Goal: Navigation & Orientation: Find specific page/section

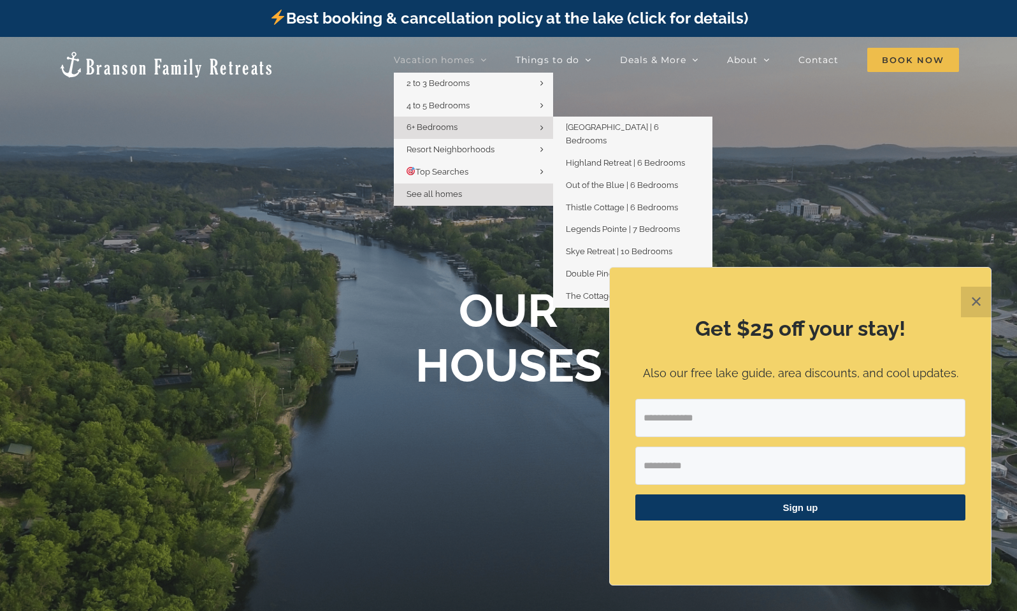
click at [434, 122] on span "6+ Bedrooms" at bounding box center [431, 127] width 51 height 10
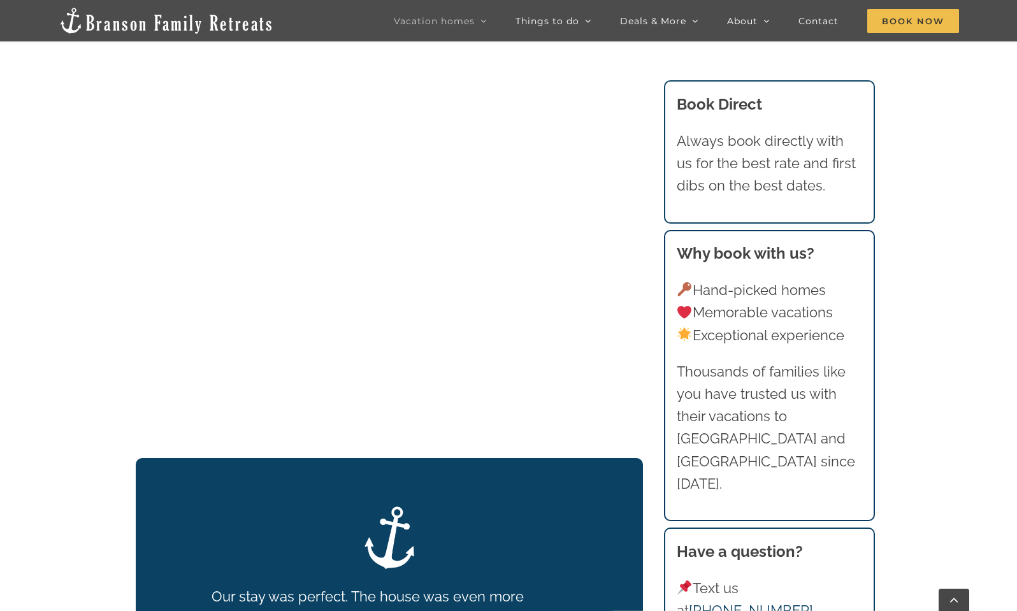
scroll to position [1532, 0]
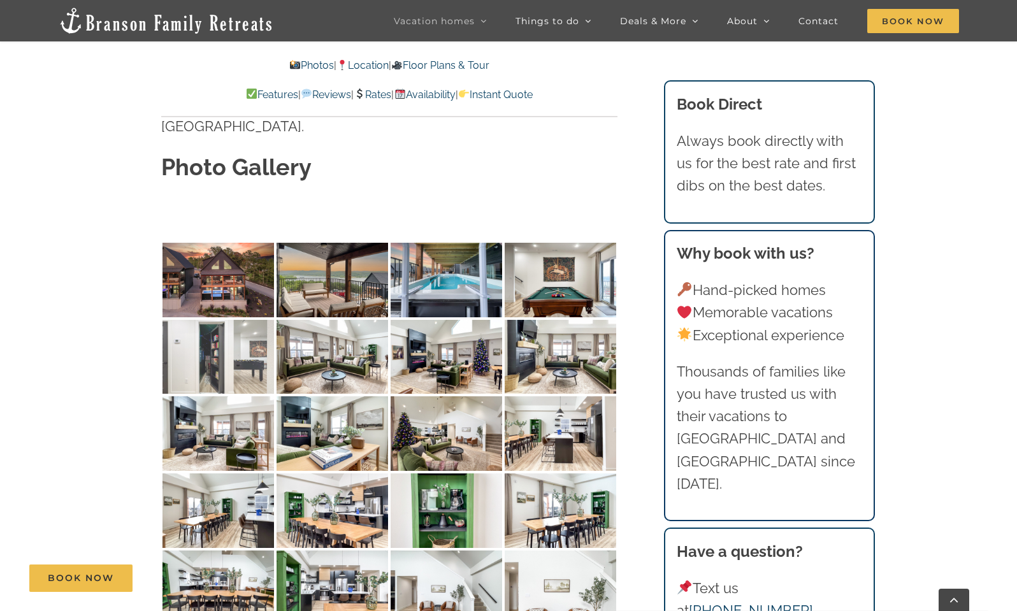
scroll to position [3955, 0]
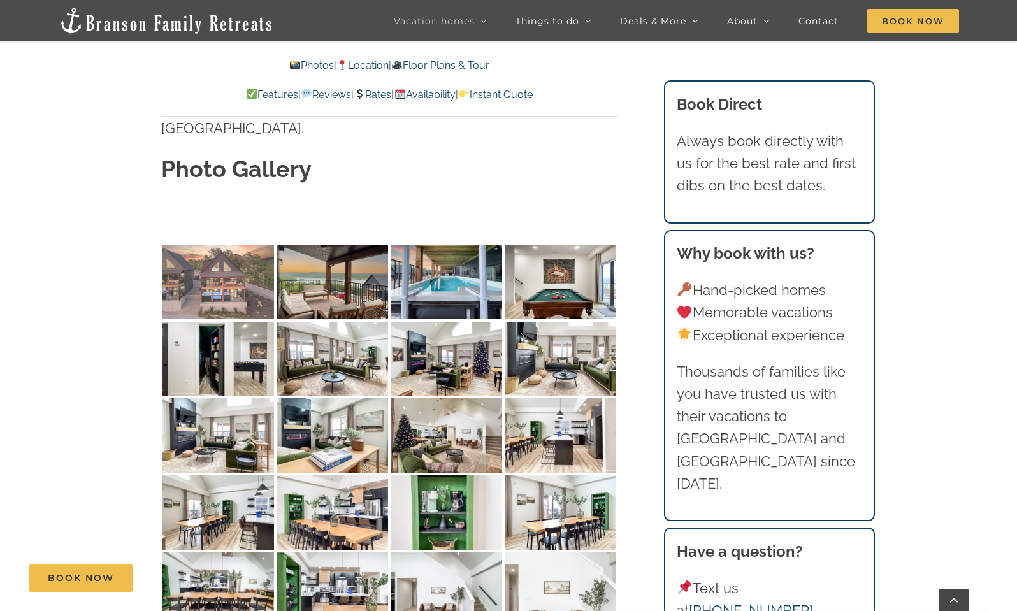
click at [250, 245] on img at bounding box center [217, 282] width 111 height 75
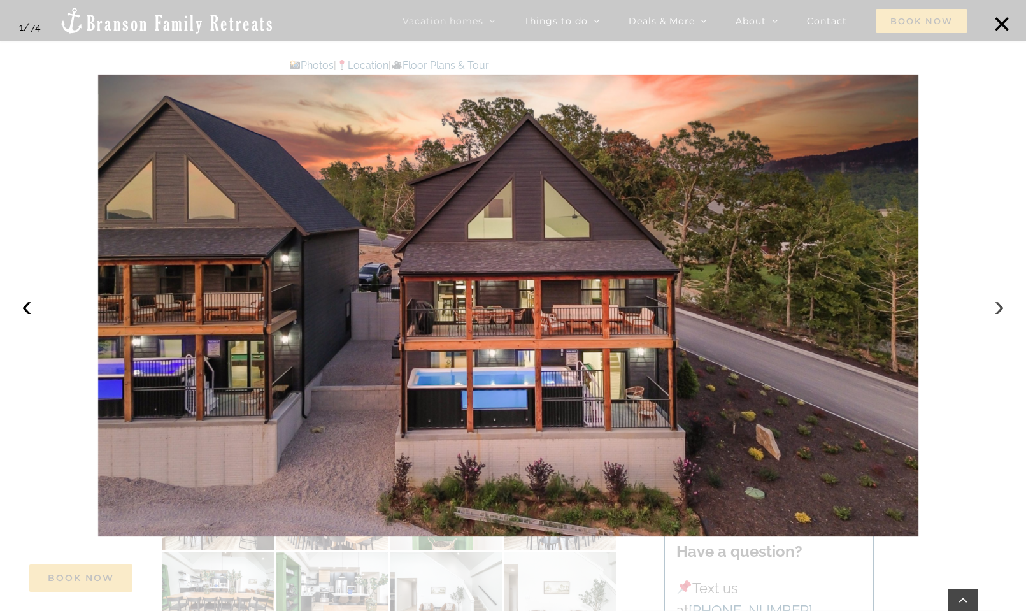
click at [999, 304] on button "›" at bounding box center [999, 306] width 28 height 28
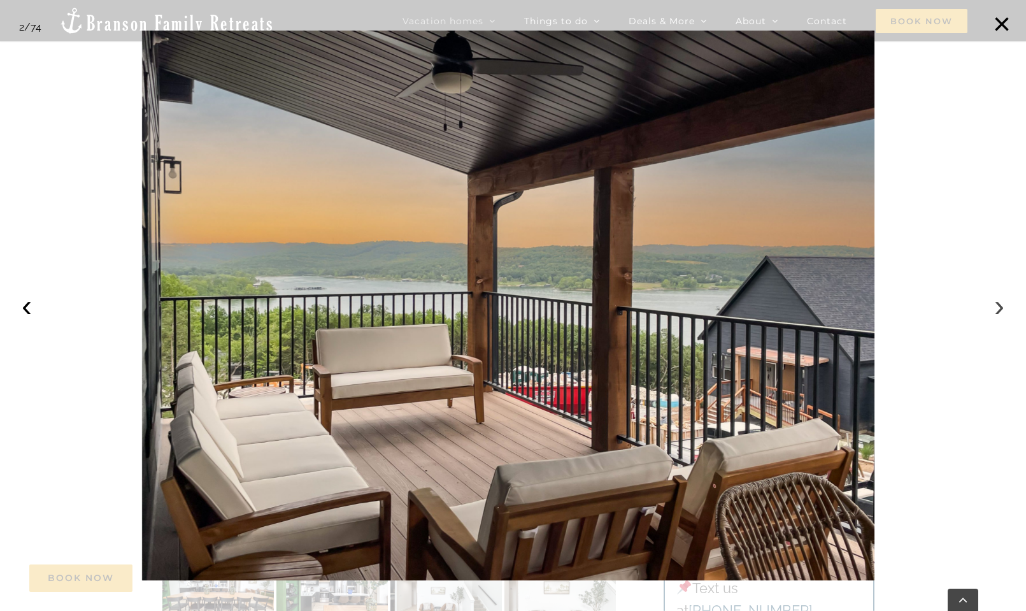
click at [999, 304] on button "›" at bounding box center [999, 306] width 28 height 28
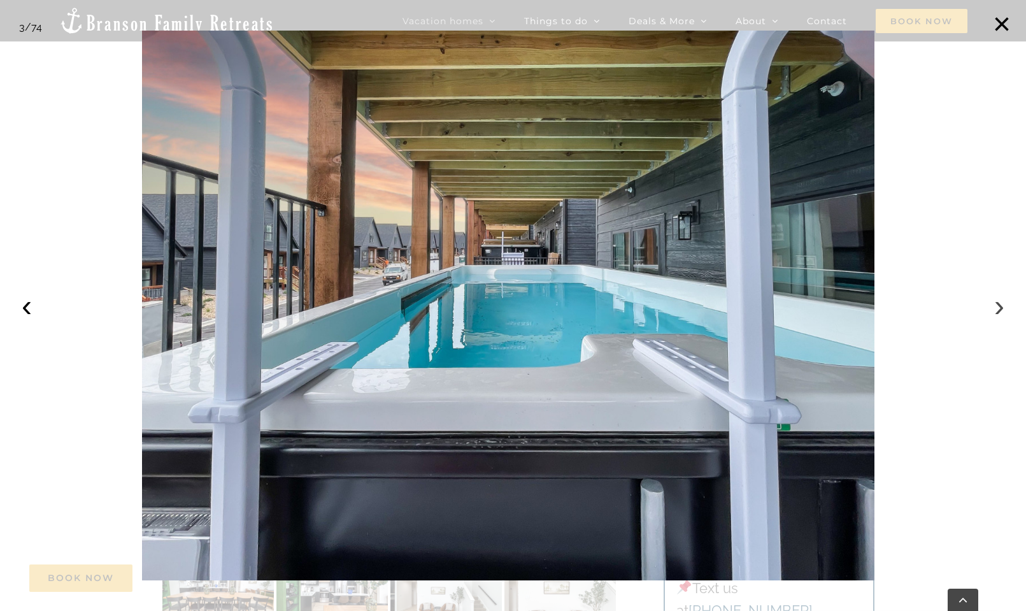
click at [999, 304] on button "›" at bounding box center [999, 306] width 28 height 28
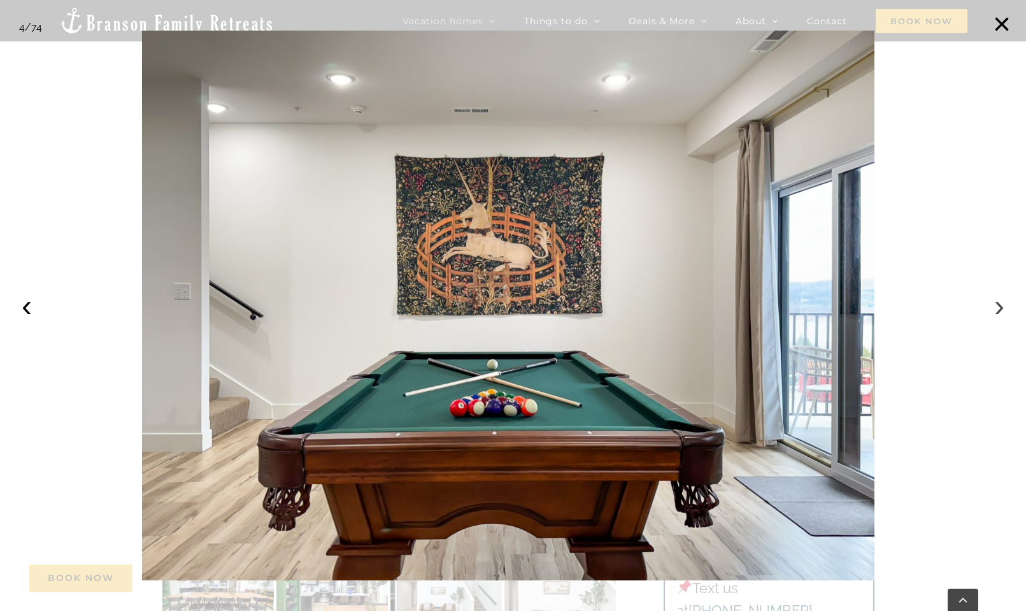
click at [999, 304] on button "›" at bounding box center [999, 306] width 28 height 28
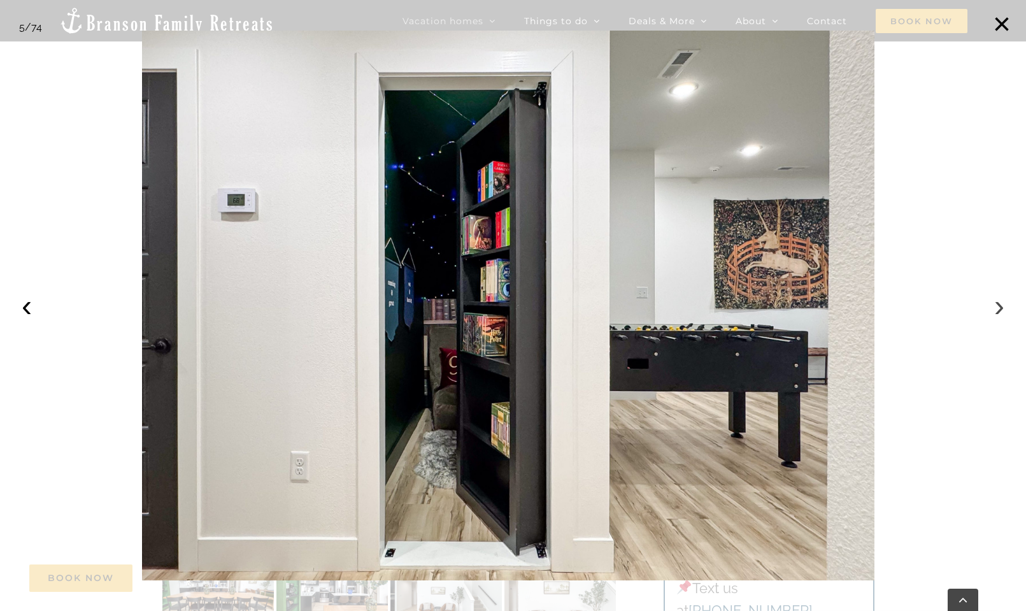
click at [999, 301] on button "›" at bounding box center [999, 306] width 28 height 28
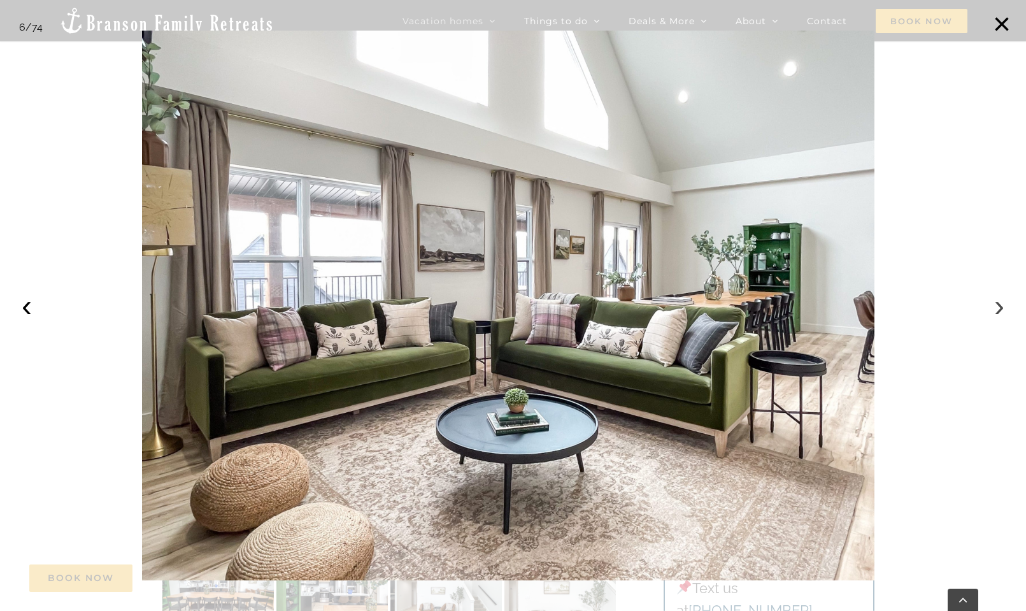
click at [999, 301] on button "›" at bounding box center [999, 306] width 28 height 28
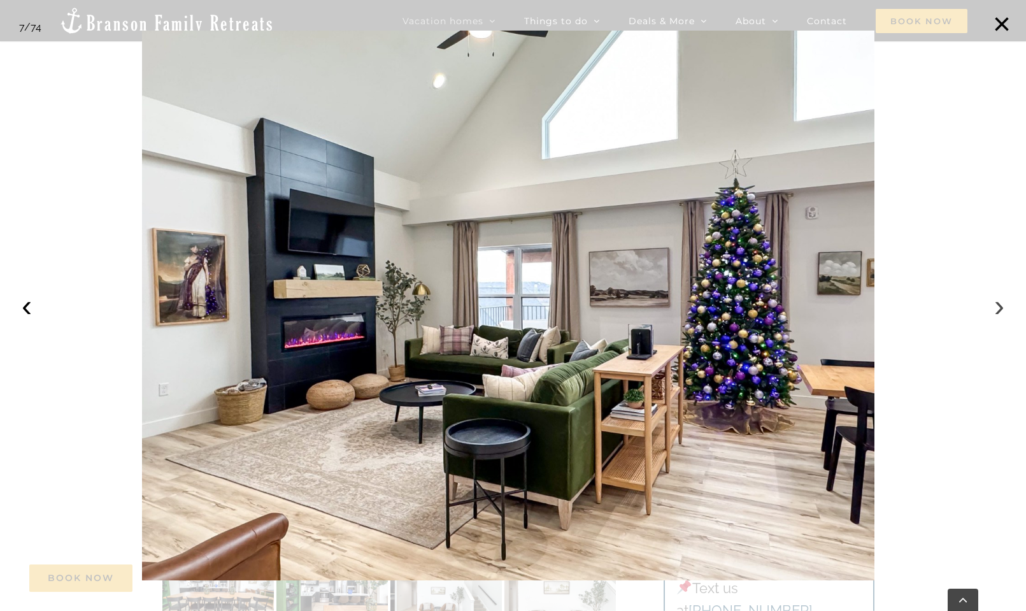
click at [999, 301] on button "›" at bounding box center [999, 306] width 28 height 28
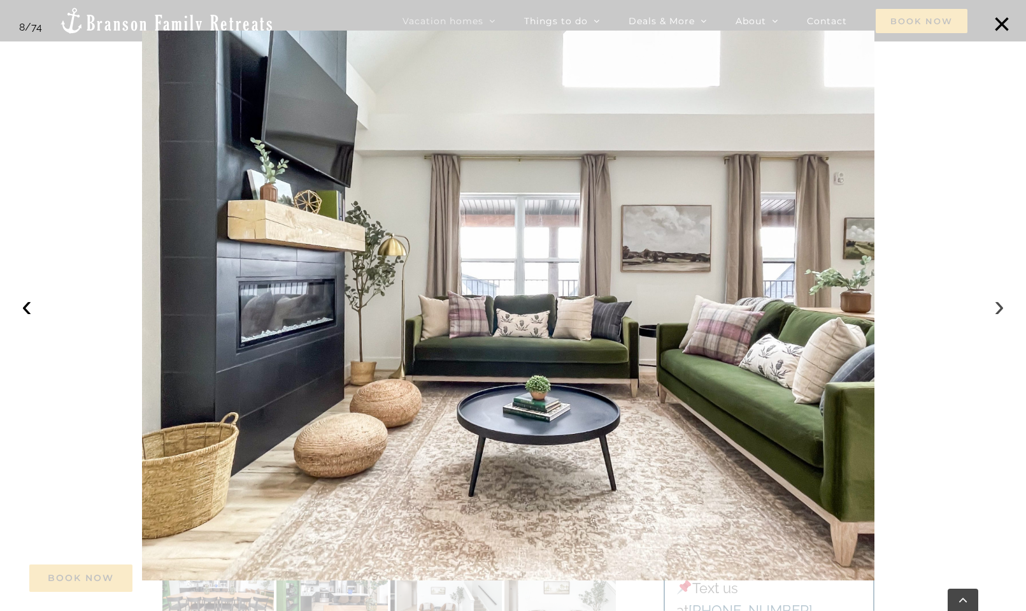
click at [999, 301] on button "›" at bounding box center [999, 306] width 28 height 28
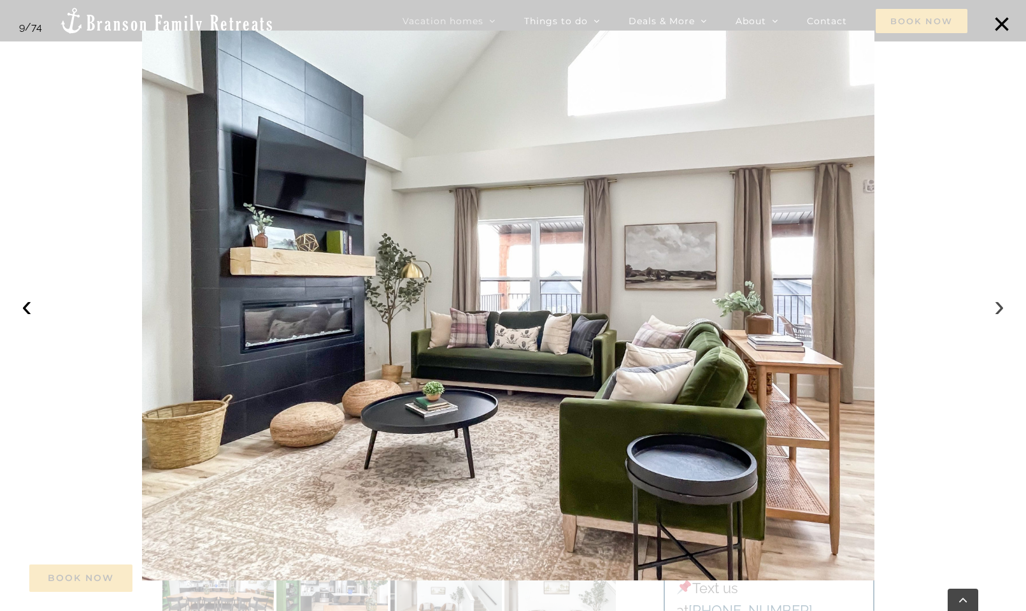
click at [999, 301] on button "›" at bounding box center [999, 306] width 28 height 28
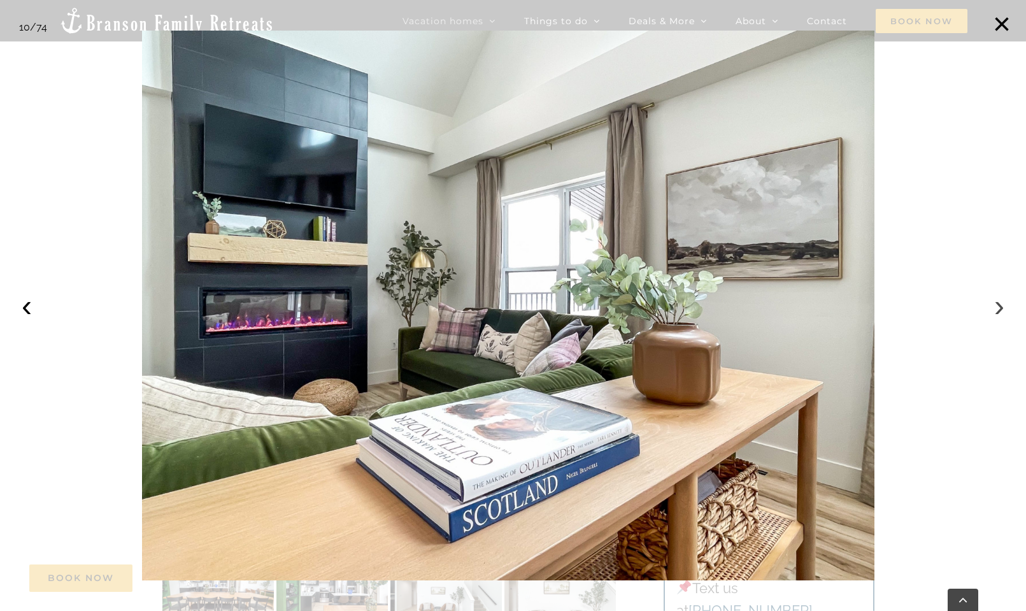
click at [999, 301] on button "›" at bounding box center [999, 306] width 28 height 28
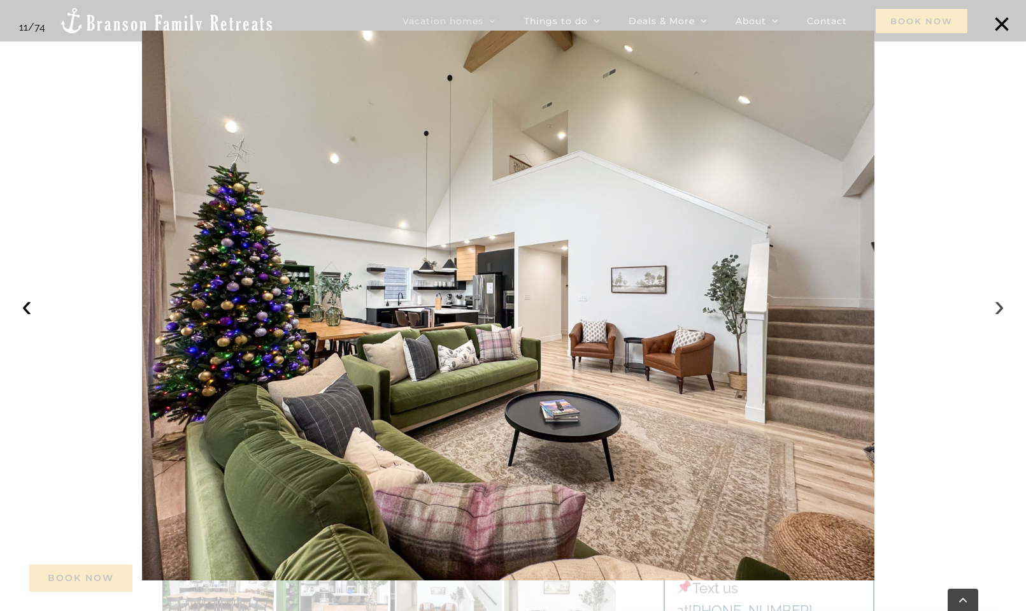
click at [996, 301] on button "›" at bounding box center [999, 306] width 28 height 28
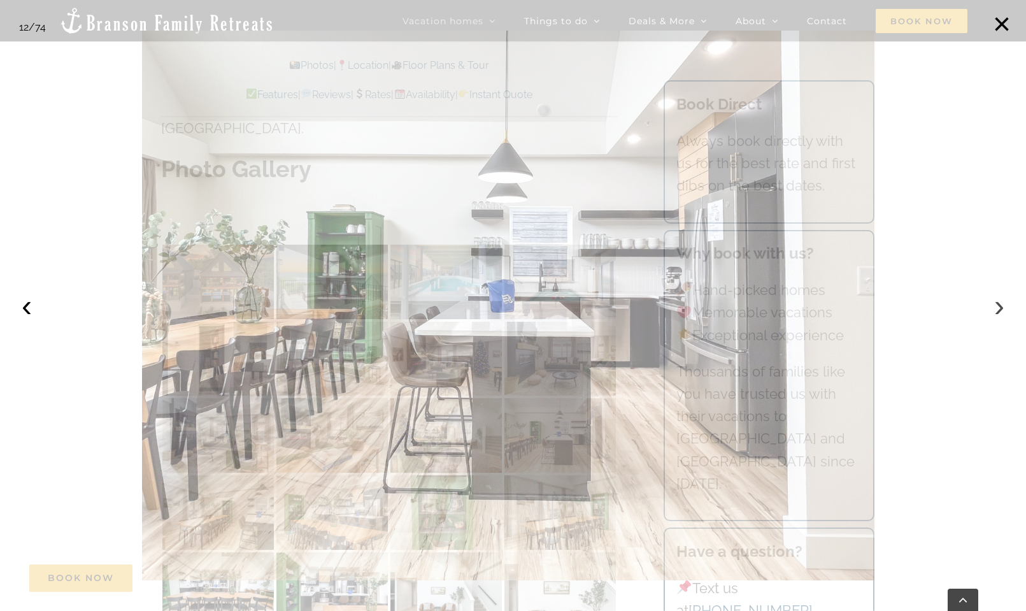
click at [996, 301] on button "›" at bounding box center [999, 306] width 28 height 28
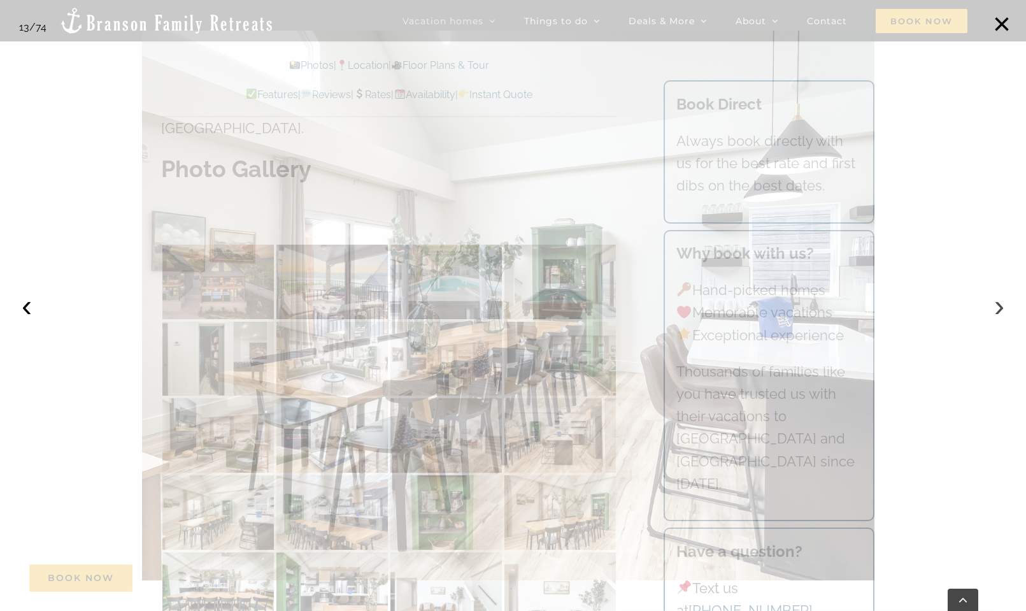
click at [996, 301] on button "›" at bounding box center [999, 306] width 28 height 28
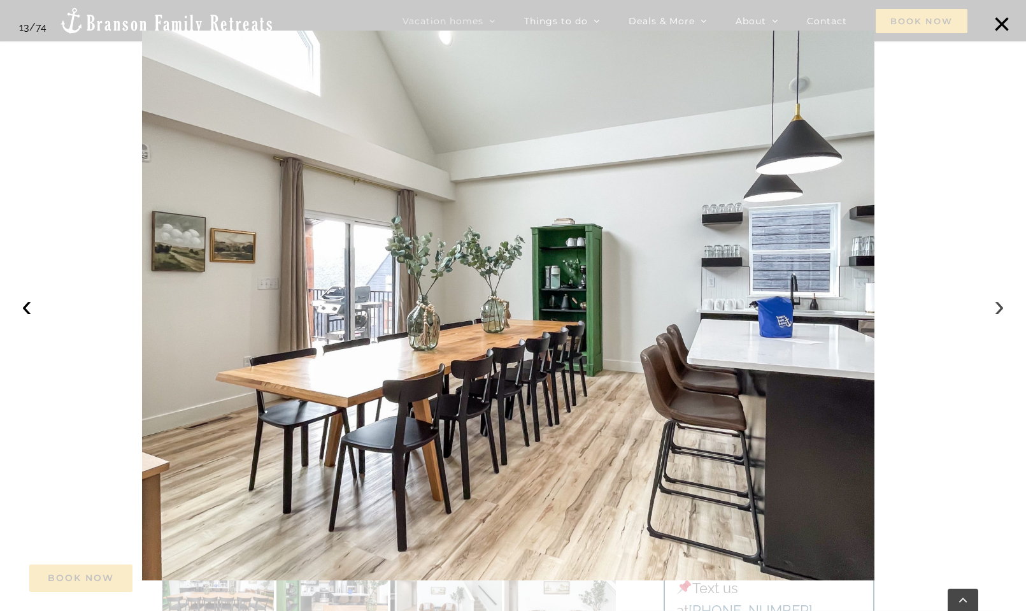
click at [996, 301] on button "›" at bounding box center [999, 306] width 28 height 28
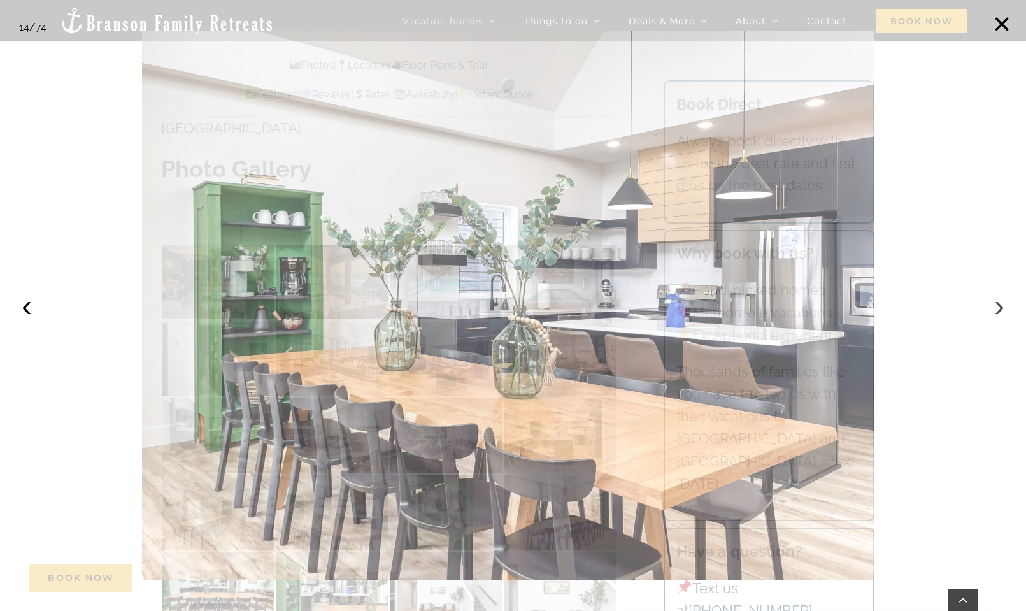
click at [996, 301] on button "›" at bounding box center [999, 306] width 28 height 28
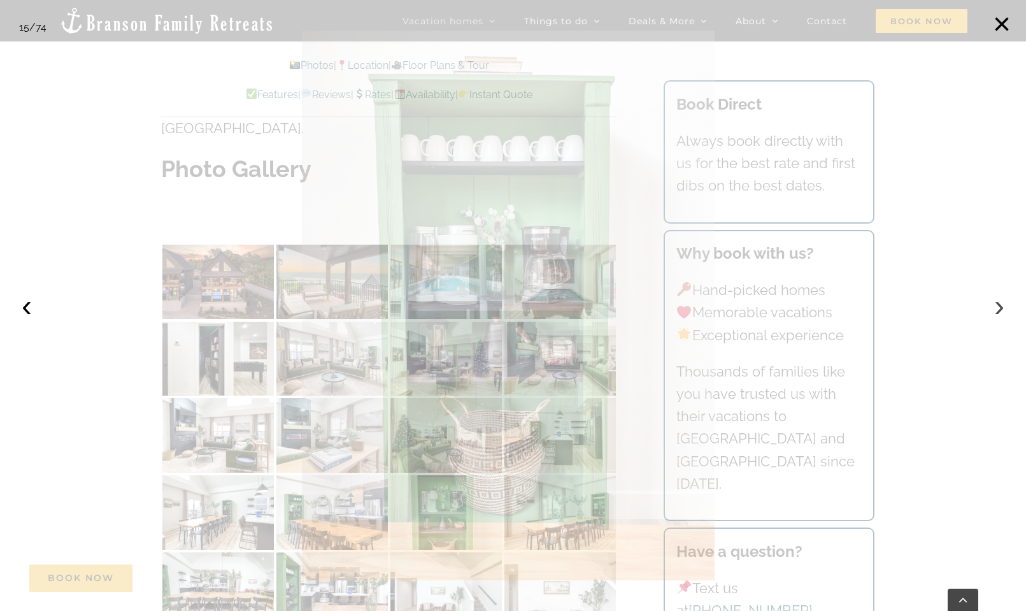
click at [996, 301] on button "›" at bounding box center [999, 306] width 28 height 28
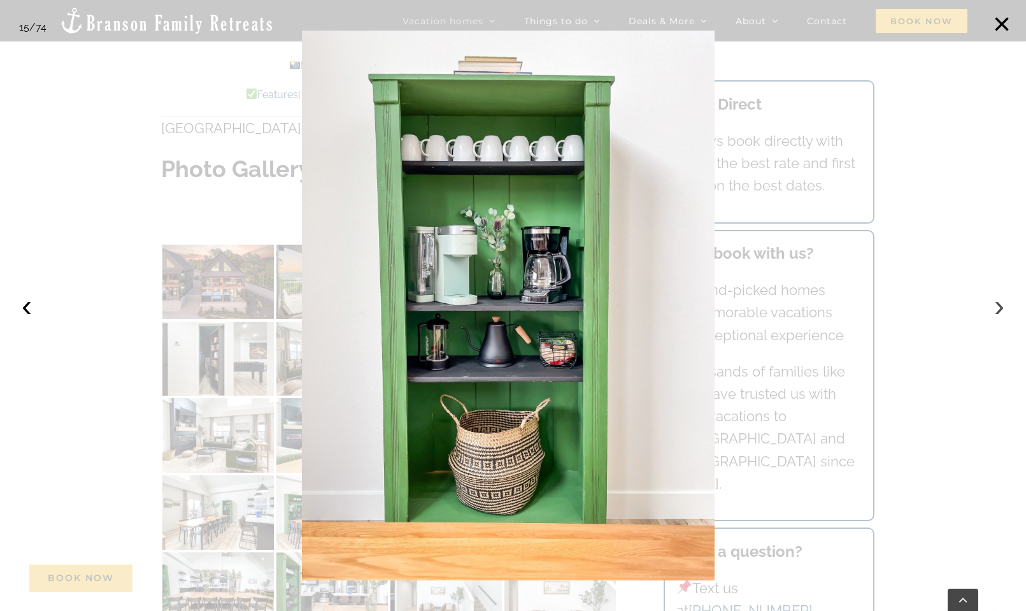
click at [997, 301] on button "›" at bounding box center [999, 306] width 28 height 28
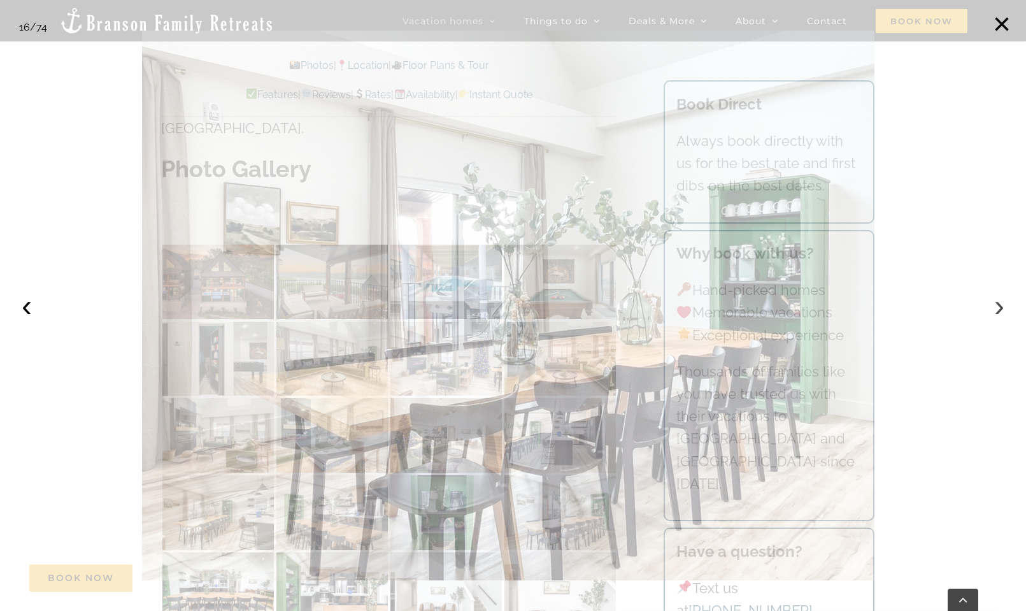
click at [999, 301] on button "›" at bounding box center [999, 306] width 28 height 28
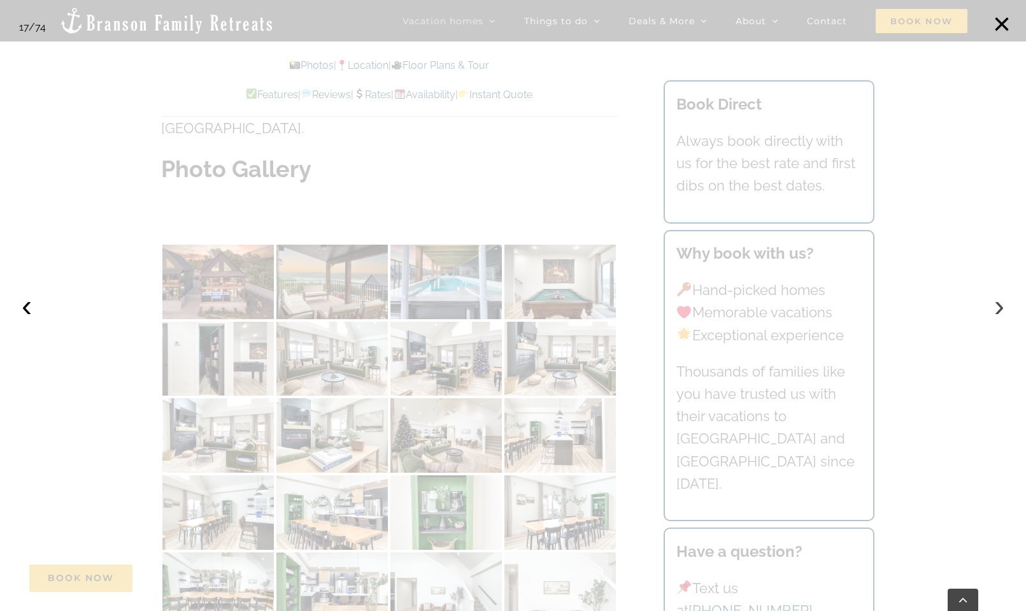
click at [999, 301] on button "›" at bounding box center [999, 306] width 28 height 28
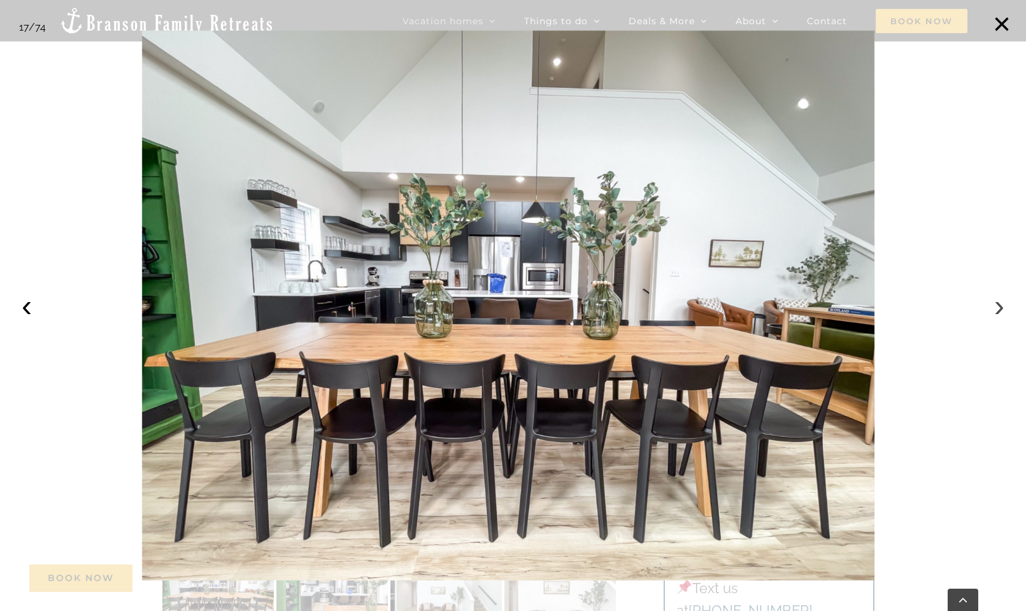
click at [999, 301] on button "›" at bounding box center [999, 306] width 28 height 28
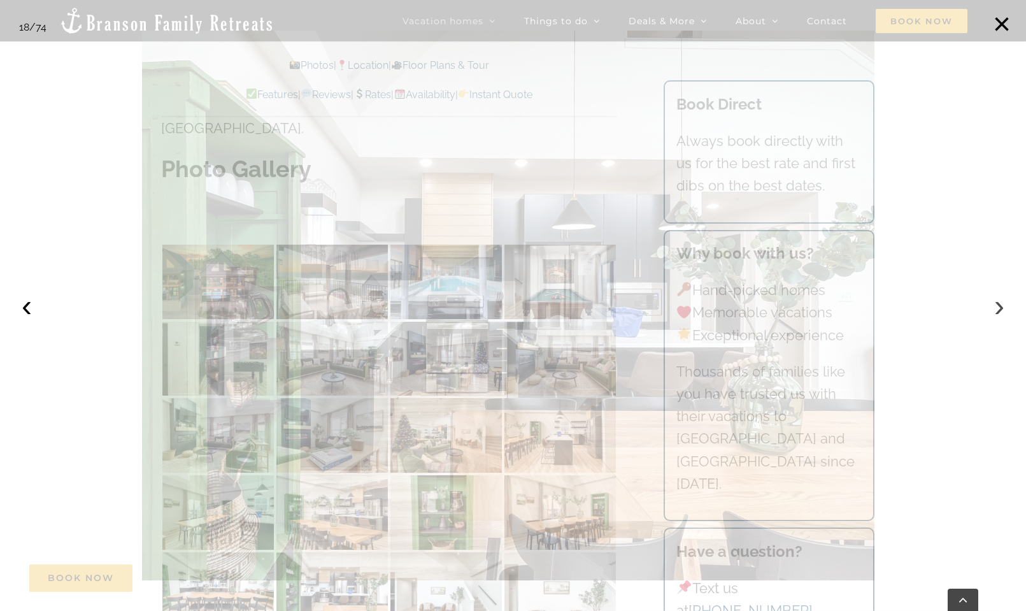
click at [999, 301] on button "›" at bounding box center [999, 306] width 28 height 28
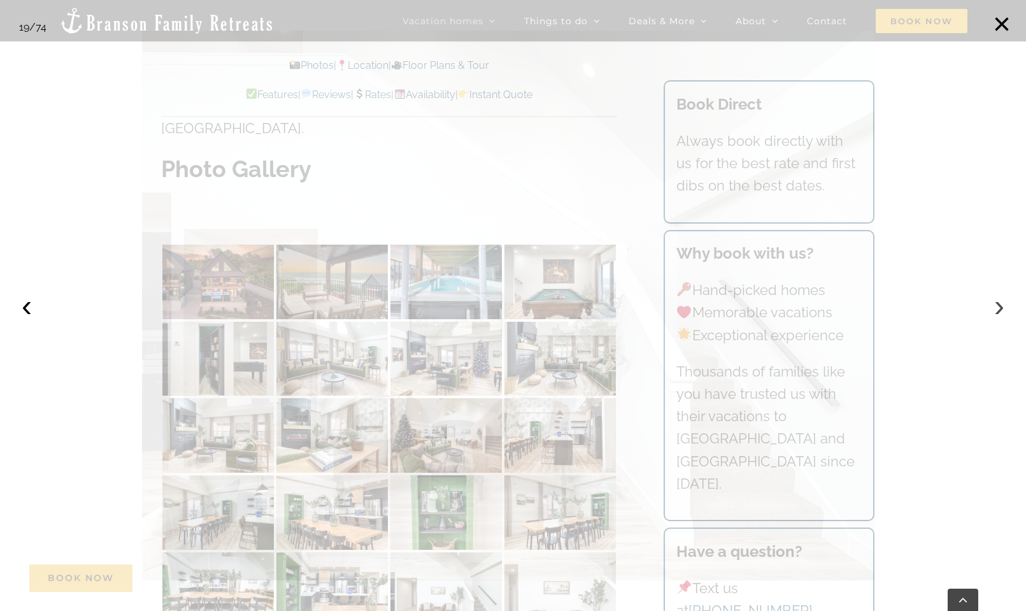
click at [999, 301] on button "›" at bounding box center [999, 306] width 28 height 28
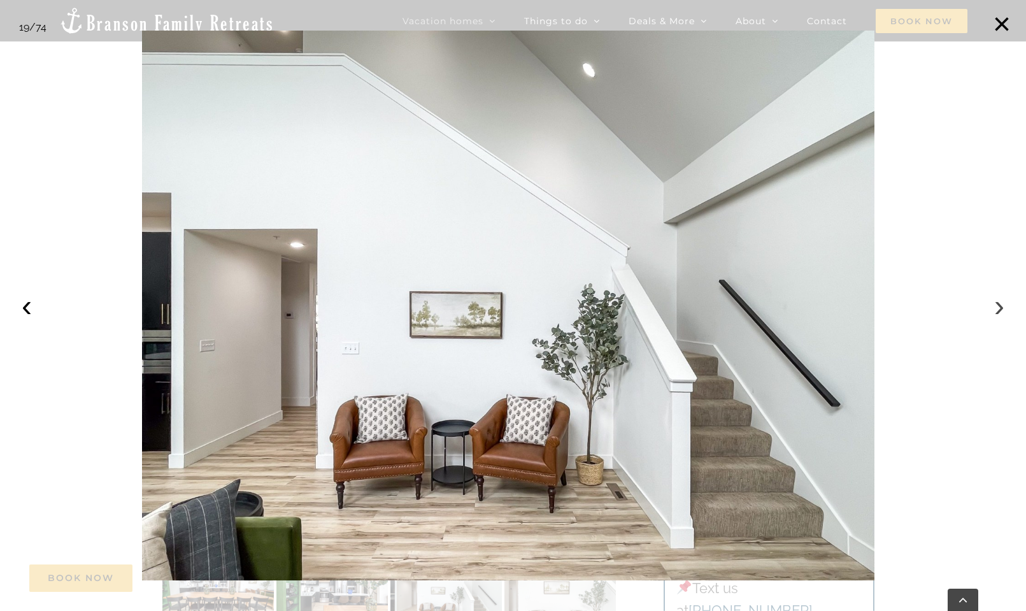
click at [999, 301] on button "›" at bounding box center [999, 306] width 28 height 28
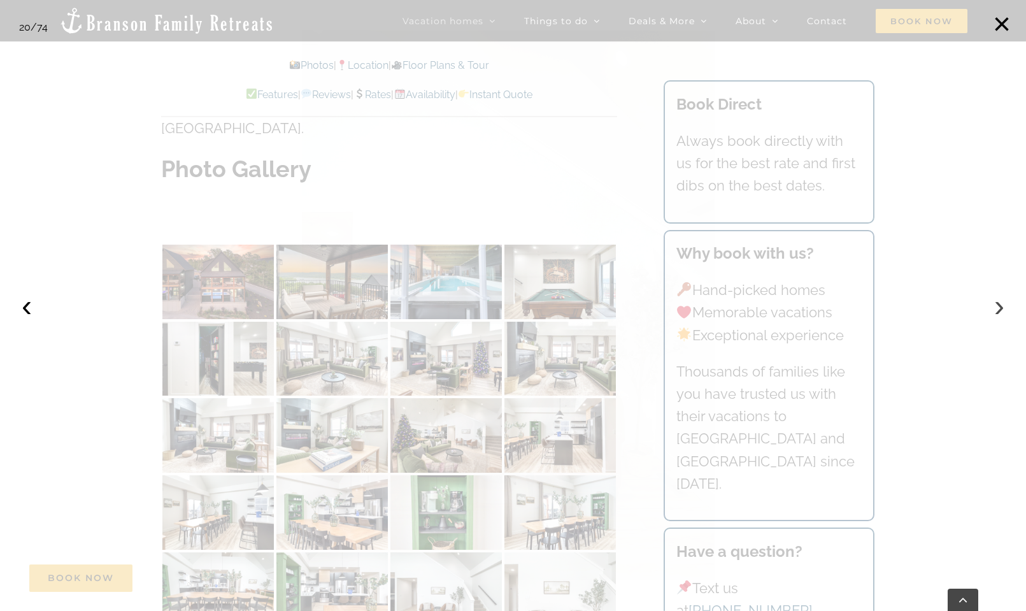
click at [999, 301] on button "›" at bounding box center [999, 306] width 28 height 28
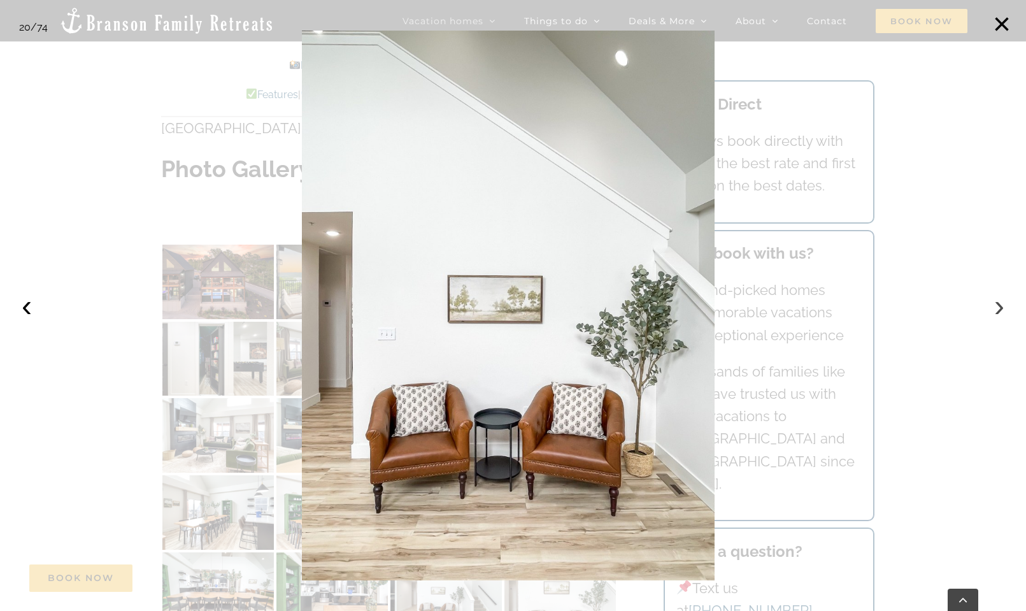
click at [999, 301] on button "›" at bounding box center [999, 306] width 28 height 28
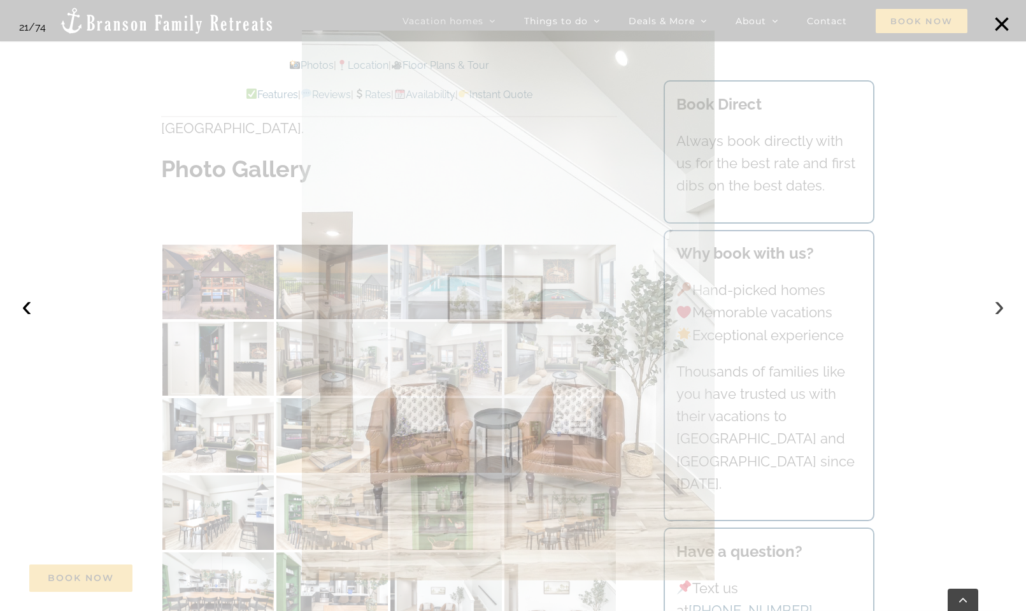
click at [999, 301] on button "›" at bounding box center [999, 306] width 28 height 28
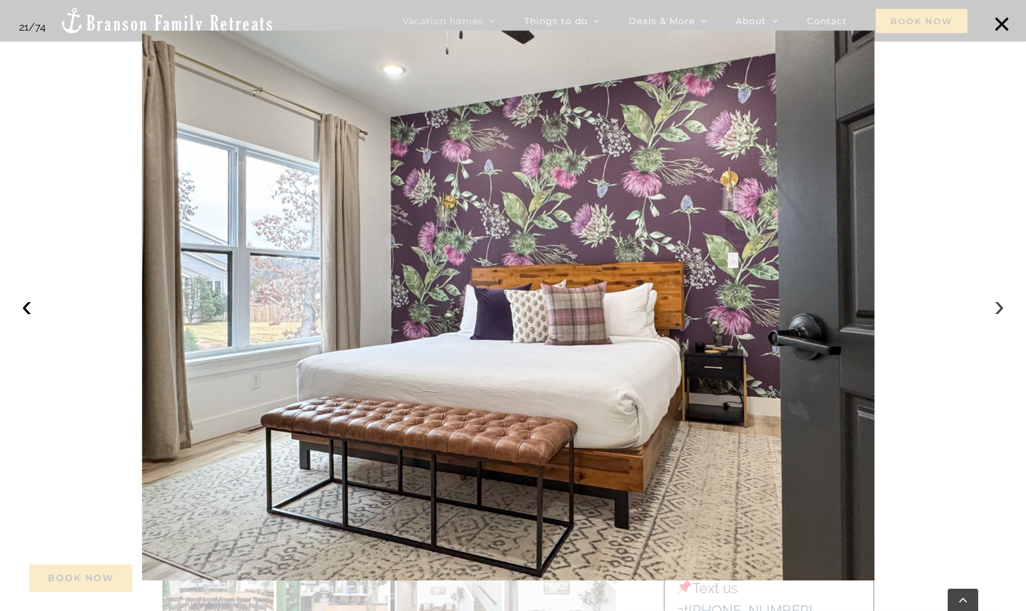
click at [999, 301] on button "›" at bounding box center [999, 306] width 28 height 28
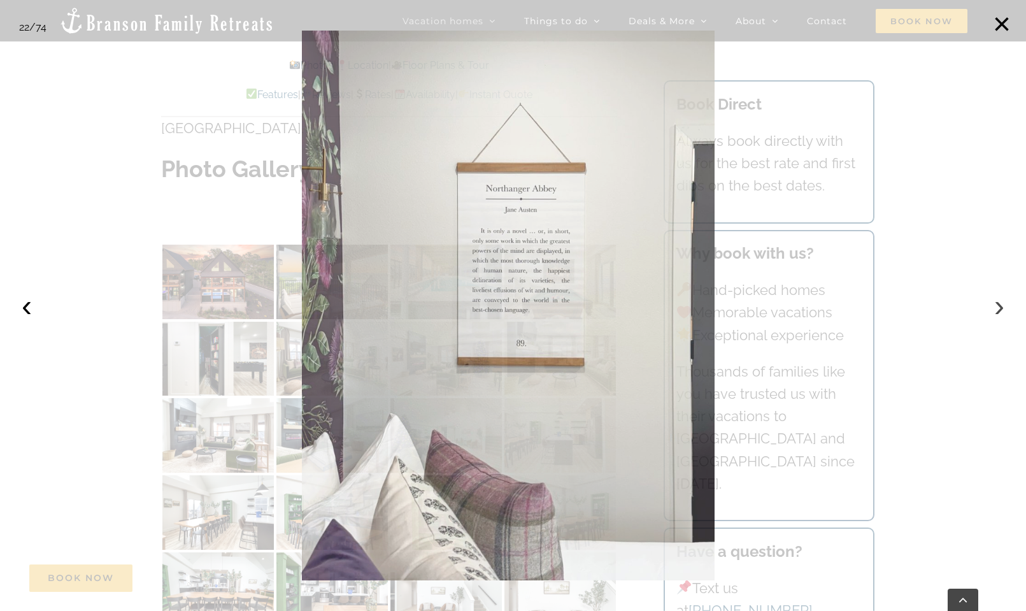
click at [999, 301] on button "›" at bounding box center [999, 306] width 28 height 28
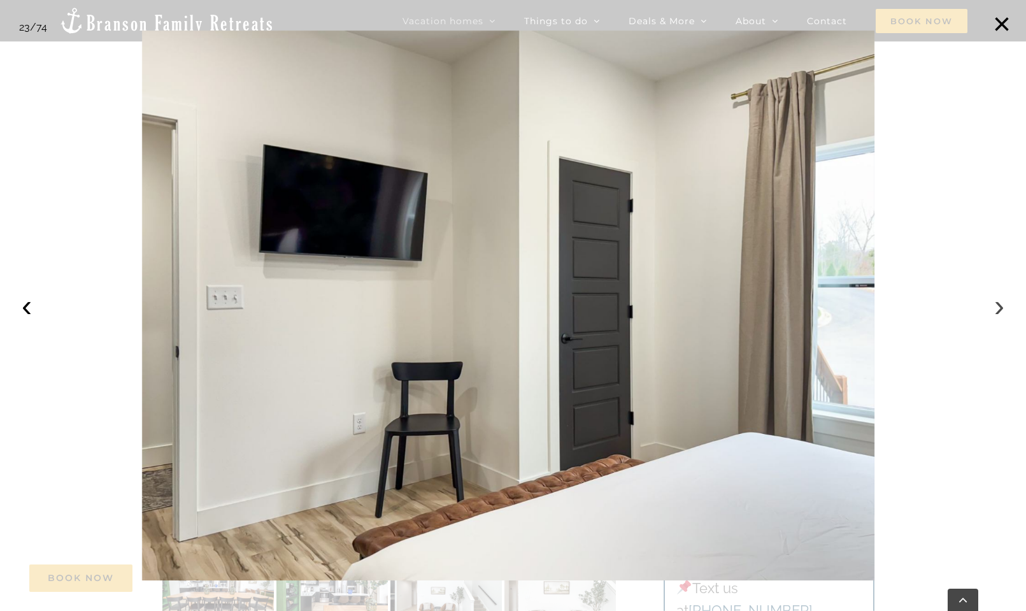
click at [999, 301] on button "›" at bounding box center [999, 306] width 28 height 28
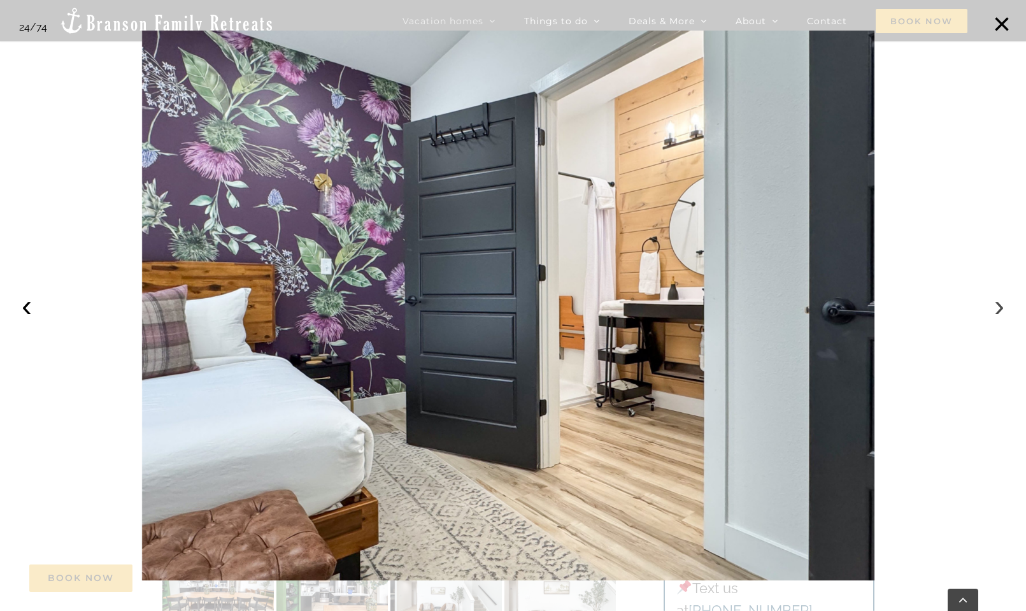
click at [999, 301] on button "›" at bounding box center [999, 306] width 28 height 28
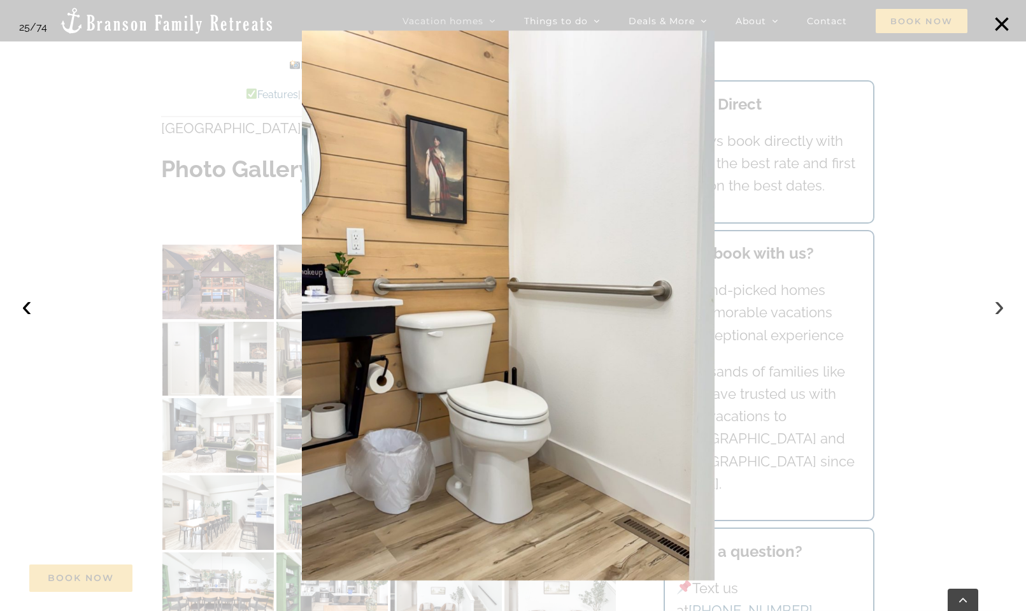
click at [999, 301] on button "›" at bounding box center [999, 306] width 28 height 28
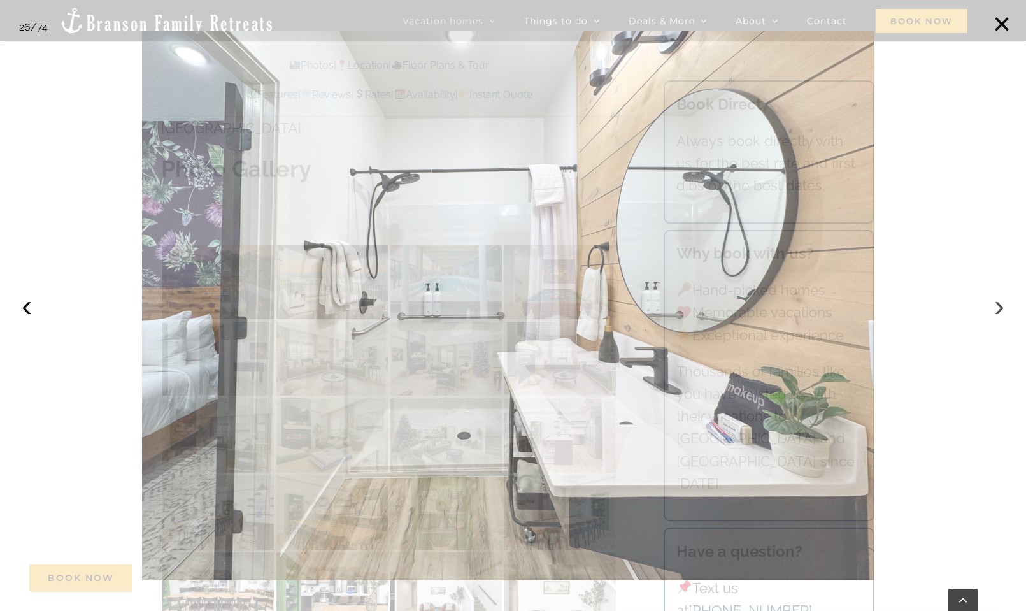
click at [999, 301] on button "›" at bounding box center [999, 306] width 28 height 28
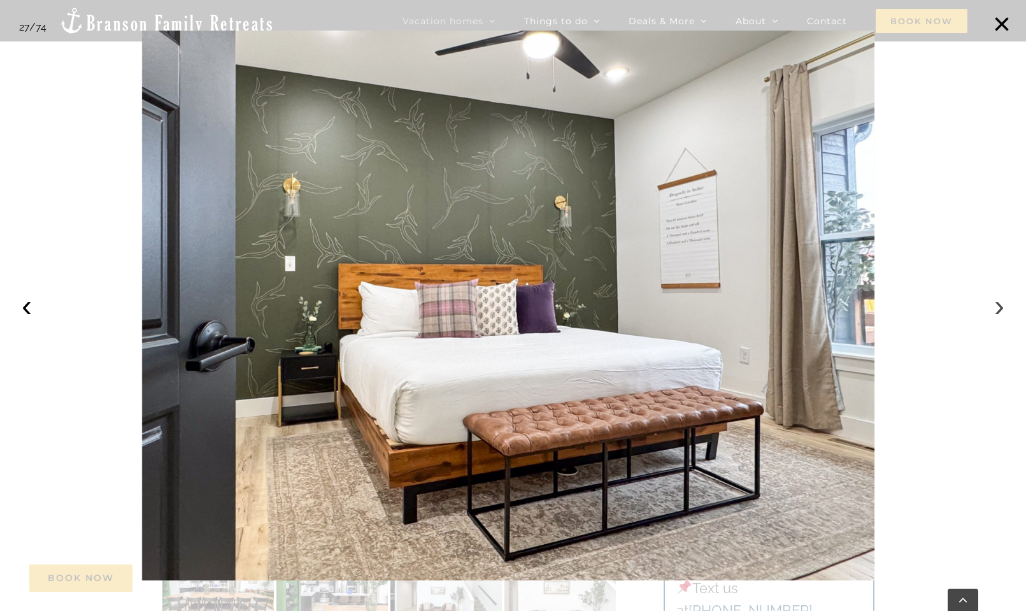
click at [999, 301] on button "›" at bounding box center [999, 306] width 28 height 28
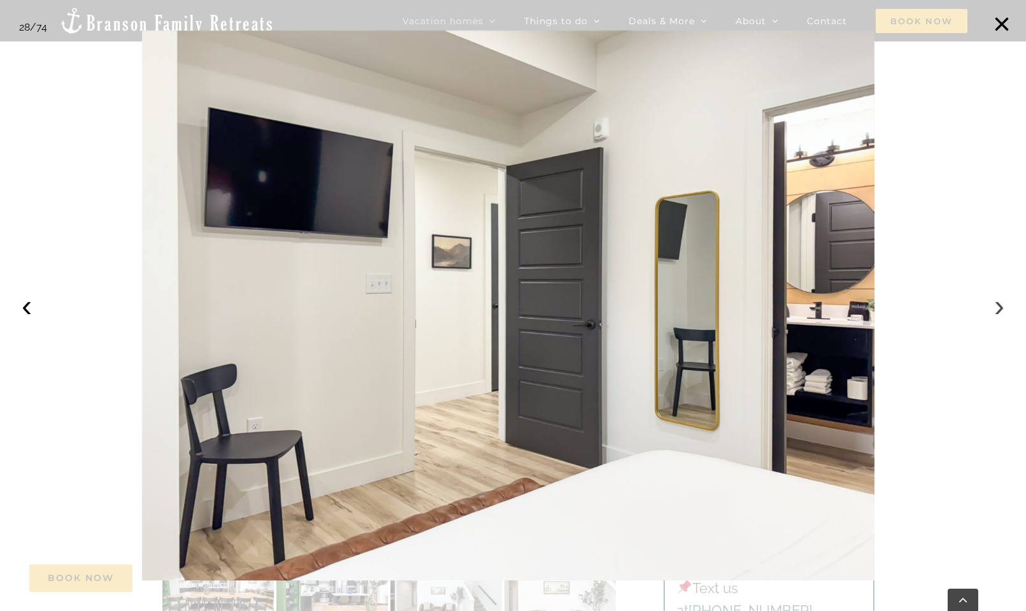
click at [999, 301] on button "›" at bounding box center [999, 306] width 28 height 28
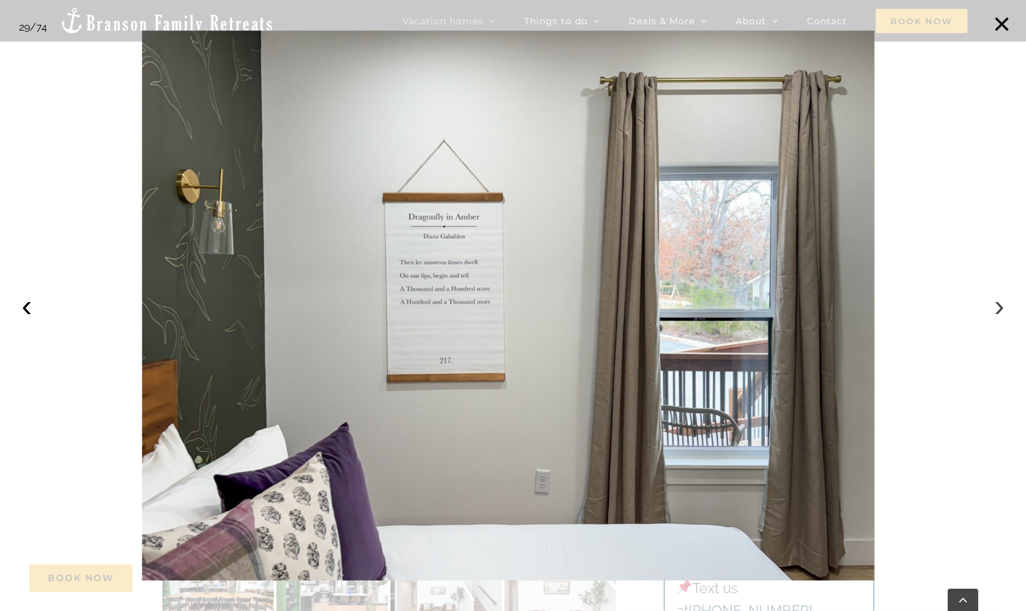
click at [999, 301] on button "›" at bounding box center [999, 306] width 28 height 28
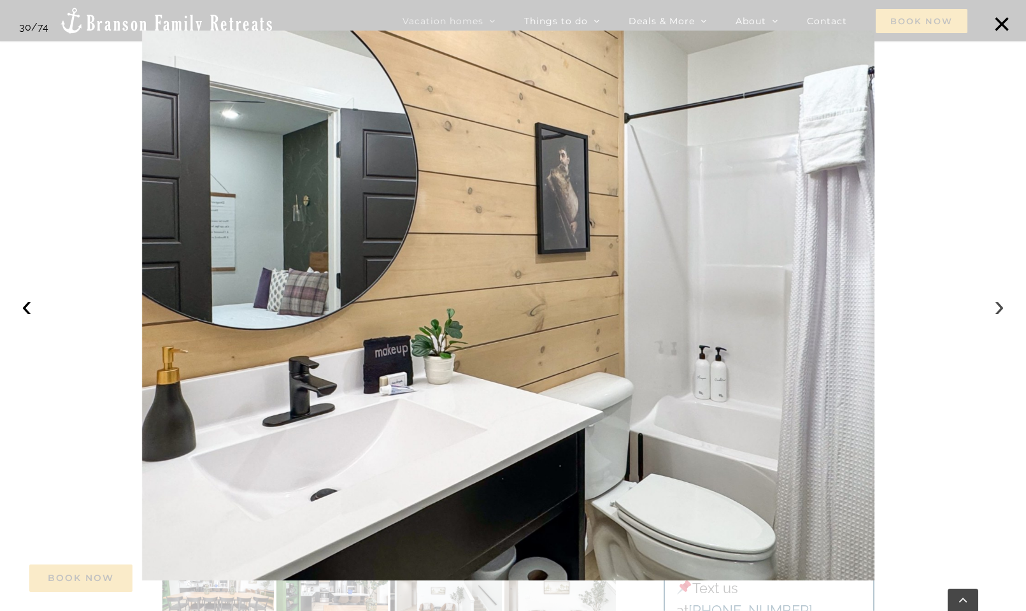
click at [999, 301] on button "›" at bounding box center [999, 306] width 28 height 28
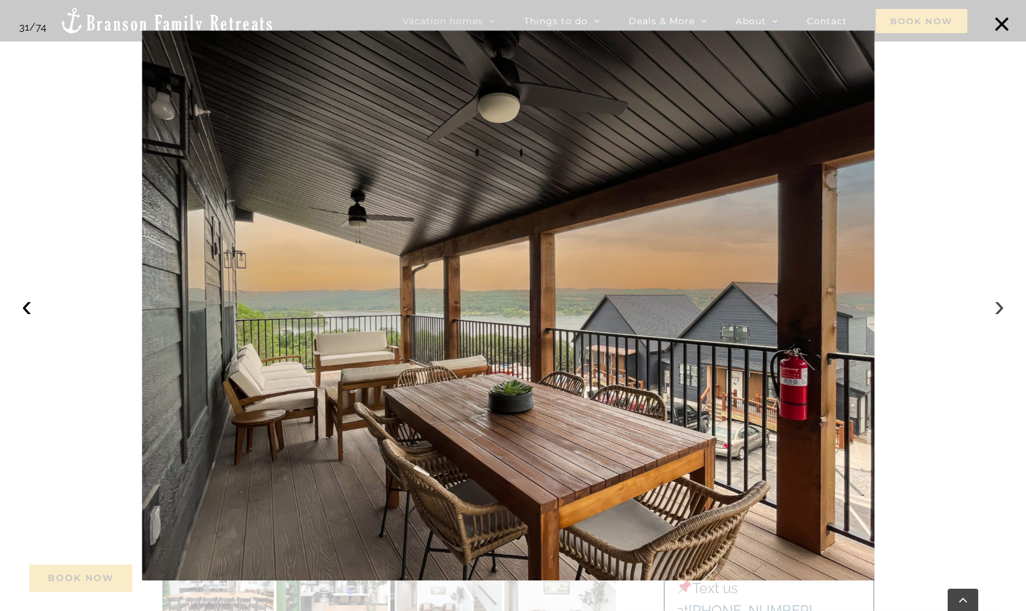
click at [997, 301] on button "›" at bounding box center [999, 306] width 28 height 28
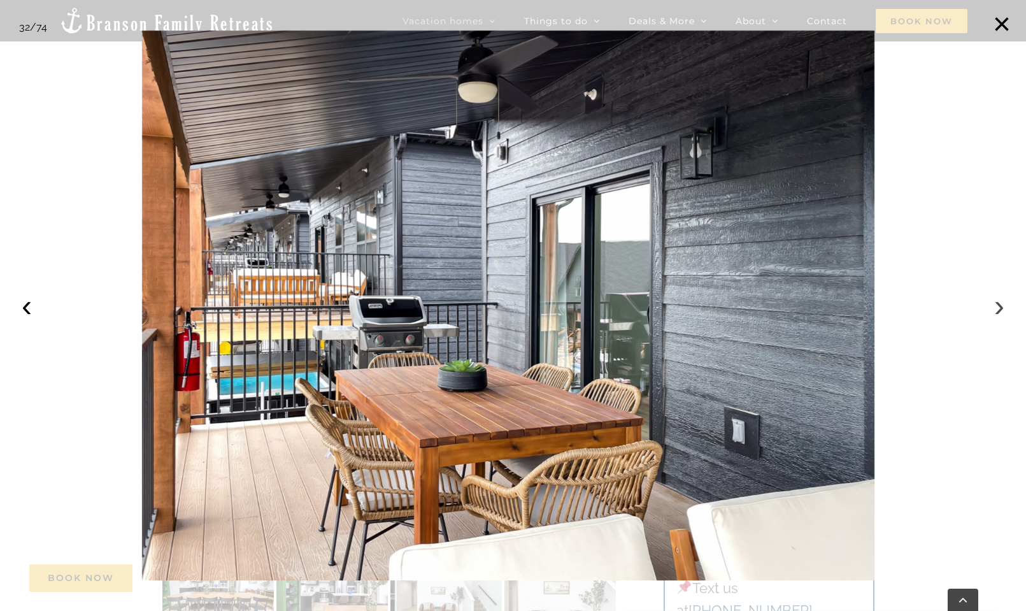
click at [997, 302] on button "›" at bounding box center [999, 306] width 28 height 28
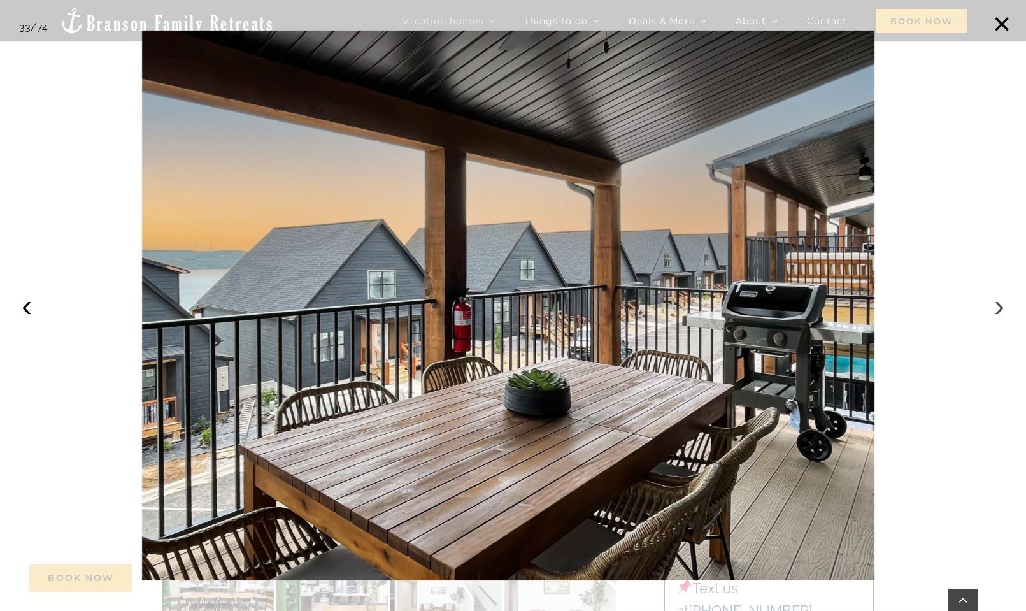
click at [997, 302] on button "›" at bounding box center [999, 306] width 28 height 28
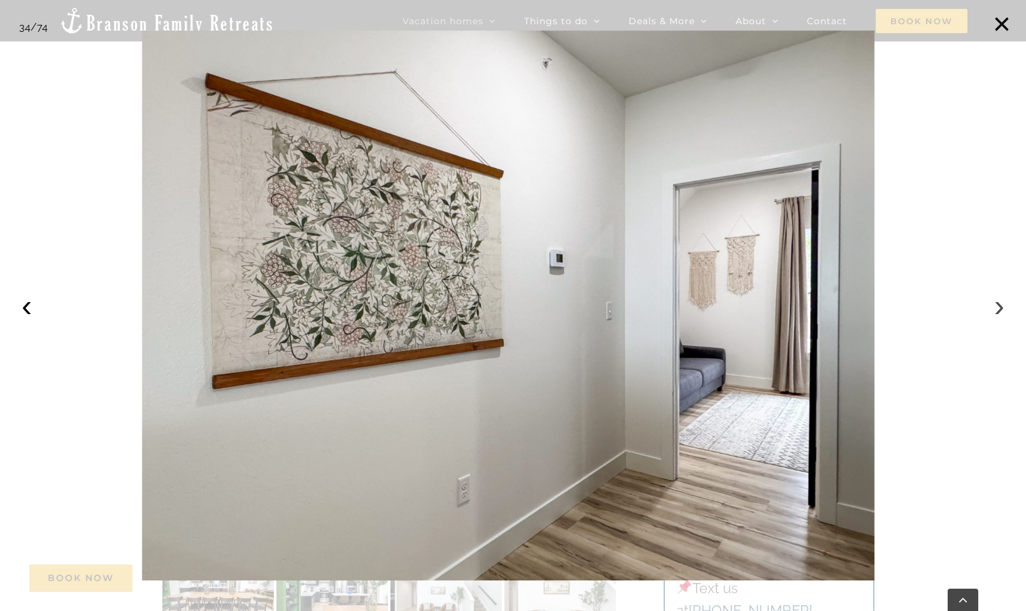
click at [997, 302] on button "›" at bounding box center [999, 306] width 28 height 28
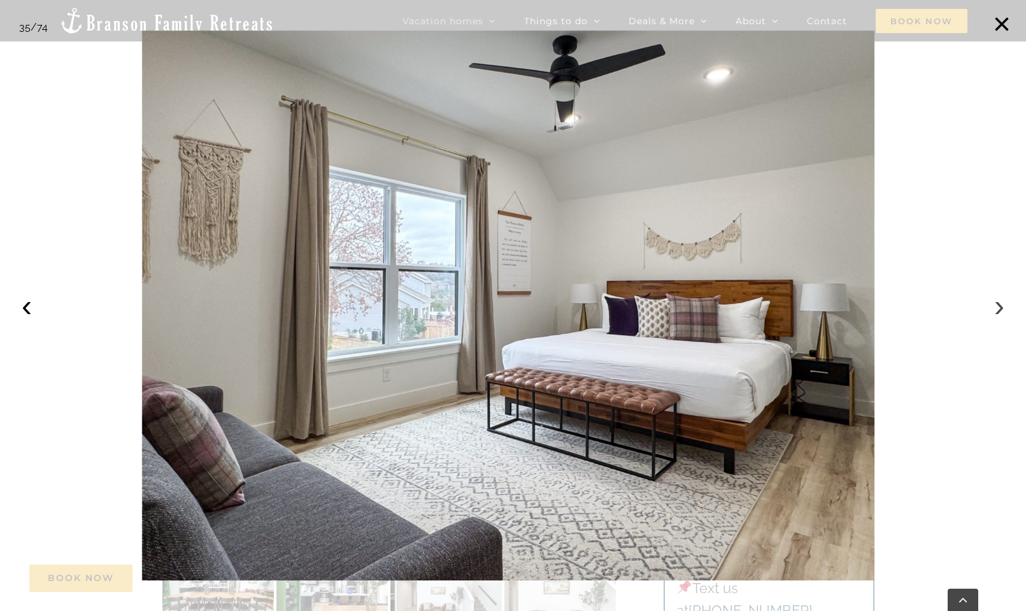
click at [997, 302] on button "›" at bounding box center [999, 306] width 28 height 28
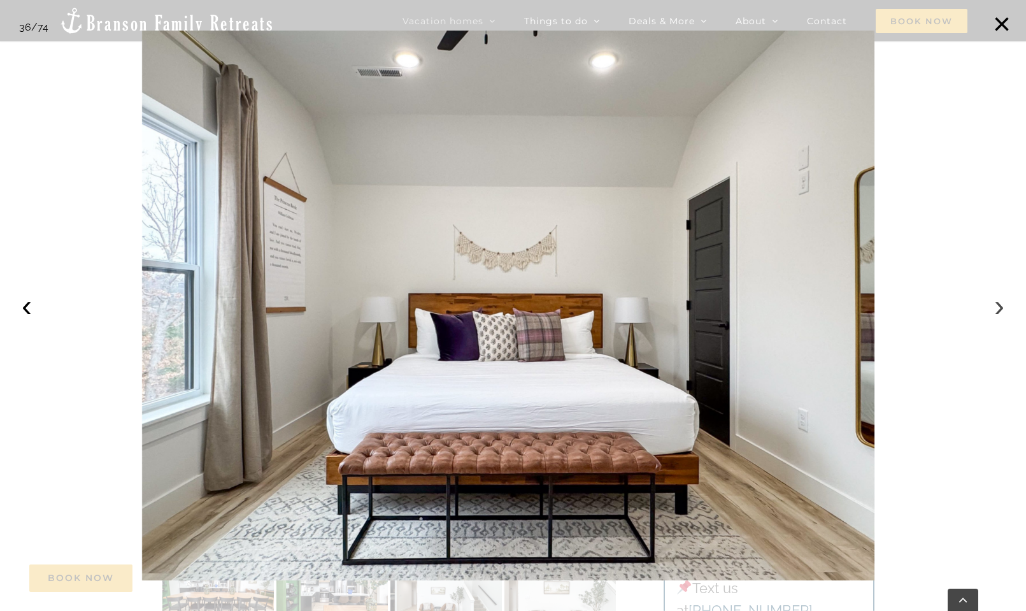
click at [997, 302] on button "›" at bounding box center [999, 306] width 28 height 28
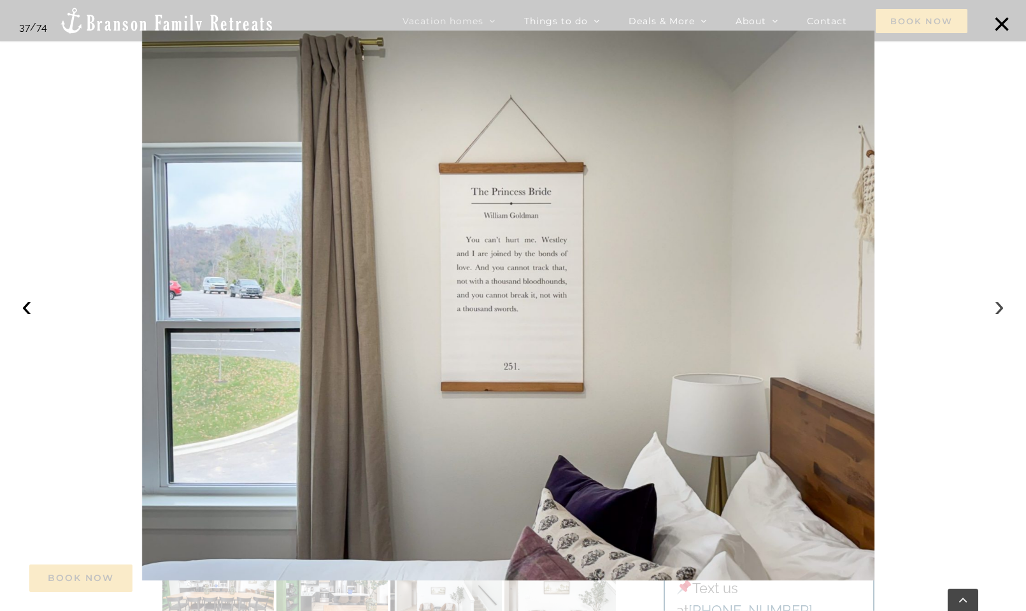
click at [997, 302] on button "›" at bounding box center [999, 306] width 28 height 28
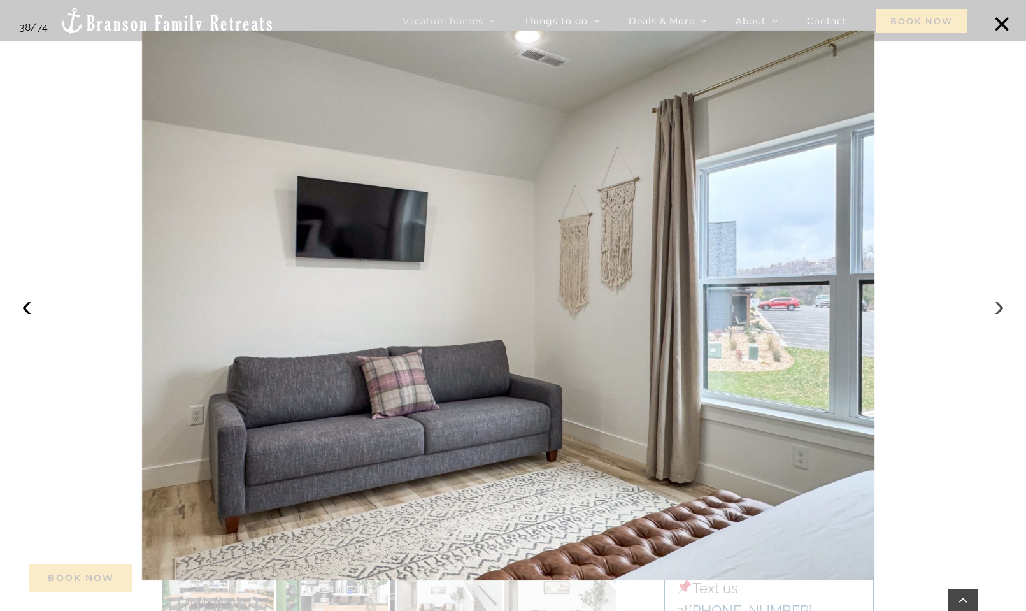
click at [997, 302] on button "›" at bounding box center [999, 306] width 28 height 28
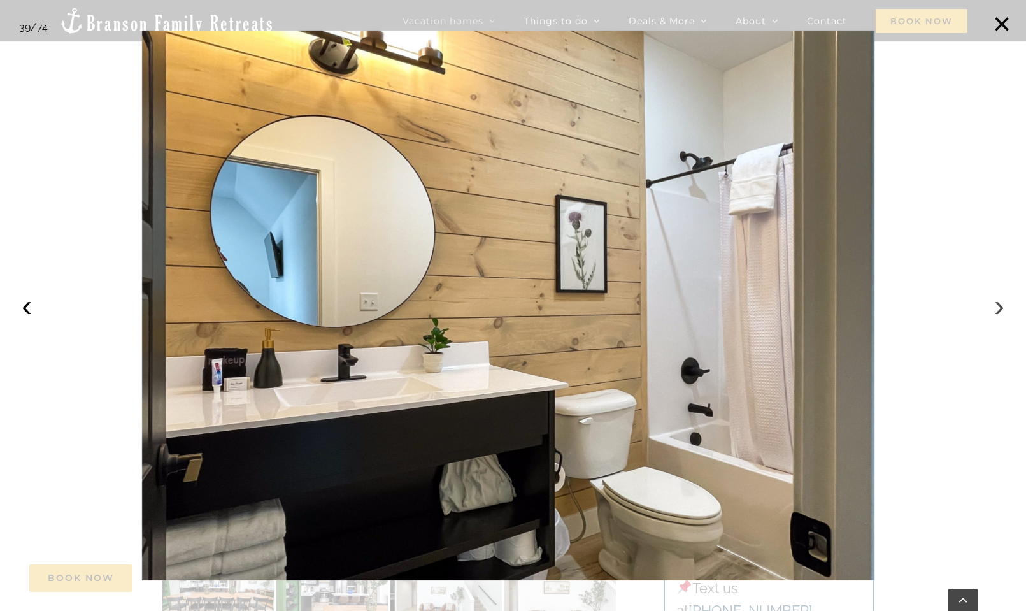
click at [997, 302] on button "›" at bounding box center [999, 306] width 28 height 28
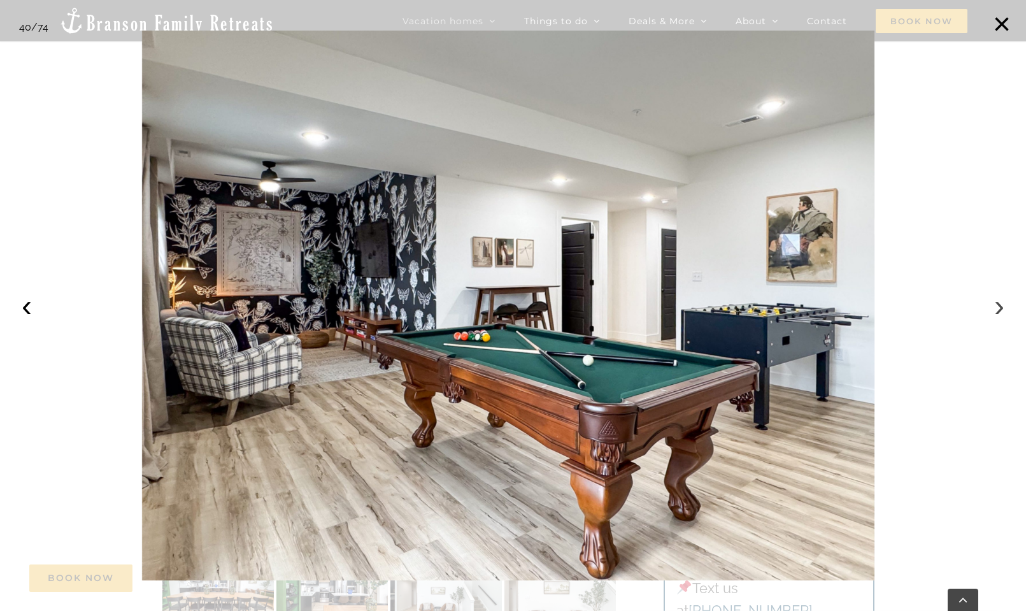
click at [997, 302] on button "›" at bounding box center [999, 306] width 28 height 28
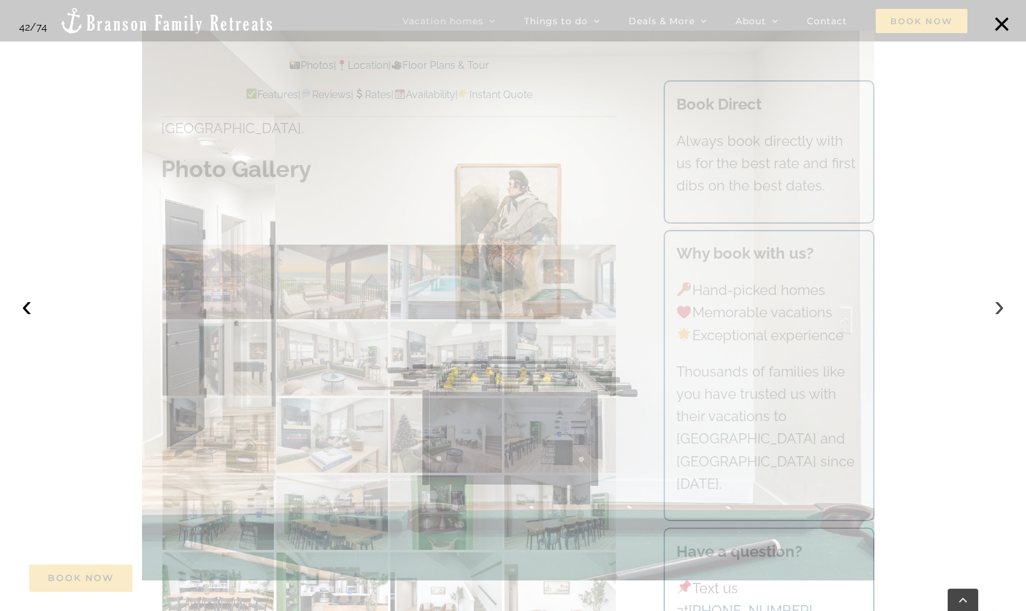
click at [997, 302] on button "›" at bounding box center [999, 306] width 28 height 28
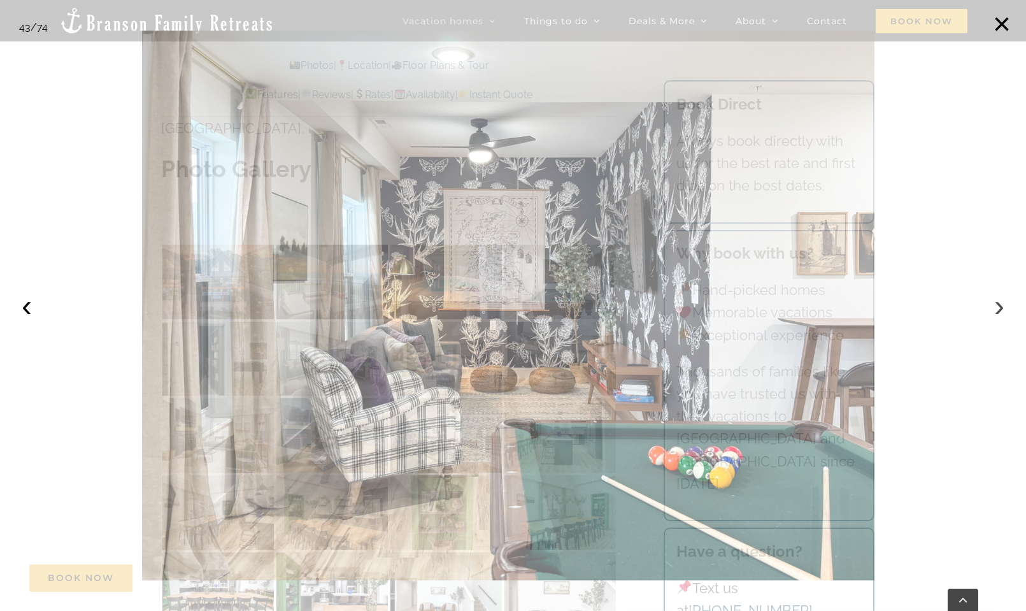
click at [997, 302] on button "›" at bounding box center [999, 306] width 28 height 28
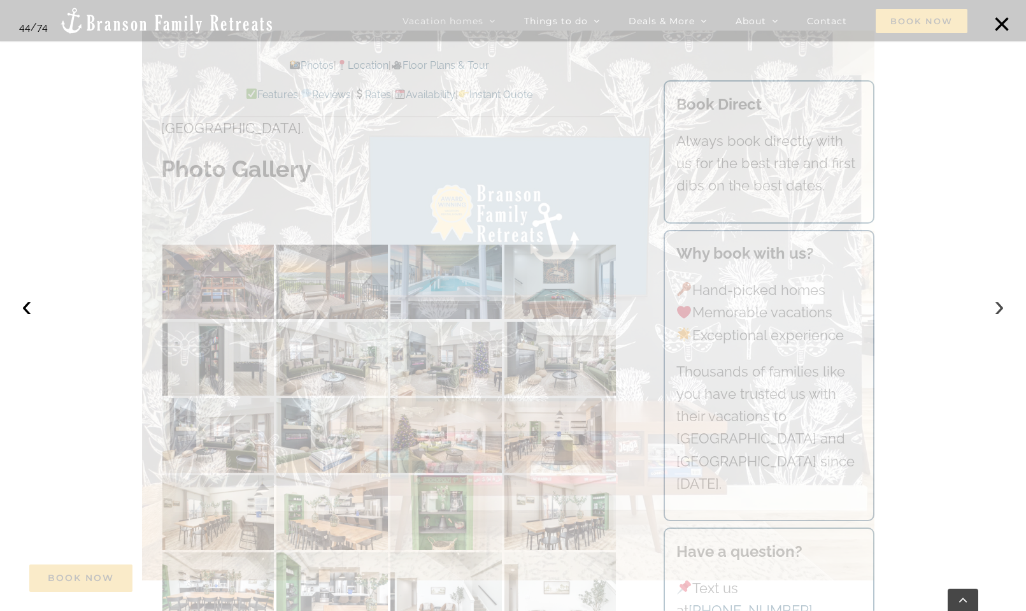
click at [997, 302] on button "›" at bounding box center [999, 306] width 28 height 28
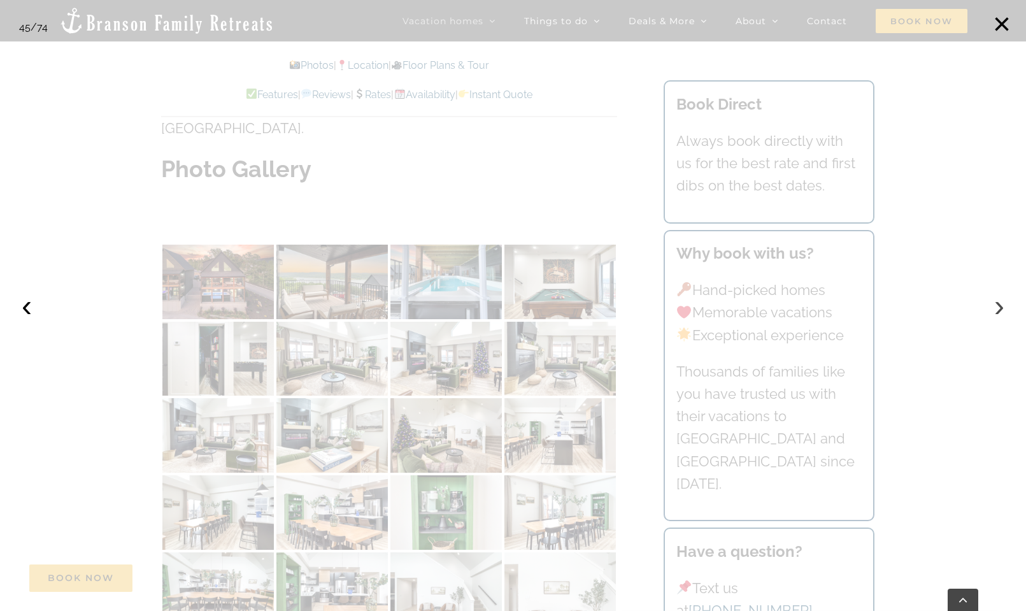
click at [997, 302] on button "›" at bounding box center [999, 306] width 28 height 28
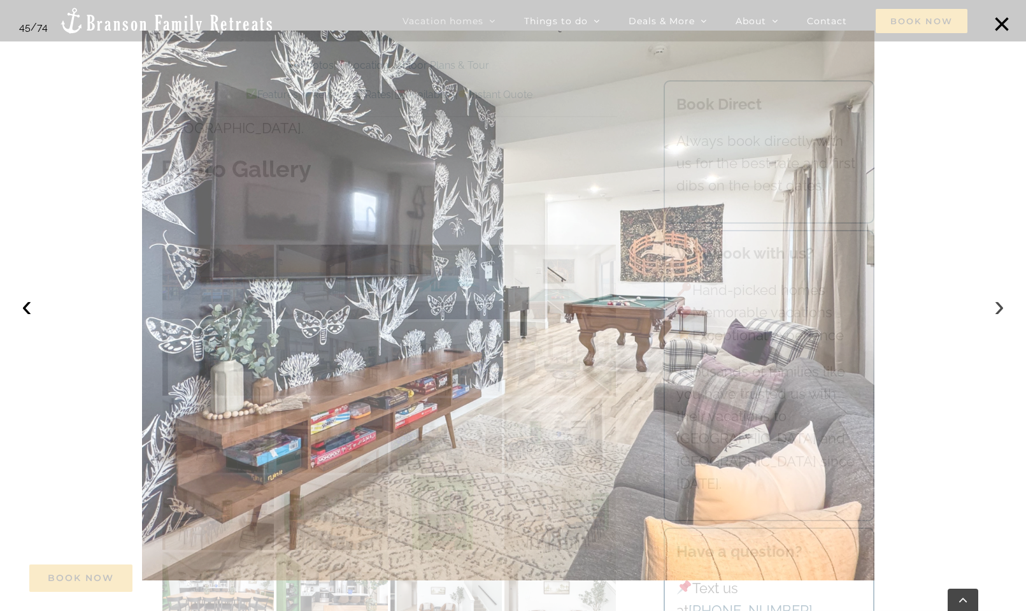
click at [997, 302] on button "›" at bounding box center [999, 306] width 28 height 28
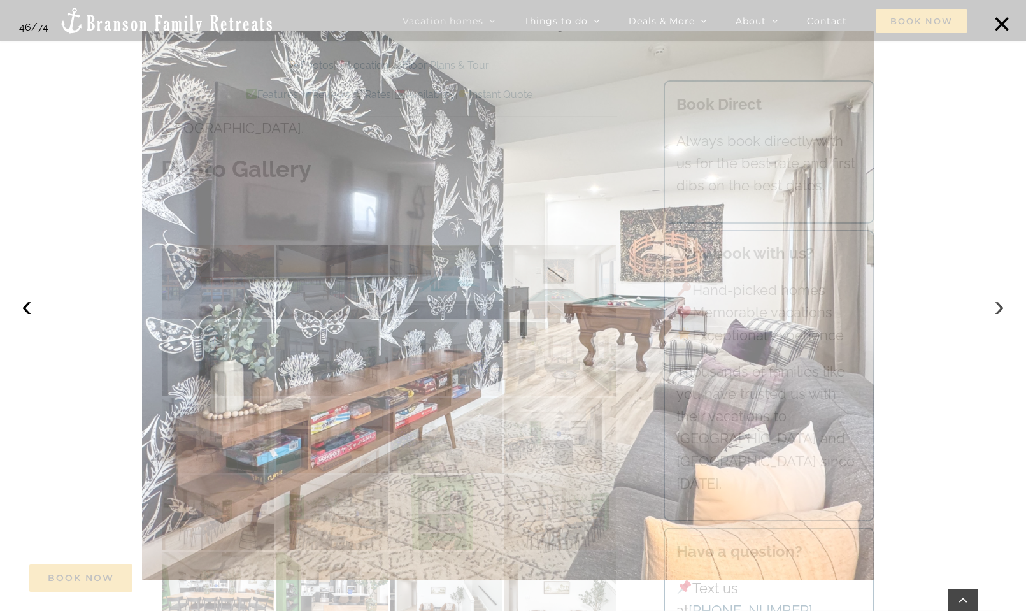
click at [997, 302] on button "›" at bounding box center [999, 306] width 28 height 28
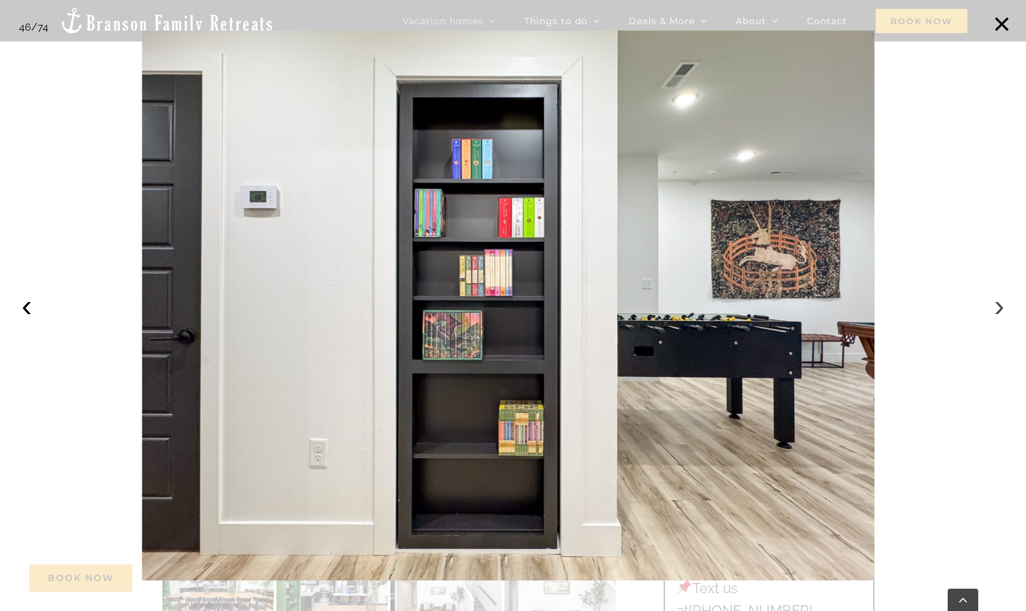
click at [997, 302] on button "›" at bounding box center [999, 306] width 28 height 28
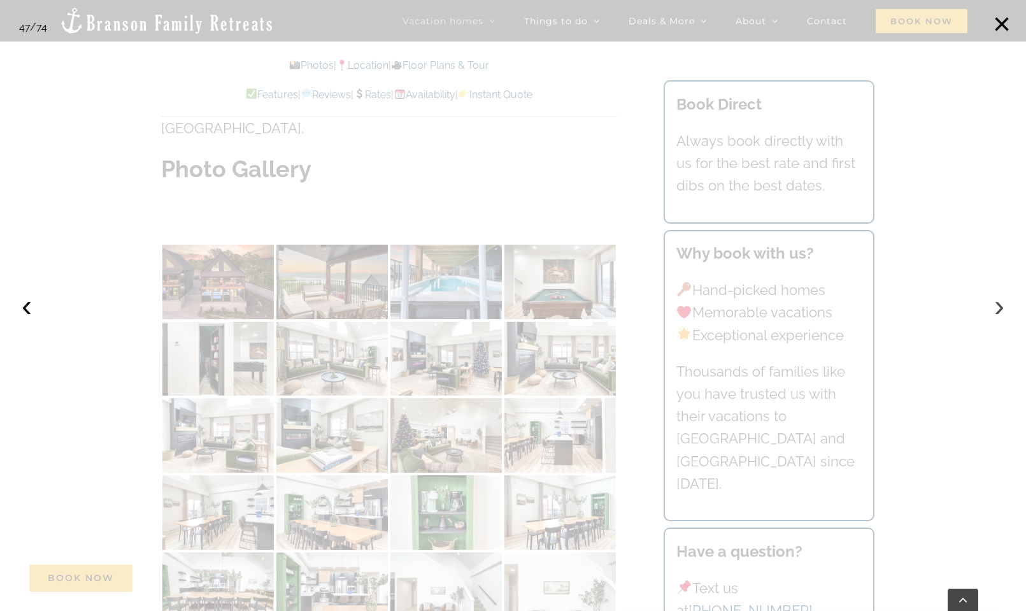
click at [997, 302] on button "›" at bounding box center [999, 306] width 28 height 28
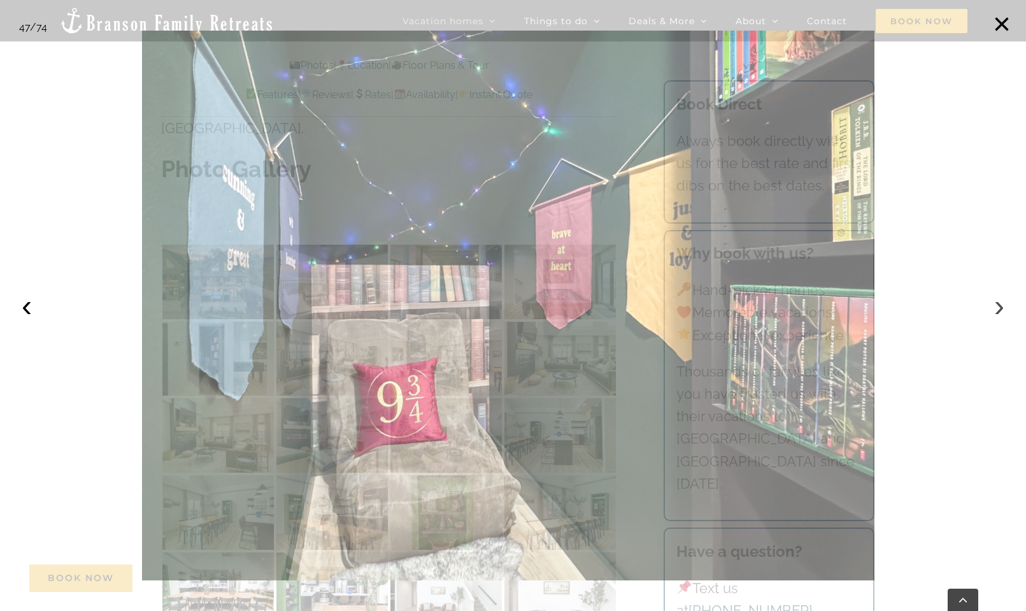
click at [997, 302] on button "›" at bounding box center [999, 306] width 28 height 28
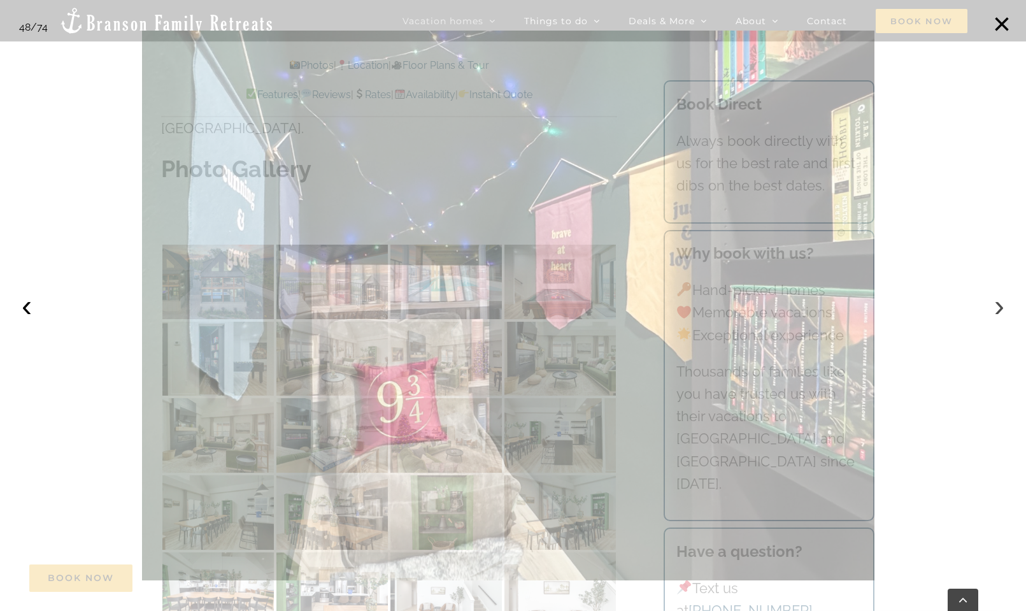
click at [997, 302] on button "›" at bounding box center [999, 306] width 28 height 28
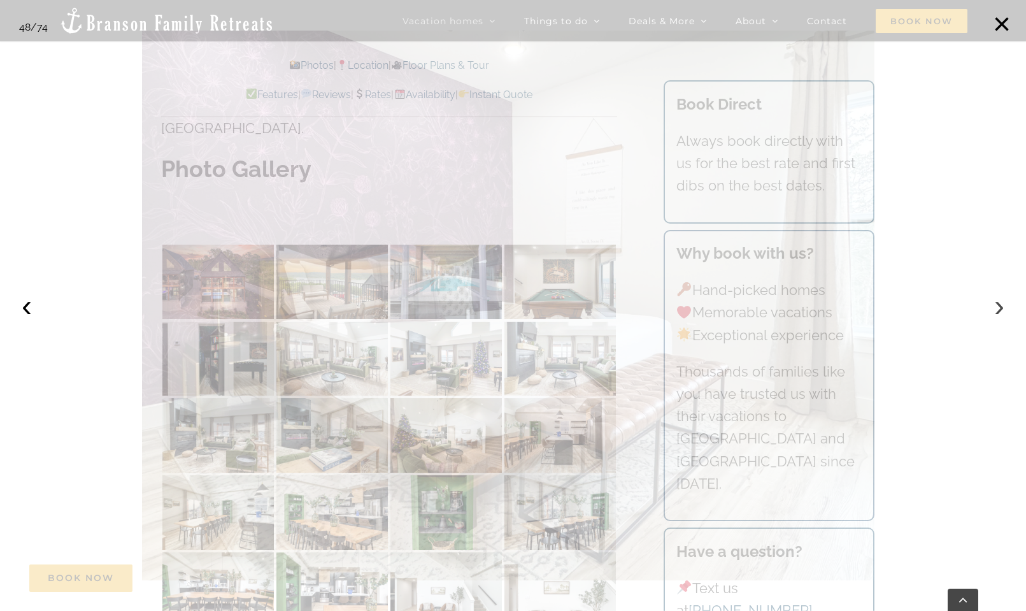
click at [997, 302] on button "›" at bounding box center [999, 306] width 28 height 28
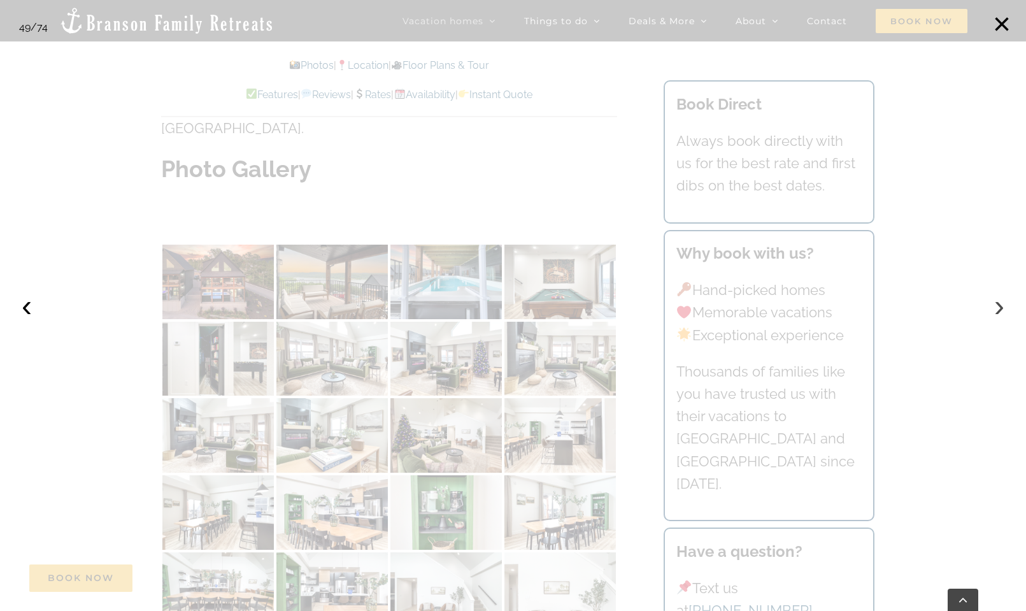
click at [997, 302] on button "›" at bounding box center [999, 306] width 28 height 28
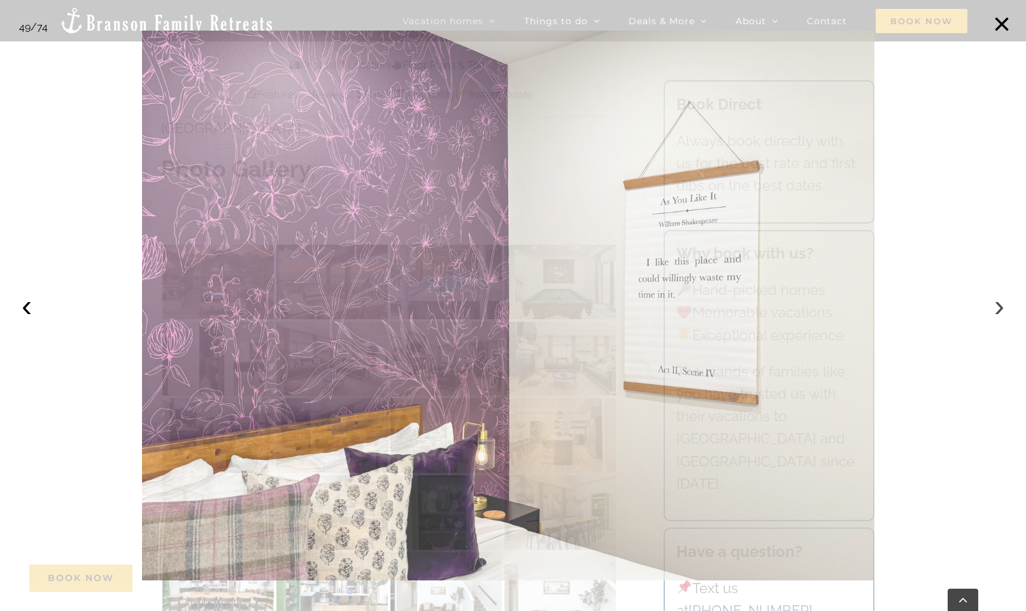
click at [997, 302] on button "›" at bounding box center [999, 306] width 28 height 28
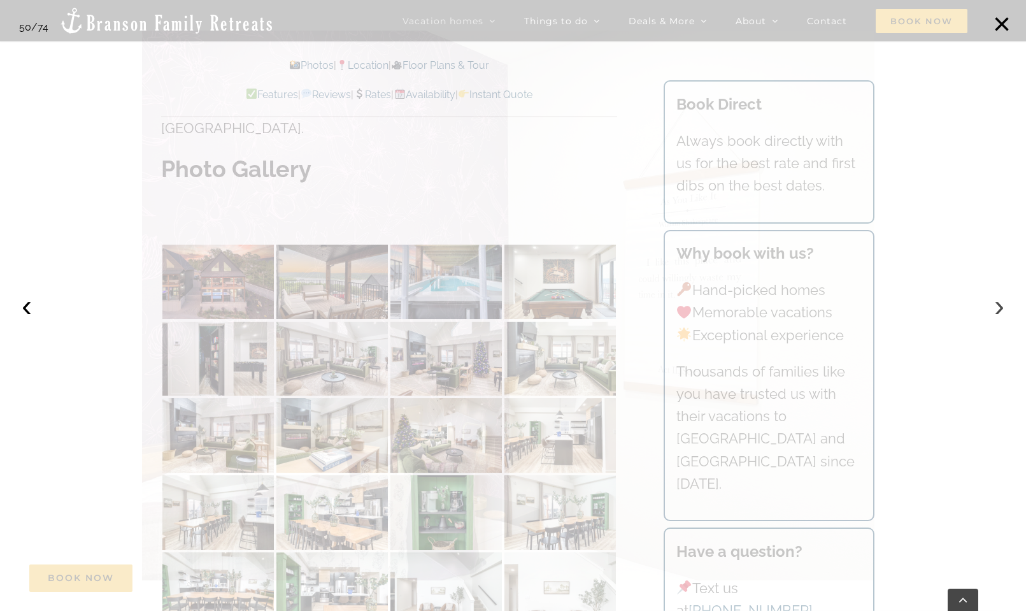
click at [997, 302] on button "›" at bounding box center [999, 306] width 28 height 28
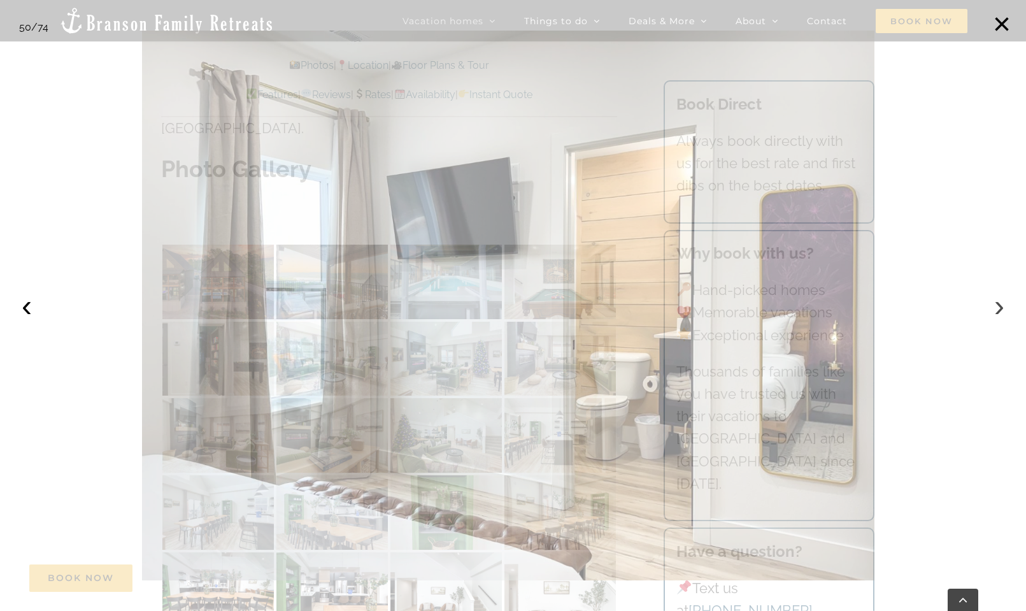
click at [997, 302] on button "›" at bounding box center [999, 306] width 28 height 28
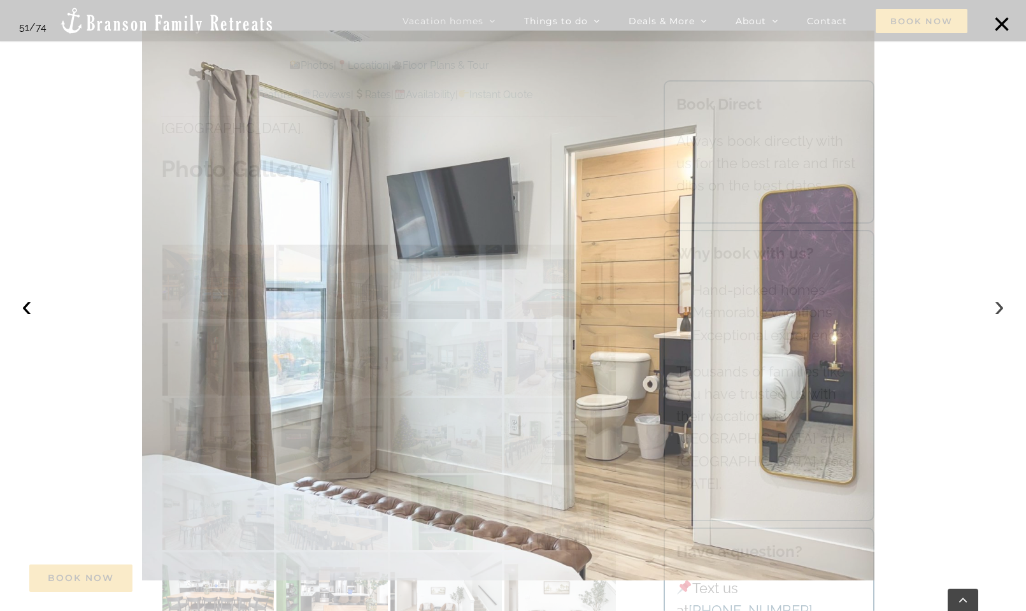
click at [997, 302] on button "›" at bounding box center [999, 306] width 28 height 28
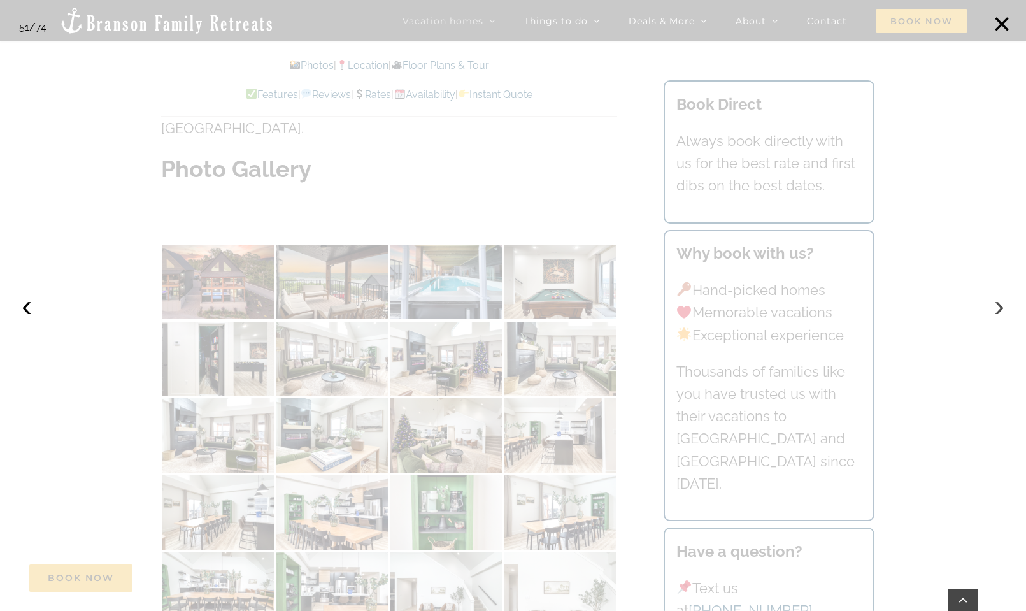
click at [997, 302] on button "›" at bounding box center [999, 306] width 28 height 28
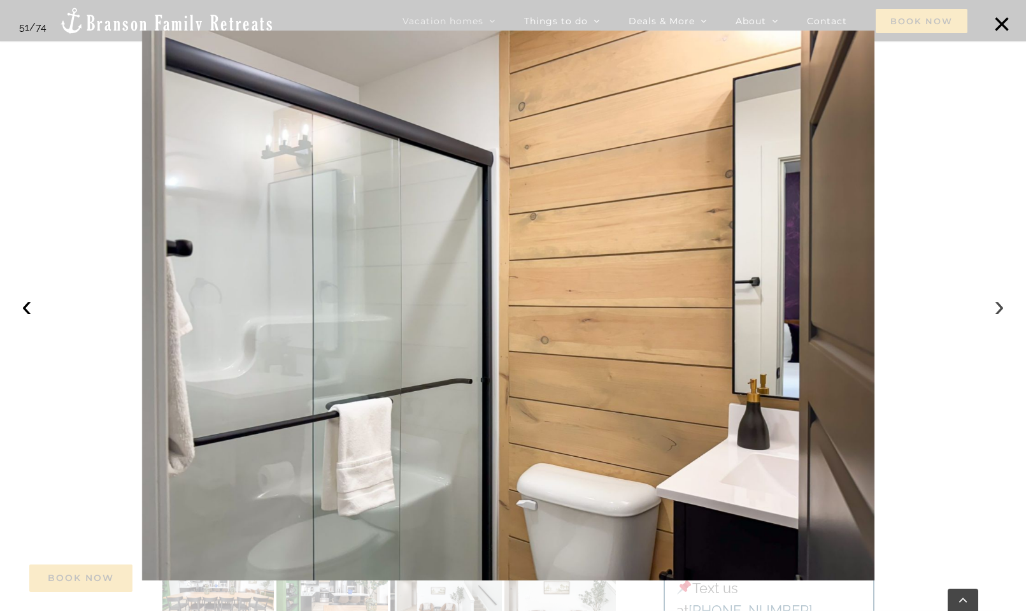
click at [997, 302] on button "›" at bounding box center [999, 306] width 28 height 28
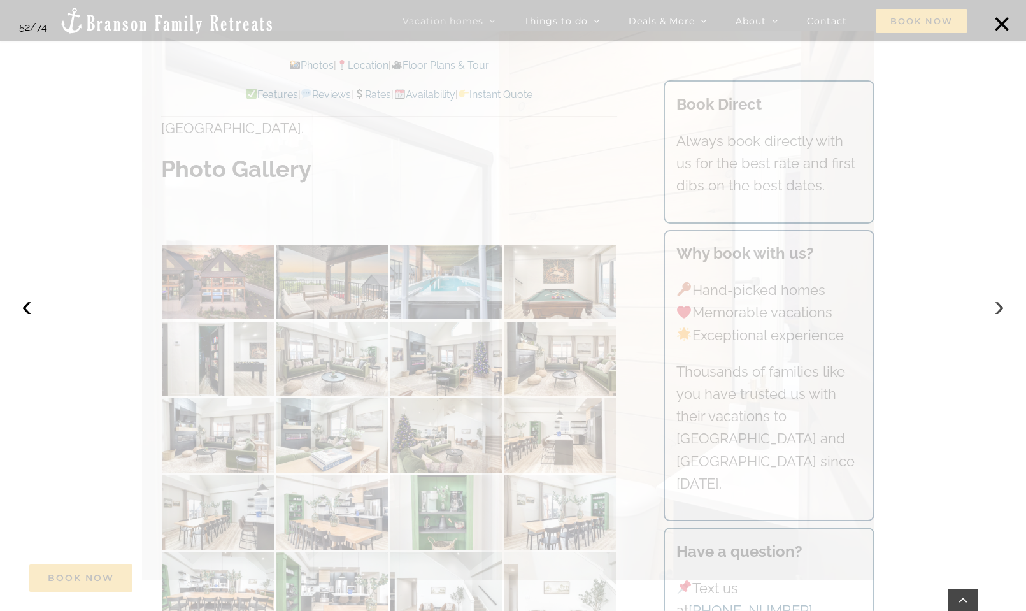
click at [997, 302] on button "›" at bounding box center [999, 306] width 28 height 28
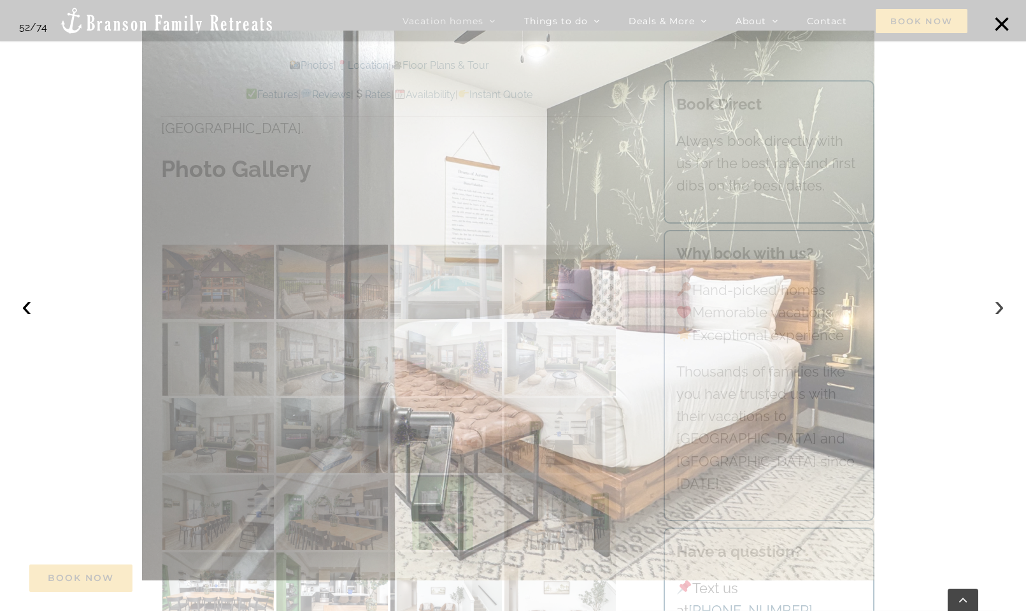
click at [997, 302] on button "›" at bounding box center [999, 306] width 28 height 28
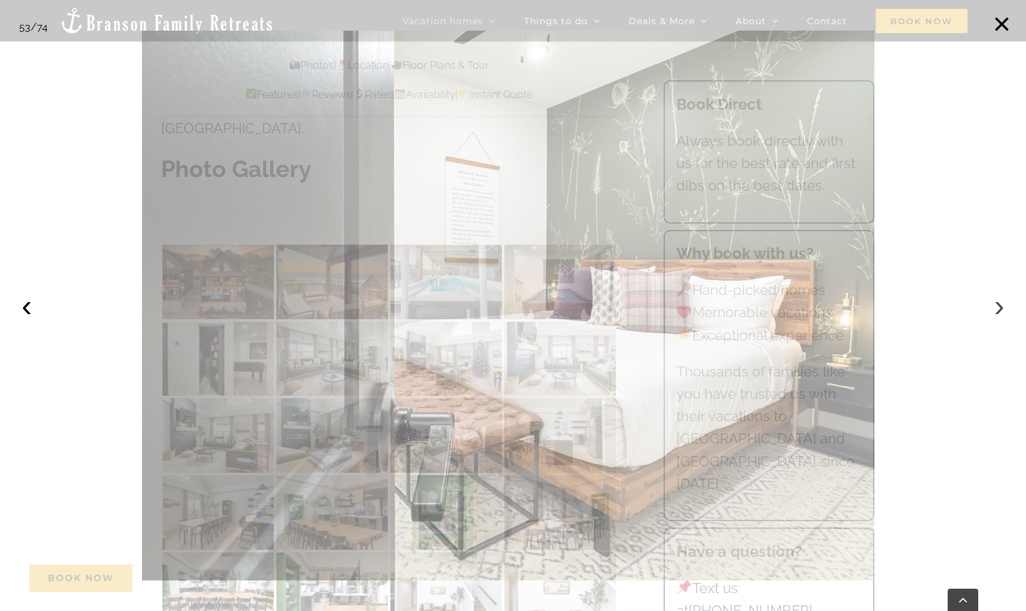
click at [997, 302] on button "›" at bounding box center [999, 306] width 28 height 28
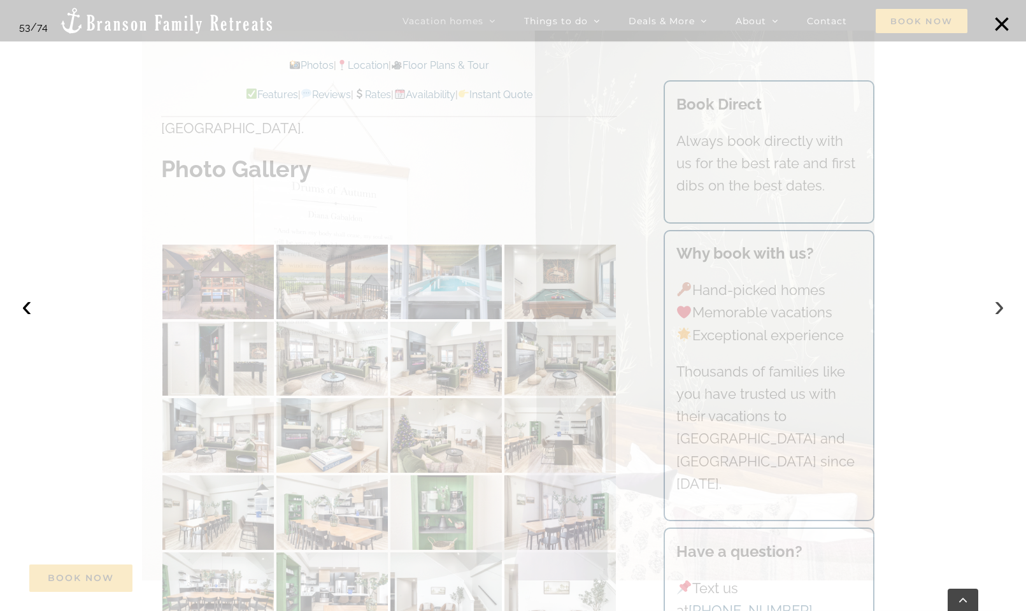
click at [997, 302] on button "›" at bounding box center [999, 306] width 28 height 28
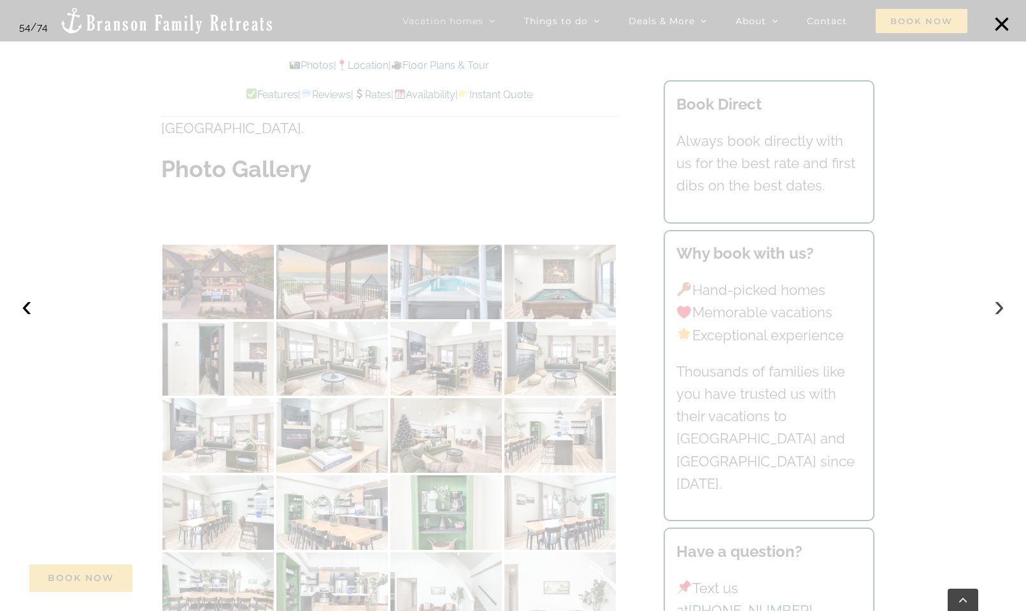
click at [997, 302] on button "›" at bounding box center [999, 306] width 28 height 28
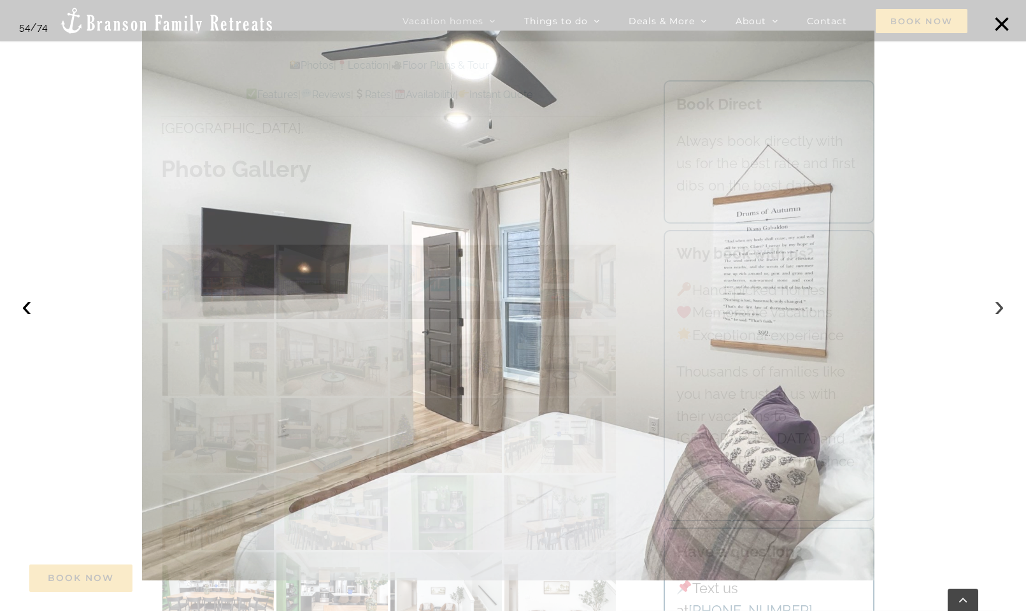
click at [997, 302] on button "›" at bounding box center [999, 306] width 28 height 28
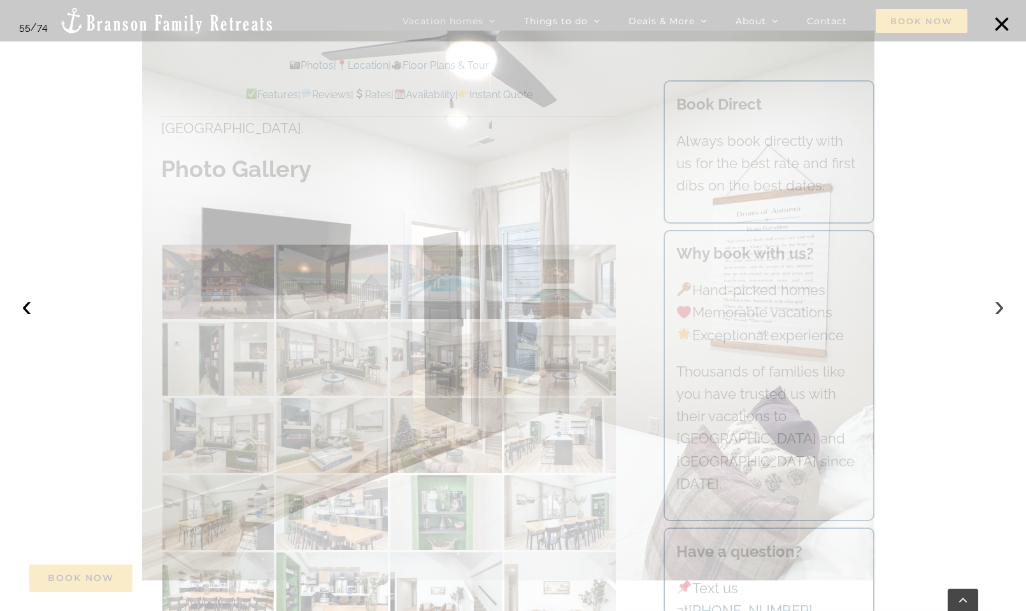
click at [997, 302] on button "›" at bounding box center [999, 306] width 28 height 28
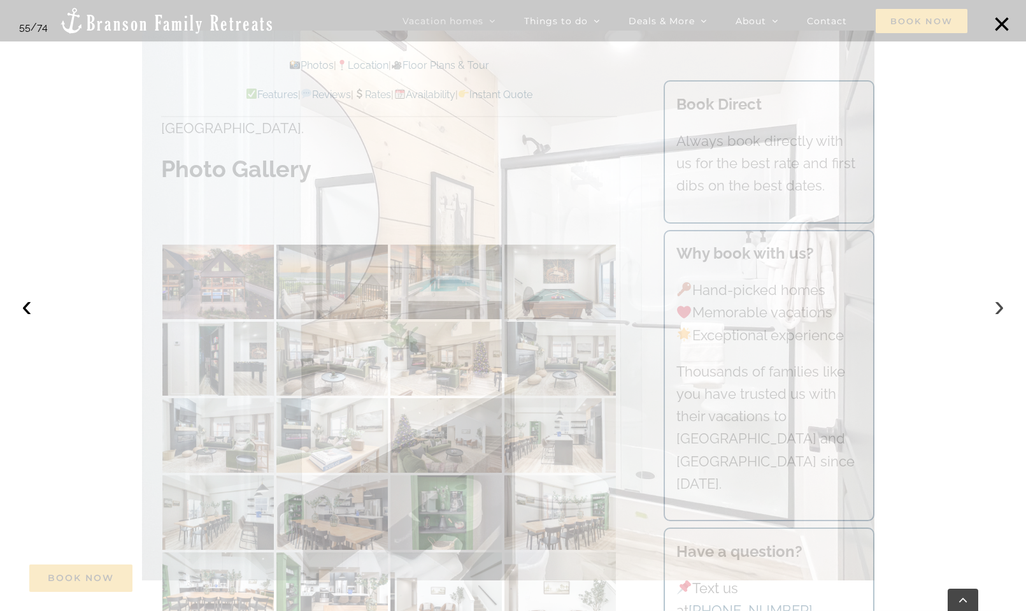
click at [997, 302] on button "›" at bounding box center [999, 306] width 28 height 28
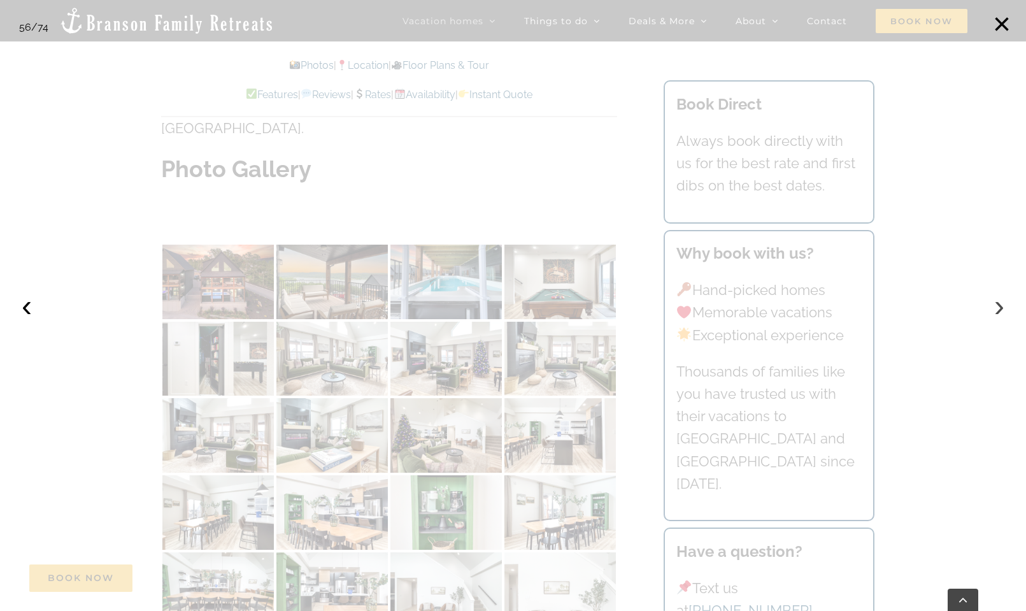
click at [997, 302] on button "›" at bounding box center [999, 306] width 28 height 28
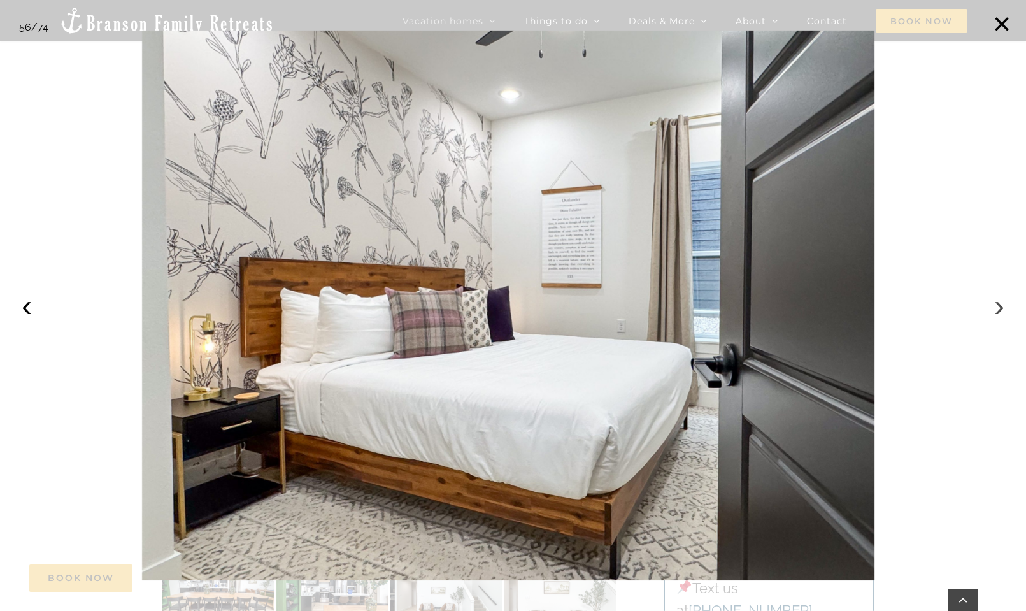
click at [997, 302] on button "›" at bounding box center [999, 306] width 28 height 28
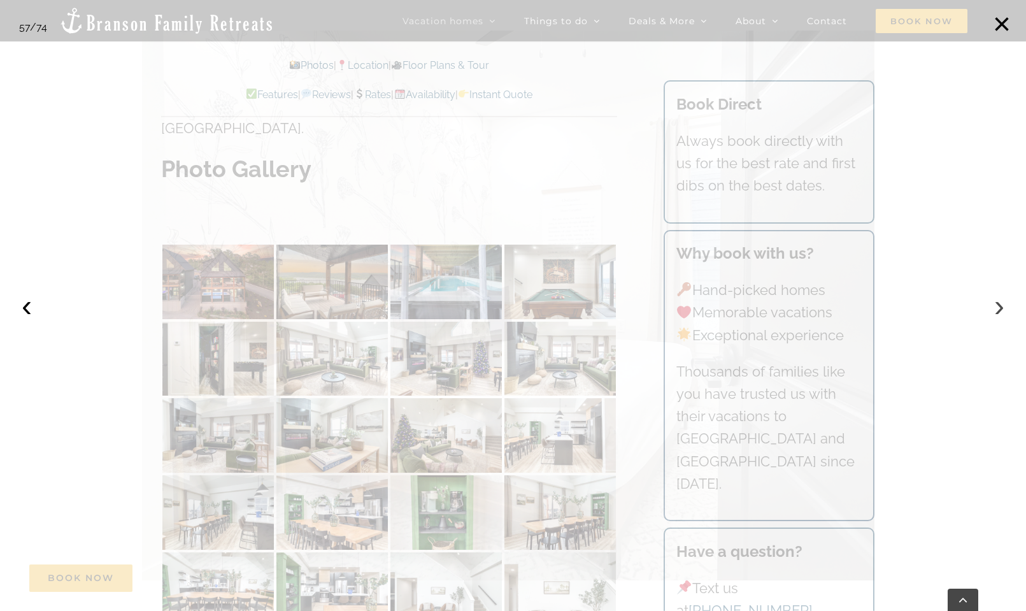
click at [997, 302] on button "›" at bounding box center [999, 306] width 28 height 28
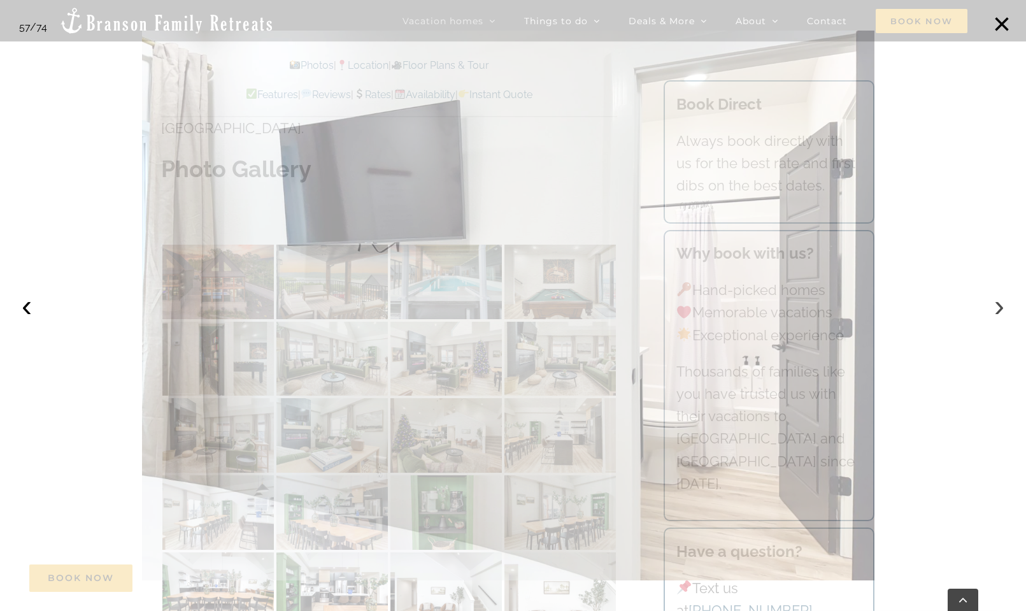
click at [997, 302] on button "›" at bounding box center [999, 306] width 28 height 28
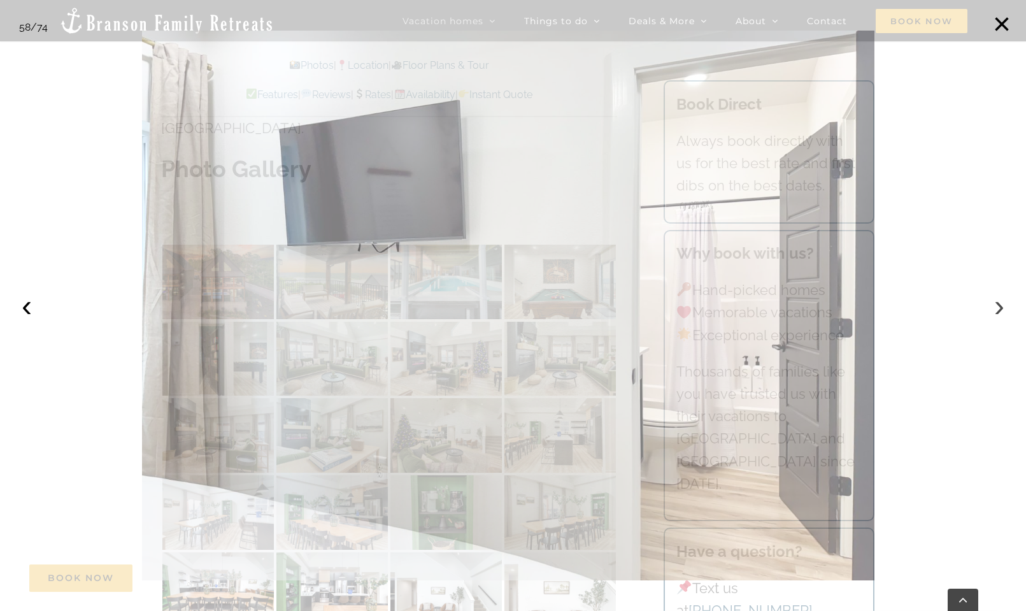
click at [997, 302] on button "›" at bounding box center [999, 306] width 28 height 28
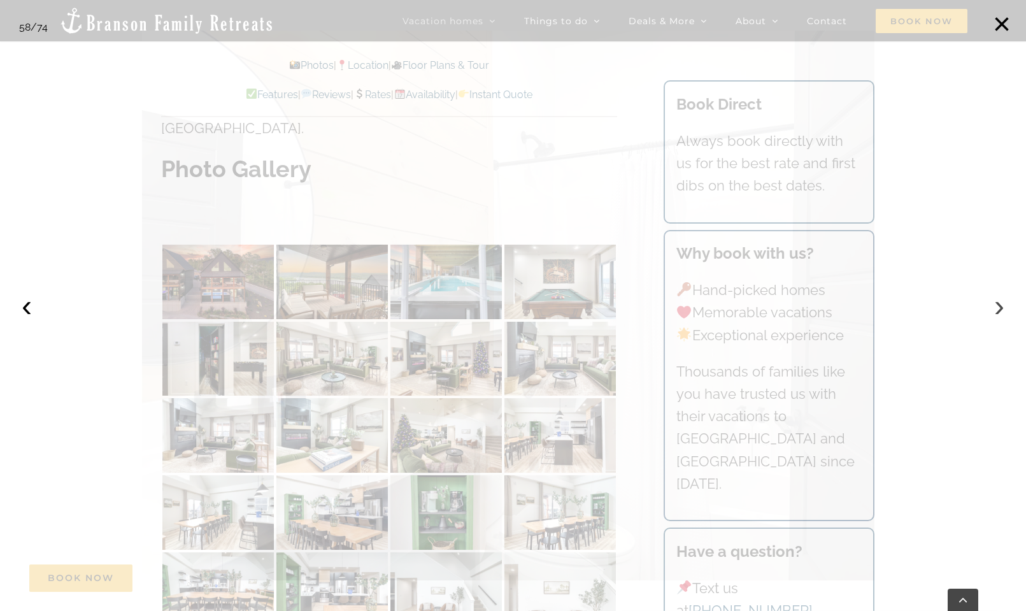
click at [997, 302] on button "›" at bounding box center [999, 306] width 28 height 28
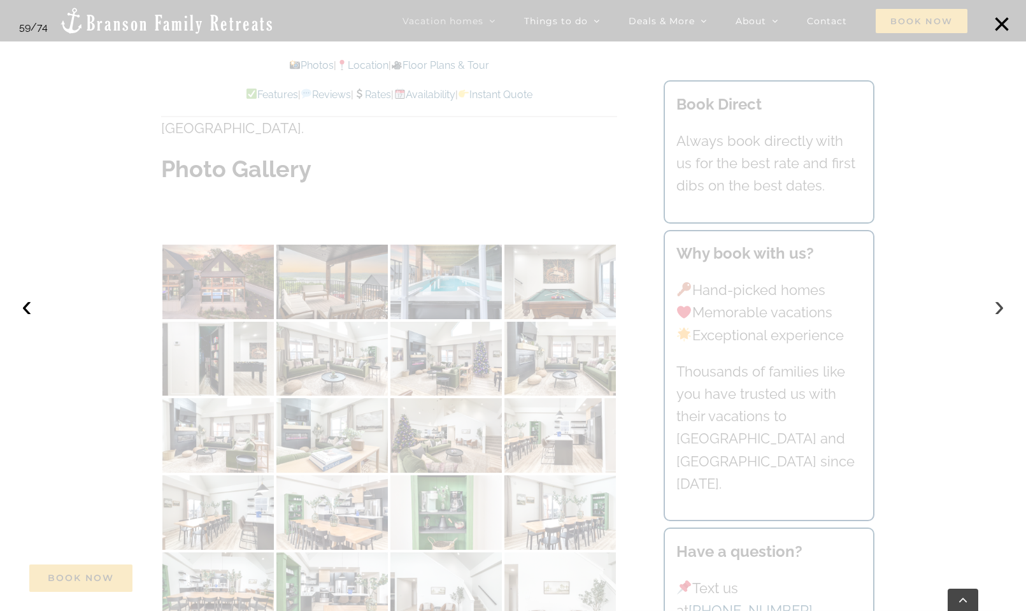
click at [997, 302] on button "›" at bounding box center [999, 306] width 28 height 28
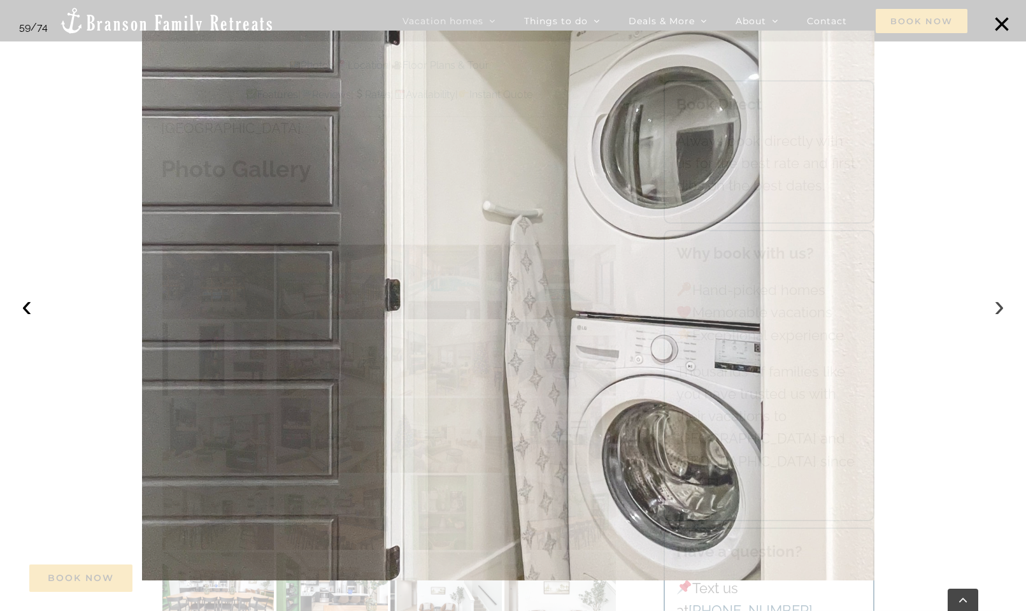
click at [997, 302] on button "›" at bounding box center [999, 306] width 28 height 28
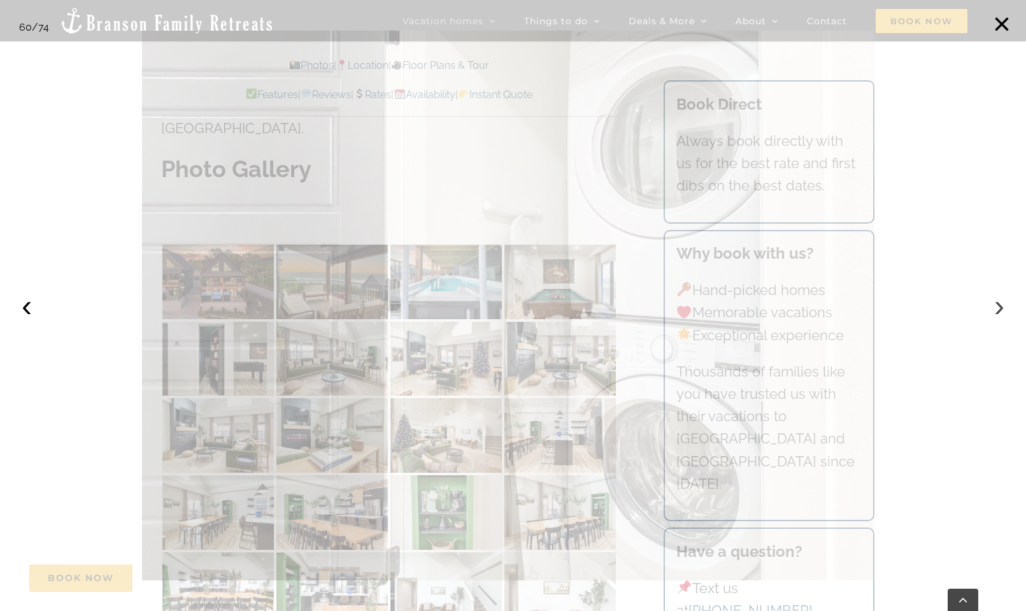
click at [997, 302] on button "›" at bounding box center [999, 306] width 28 height 28
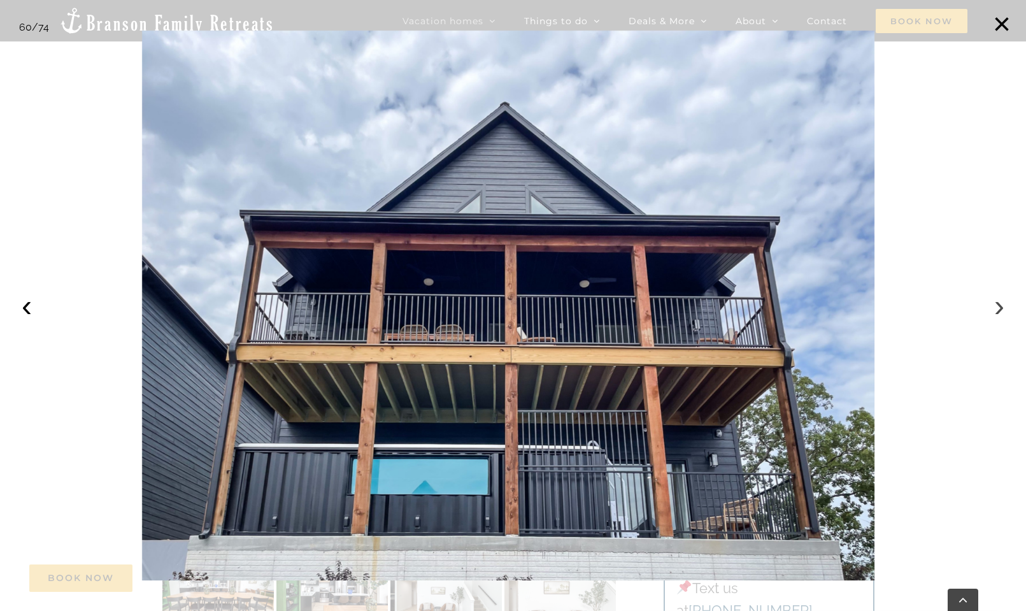
click at [997, 299] on button "›" at bounding box center [999, 306] width 28 height 28
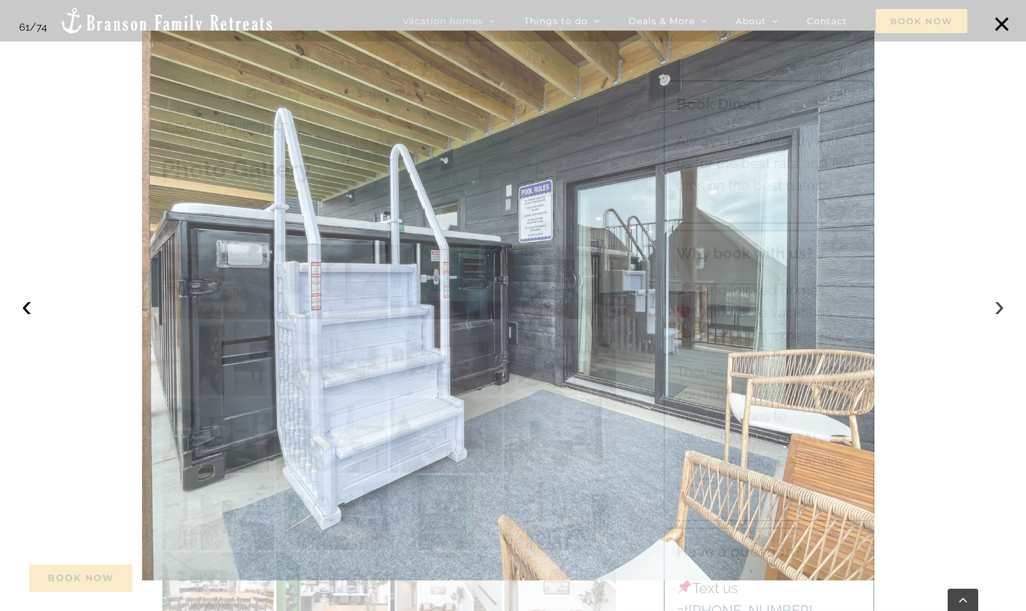
click at [997, 299] on button "›" at bounding box center [999, 306] width 28 height 28
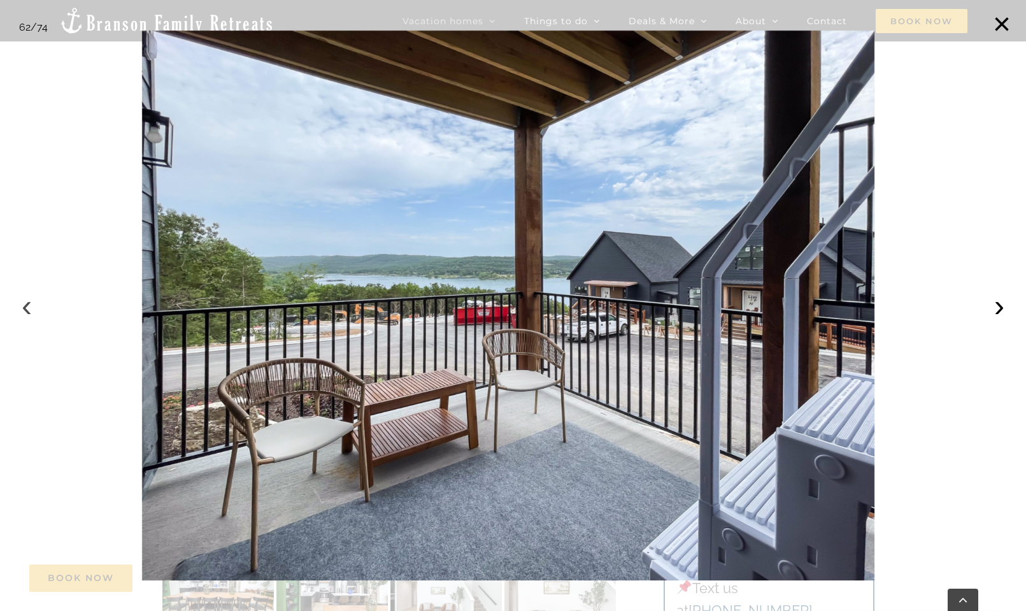
click at [25, 306] on button "‹" at bounding box center [27, 306] width 28 height 28
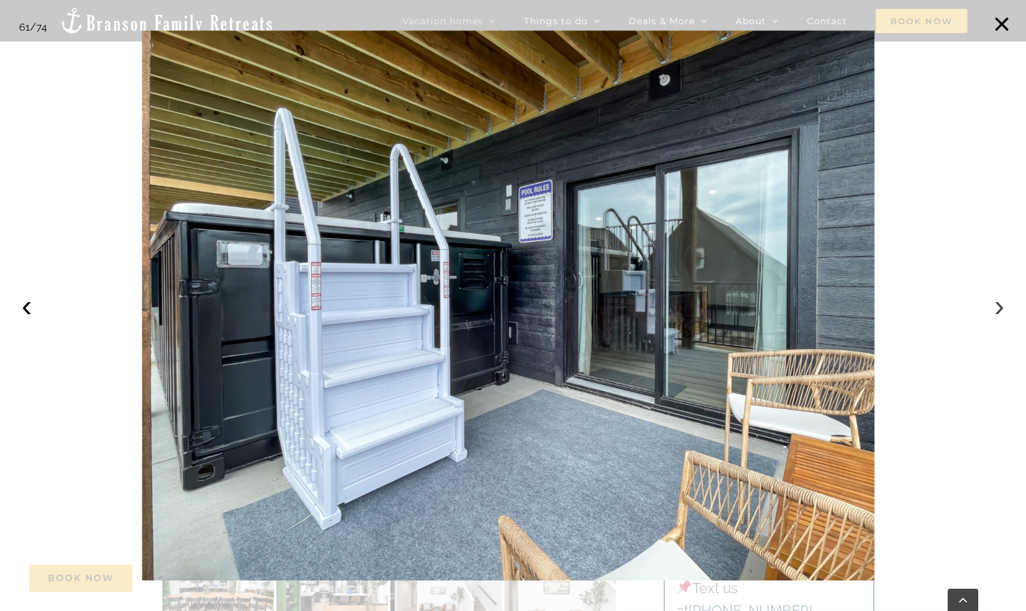
click at [998, 303] on button "›" at bounding box center [999, 306] width 28 height 28
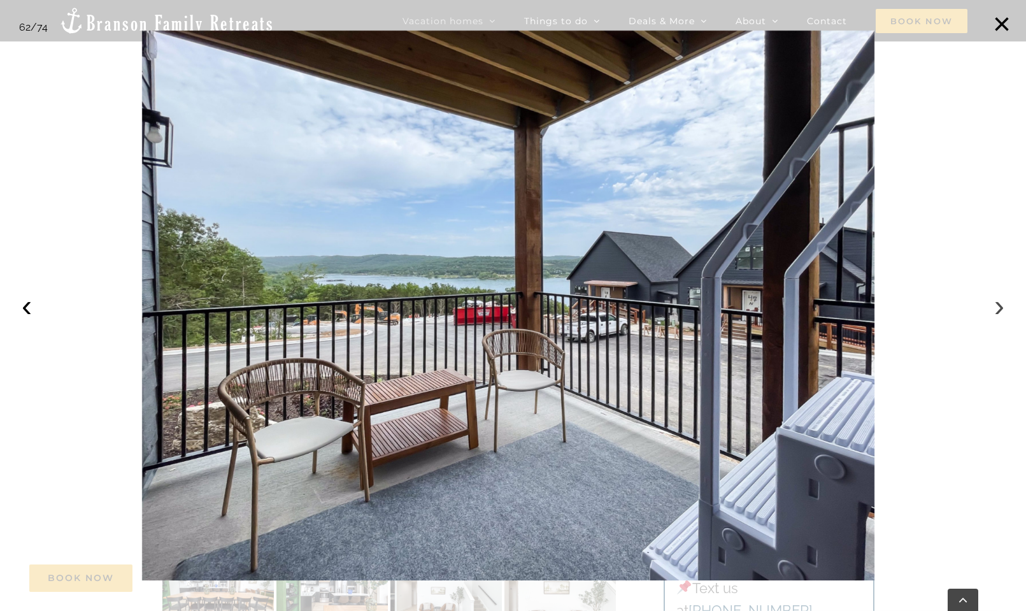
click at [998, 303] on button "›" at bounding box center [999, 306] width 28 height 28
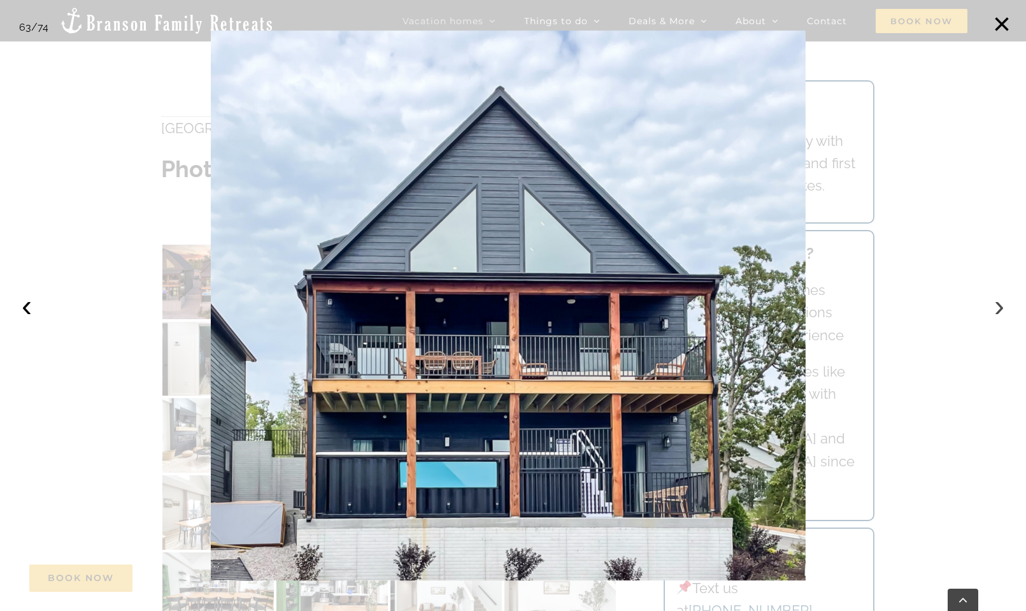
click at [998, 303] on button "›" at bounding box center [999, 306] width 28 height 28
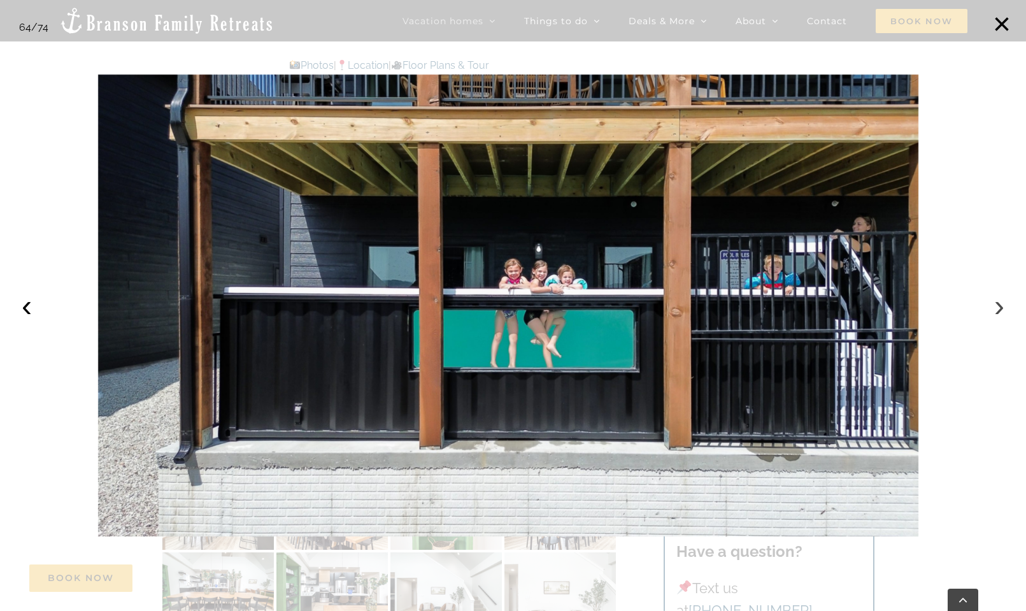
click at [998, 303] on button "›" at bounding box center [999, 306] width 28 height 28
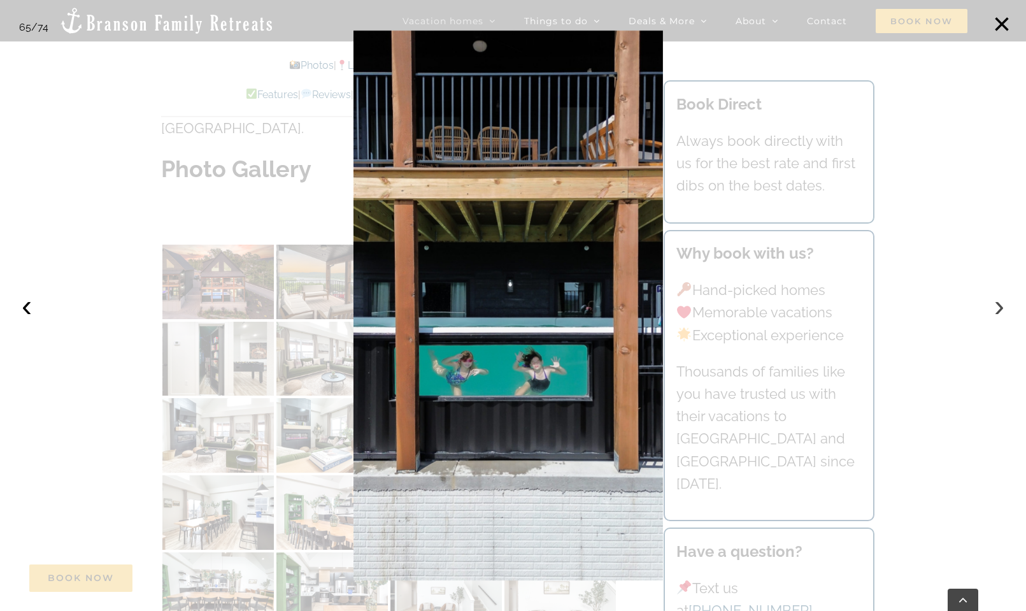
click at [998, 303] on button "›" at bounding box center [999, 306] width 28 height 28
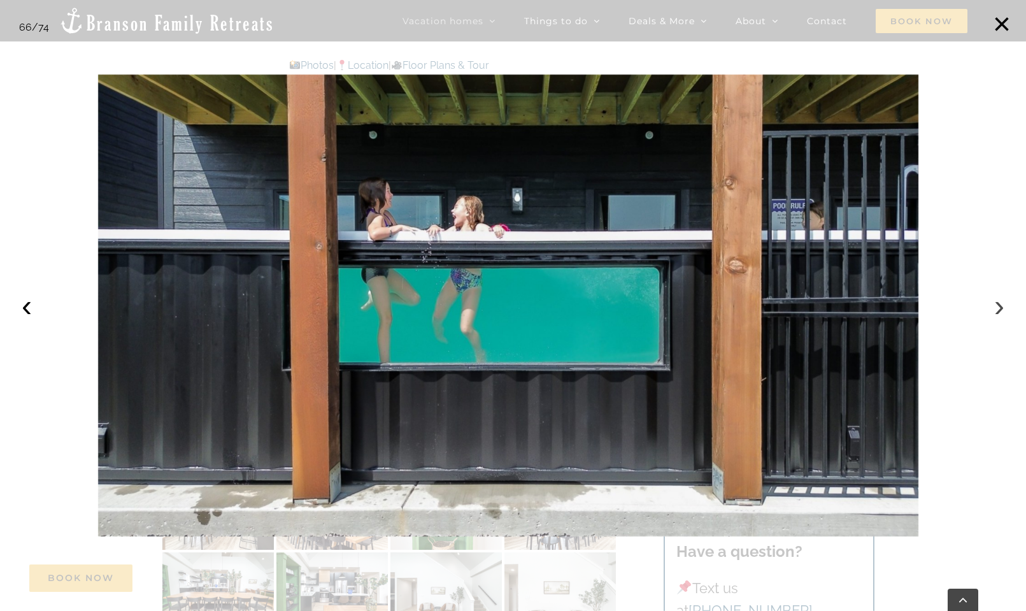
click at [998, 303] on button "›" at bounding box center [999, 306] width 28 height 28
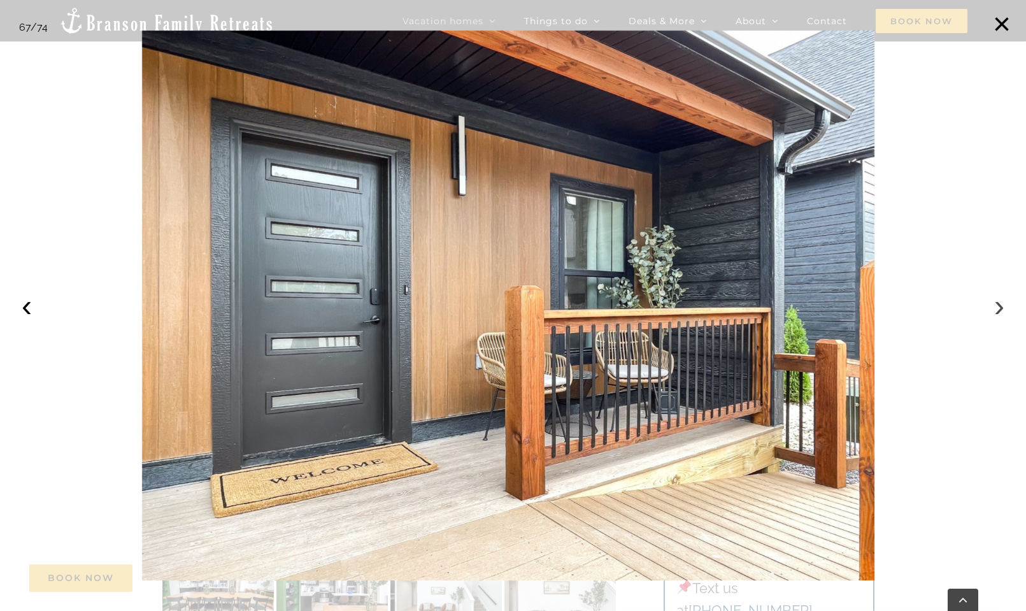
click at [998, 303] on button "›" at bounding box center [999, 306] width 28 height 28
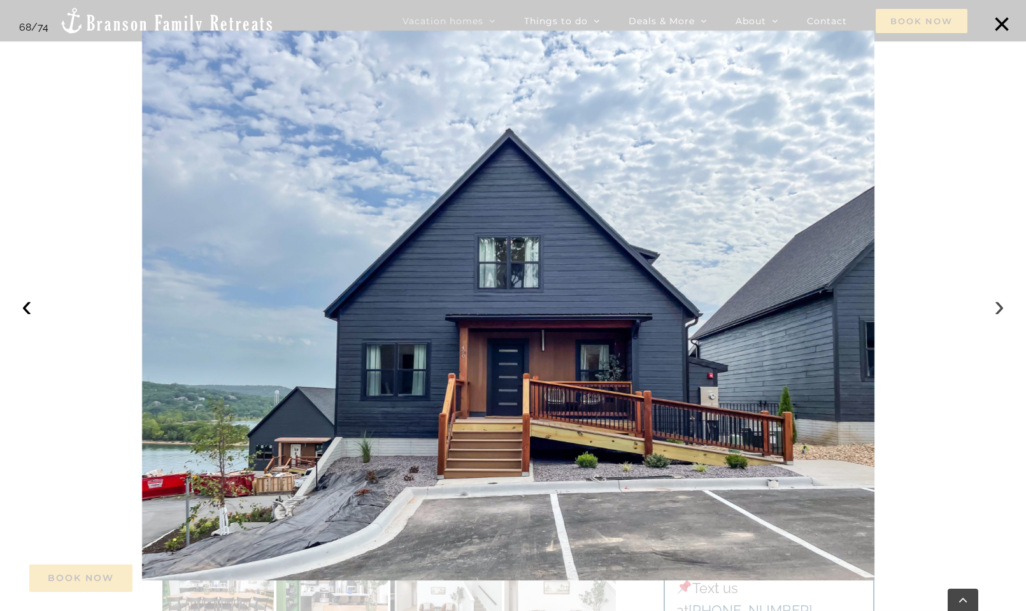
click at [998, 303] on button "›" at bounding box center [999, 306] width 28 height 28
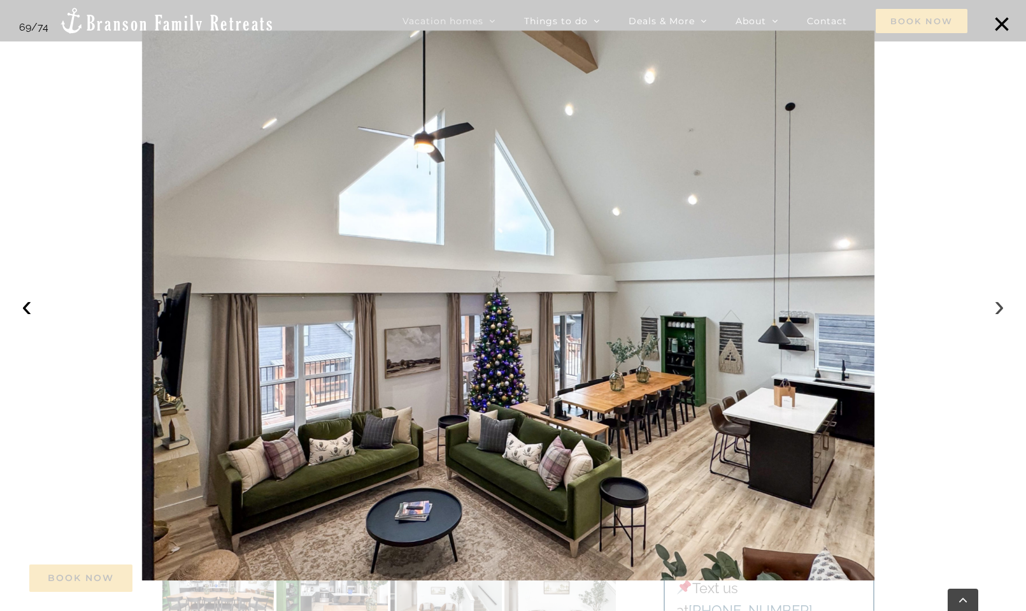
click at [998, 303] on button "›" at bounding box center [999, 306] width 28 height 28
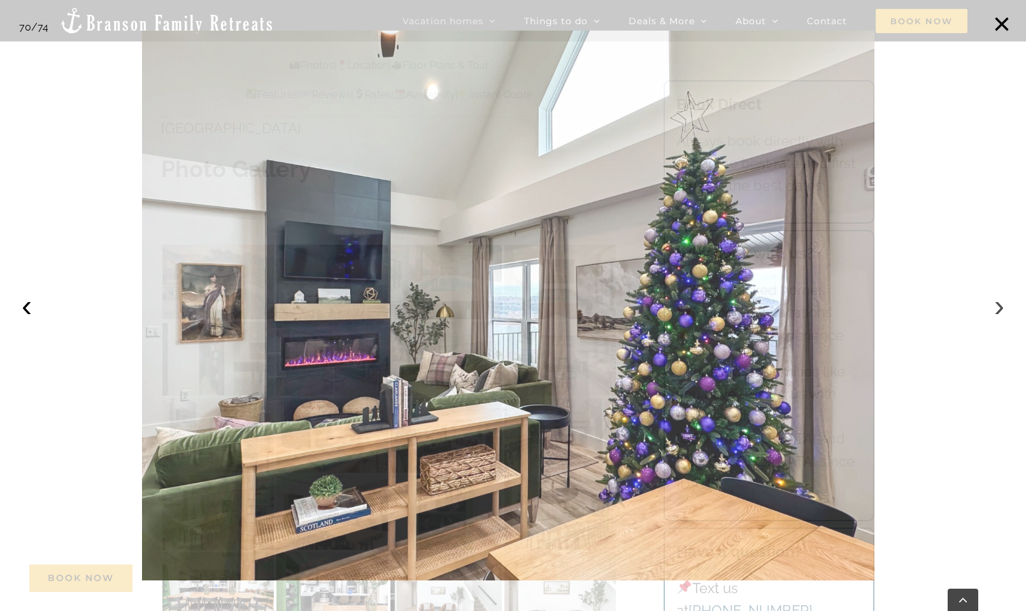
click at [998, 303] on button "›" at bounding box center [999, 306] width 28 height 28
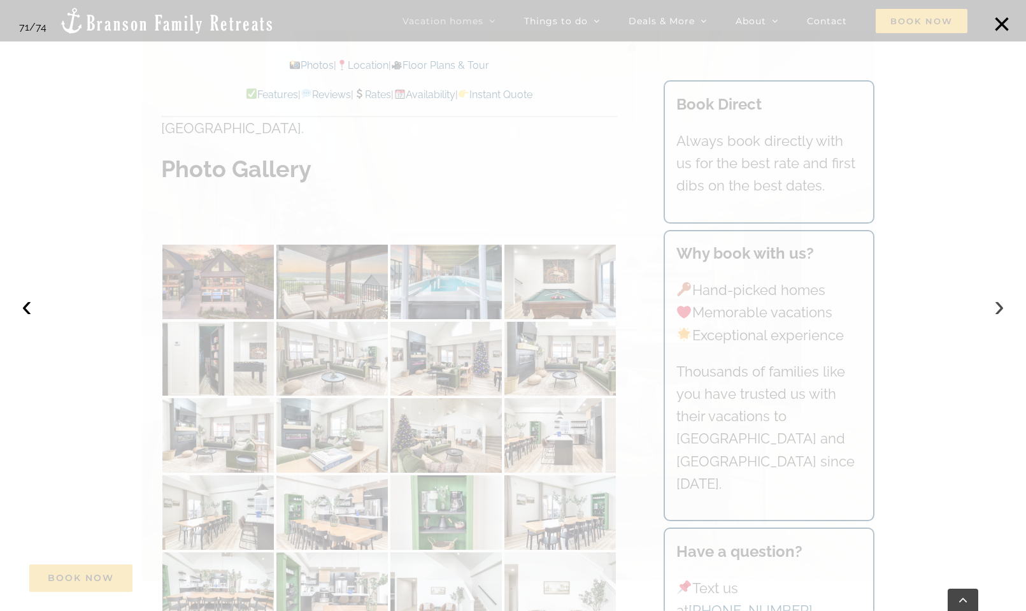
click at [998, 303] on button "›" at bounding box center [999, 306] width 28 height 28
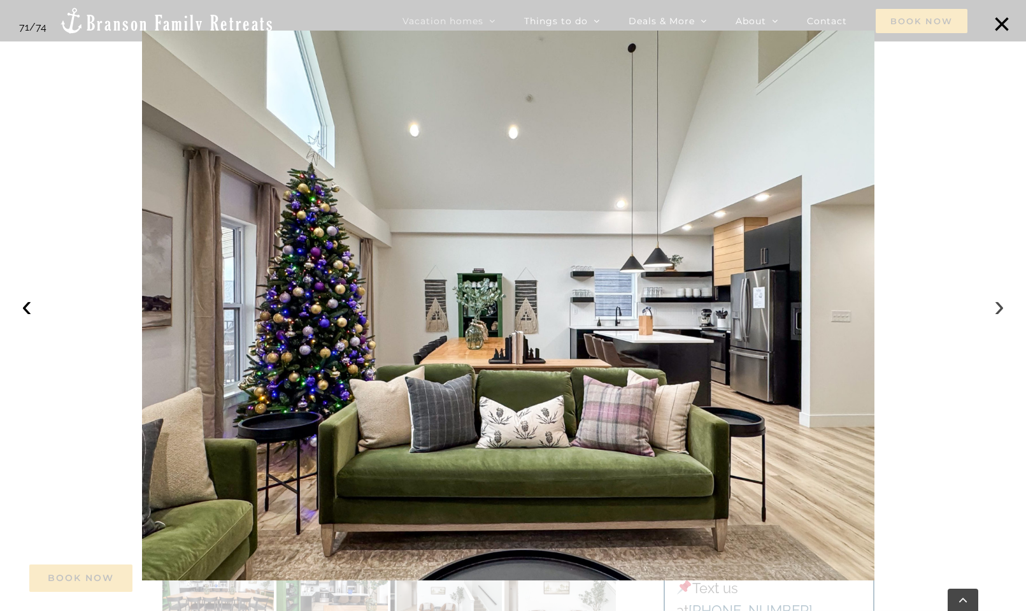
click at [998, 303] on button "›" at bounding box center [999, 306] width 28 height 28
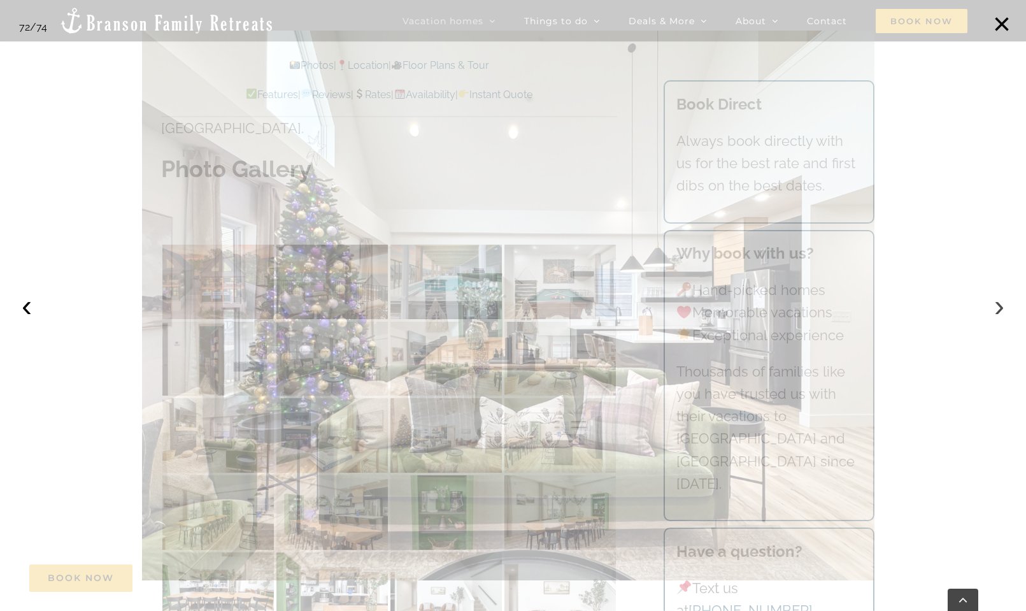
click at [998, 303] on button "›" at bounding box center [999, 306] width 28 height 28
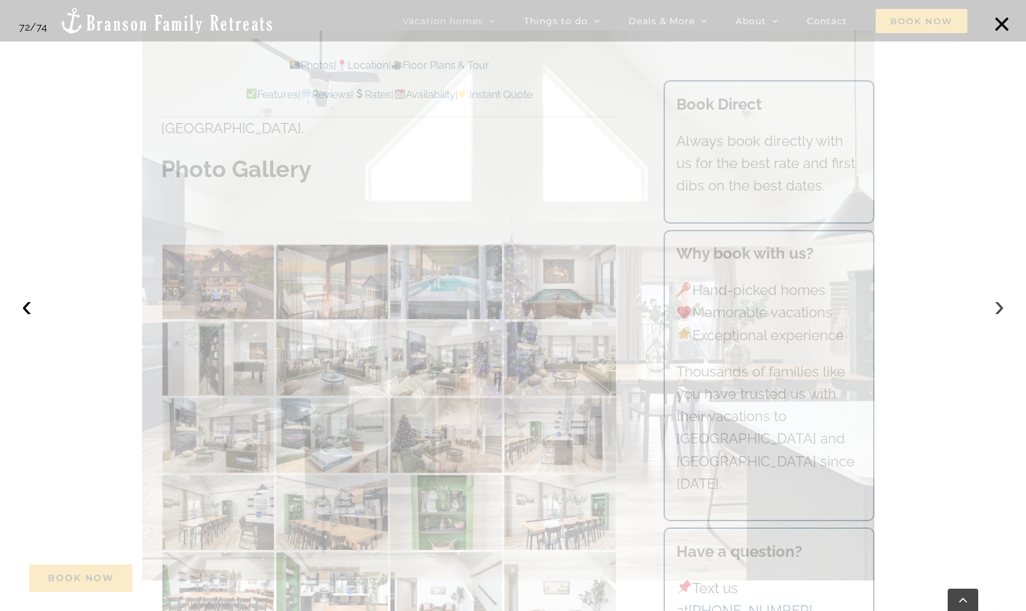
click at [998, 303] on button "›" at bounding box center [999, 306] width 28 height 28
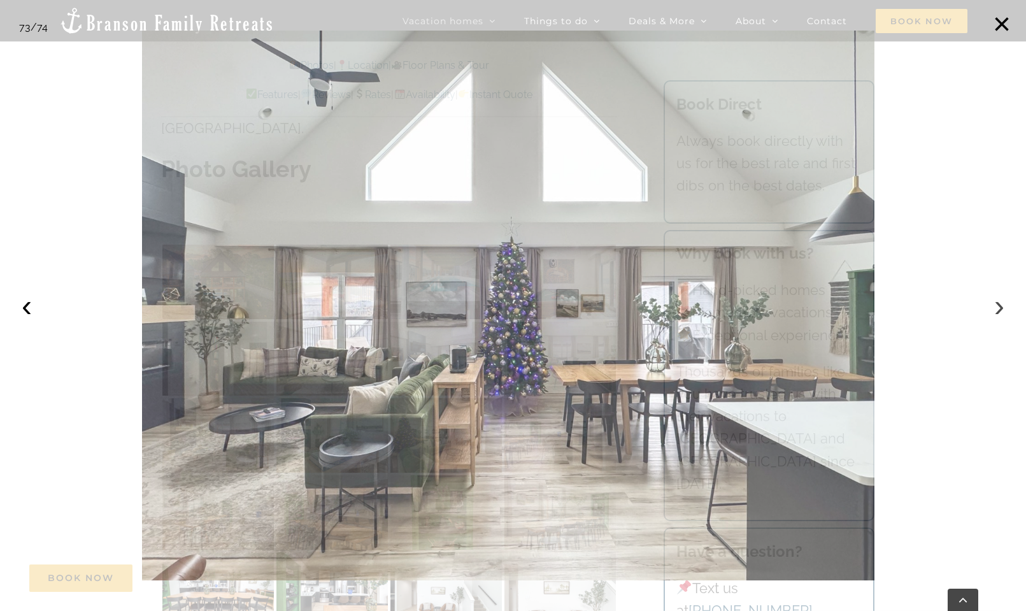
click at [998, 303] on button "›" at bounding box center [999, 306] width 28 height 28
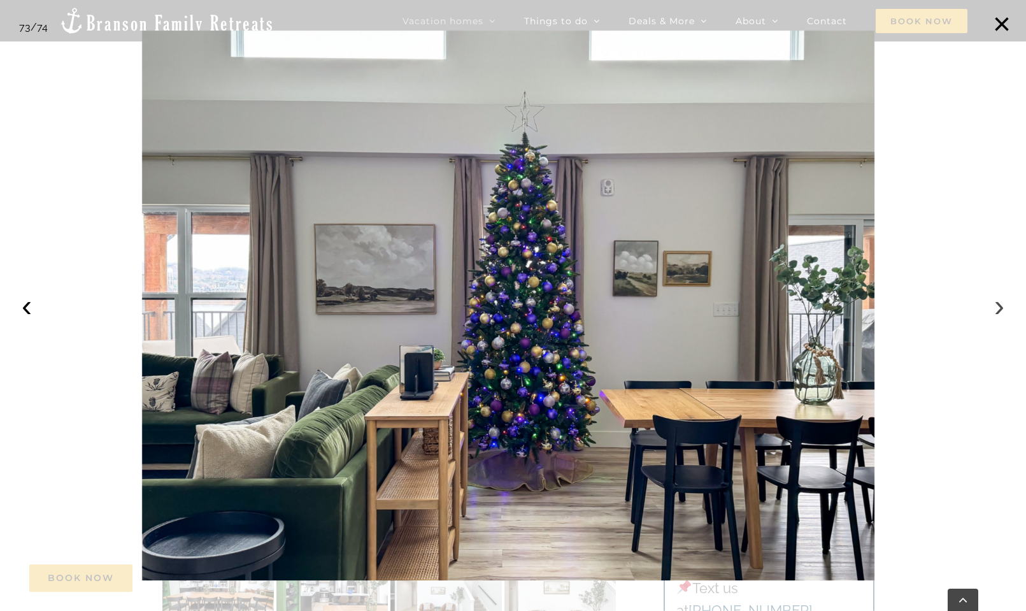
click at [998, 303] on button "›" at bounding box center [999, 306] width 28 height 28
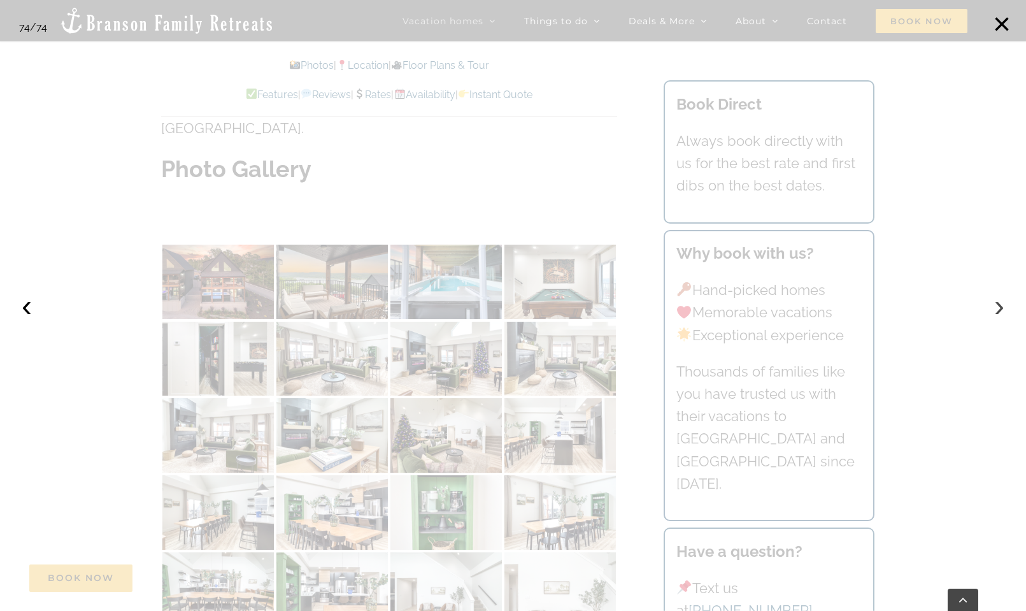
click at [998, 303] on button "›" at bounding box center [999, 306] width 28 height 28
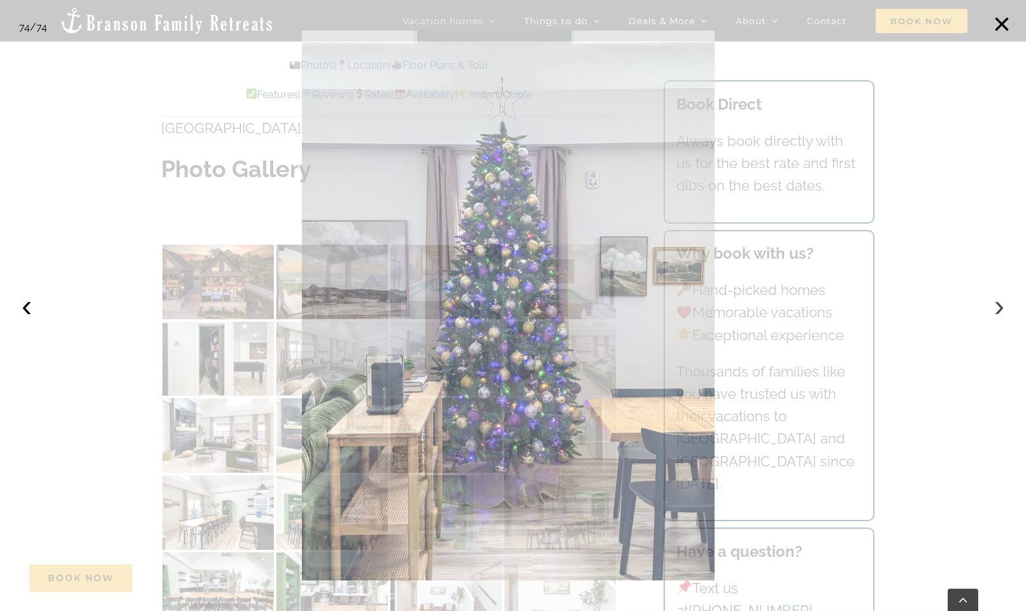
click at [998, 303] on button "›" at bounding box center [999, 306] width 28 height 28
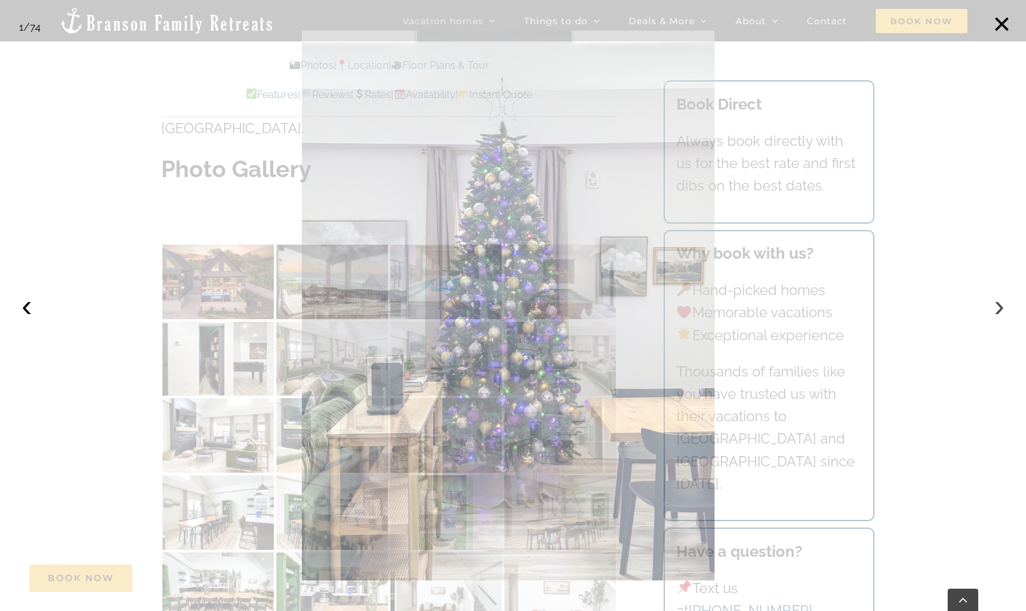
click at [998, 303] on button "›" at bounding box center [999, 306] width 28 height 28
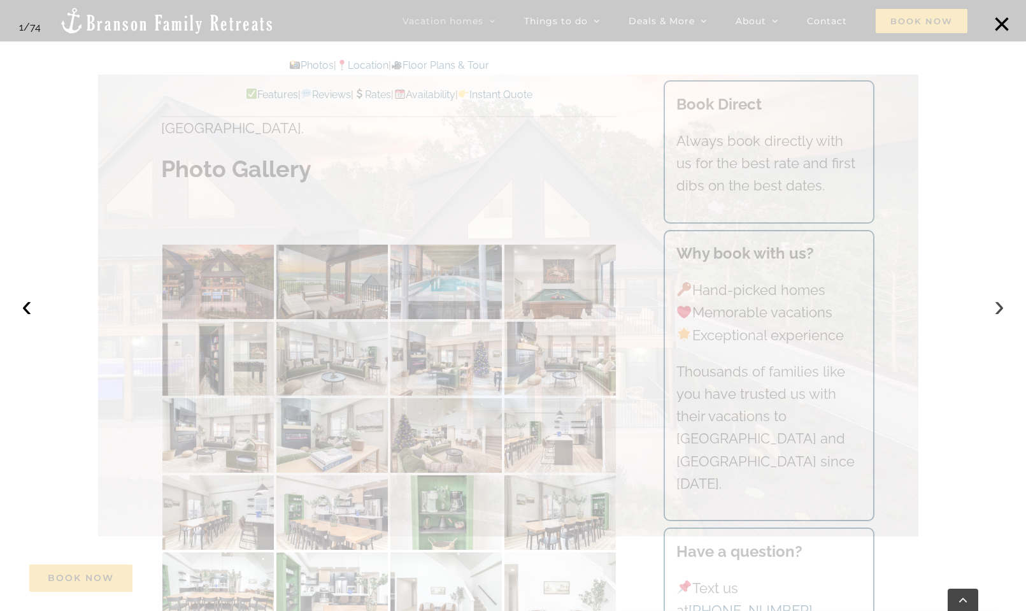
click at [998, 303] on button "›" at bounding box center [999, 306] width 28 height 28
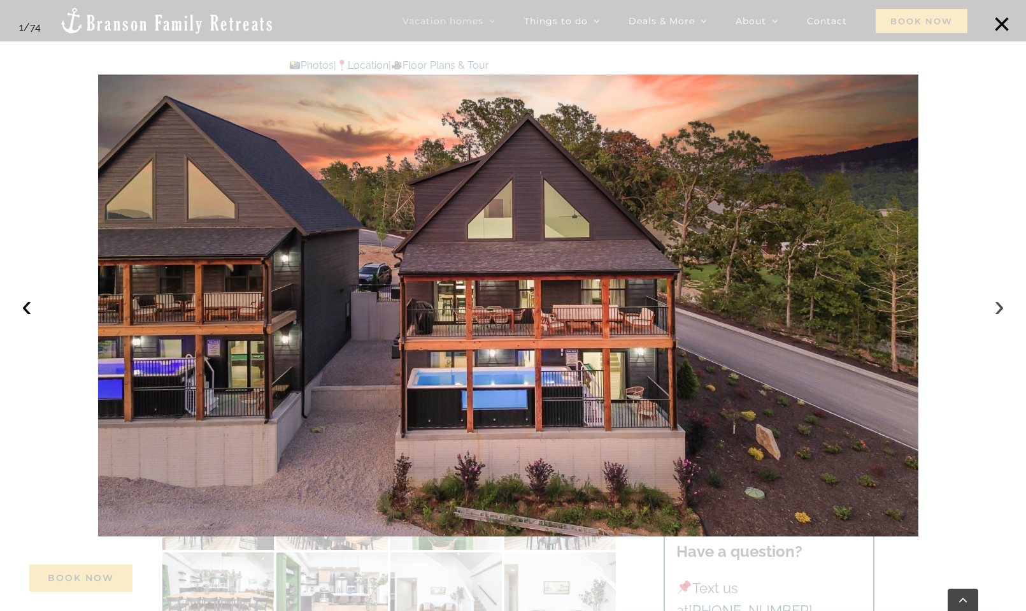
click at [998, 303] on button "›" at bounding box center [999, 306] width 28 height 28
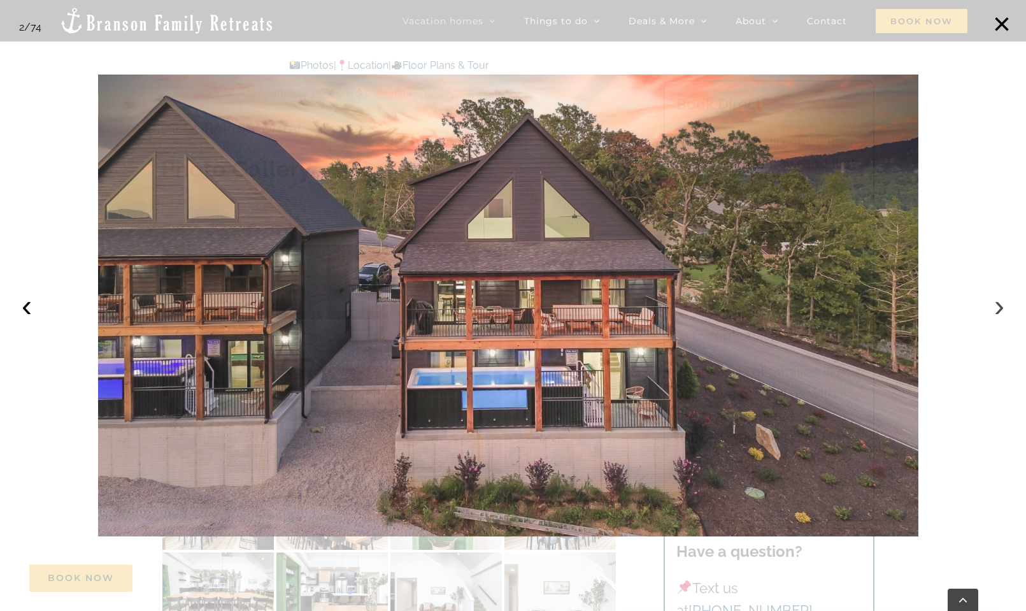
click at [998, 303] on button "›" at bounding box center [999, 306] width 28 height 28
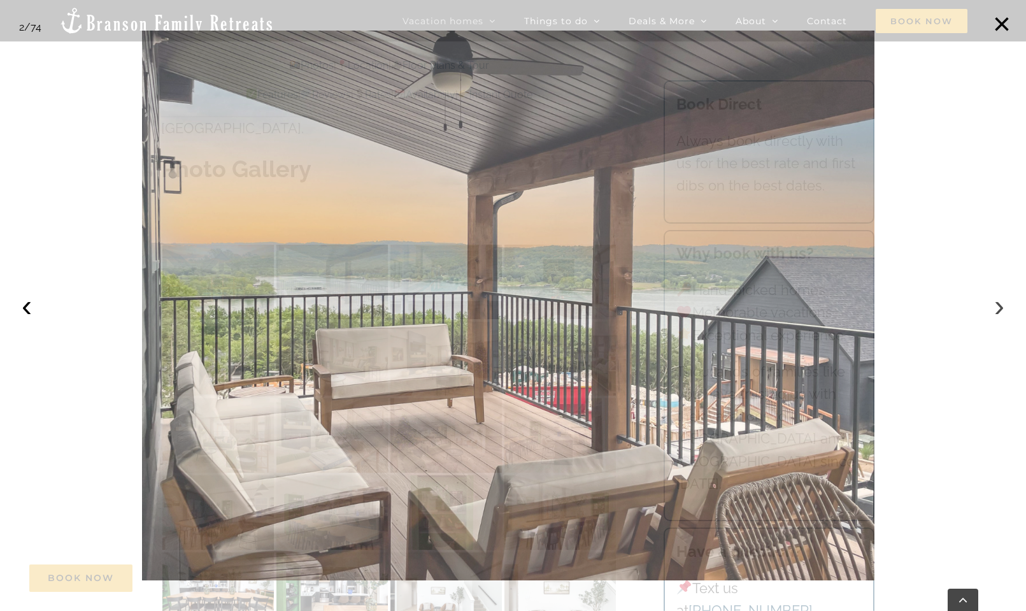
click at [998, 303] on button "›" at bounding box center [999, 306] width 28 height 28
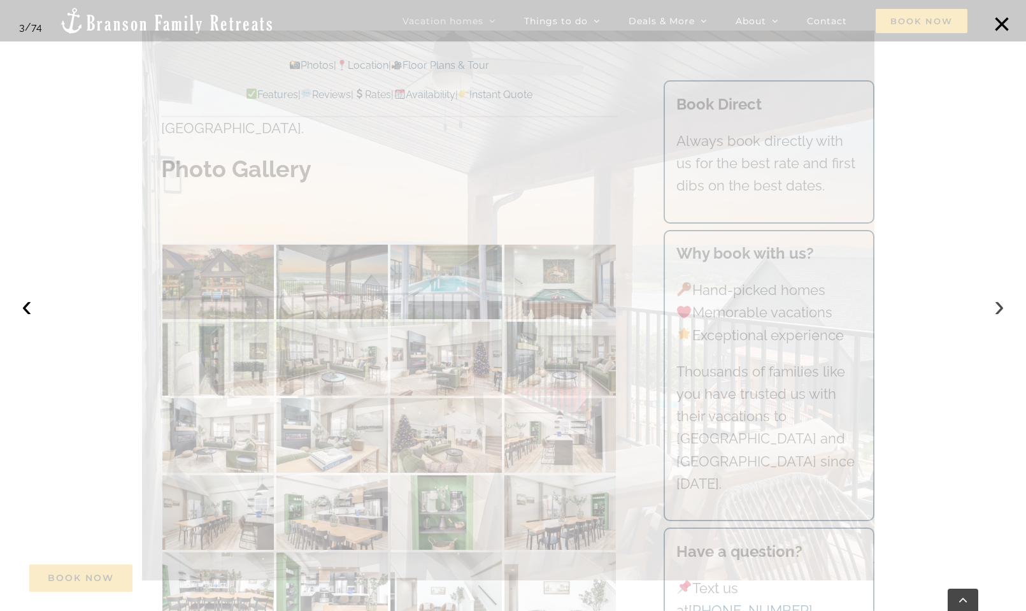
click at [998, 303] on button "›" at bounding box center [999, 306] width 28 height 28
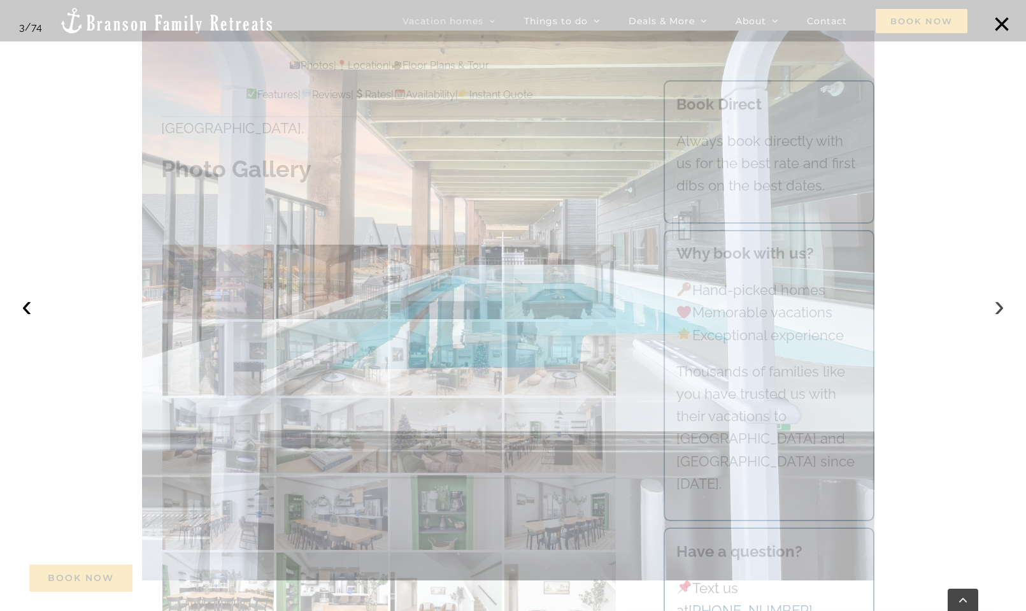
click at [998, 303] on button "›" at bounding box center [999, 306] width 28 height 28
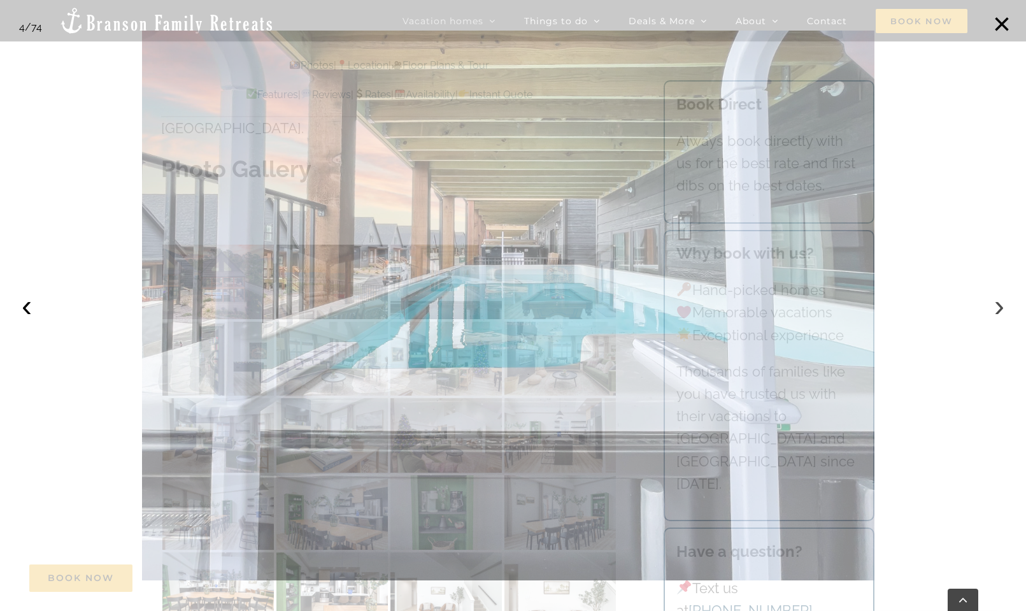
click at [998, 303] on button "›" at bounding box center [999, 306] width 28 height 28
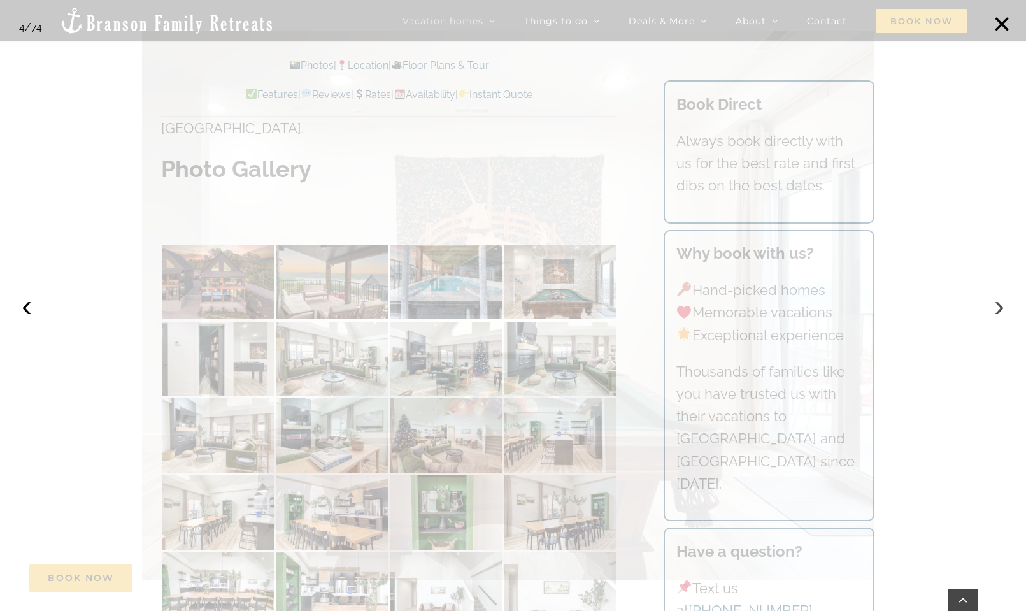
click at [998, 303] on button "›" at bounding box center [999, 306] width 28 height 28
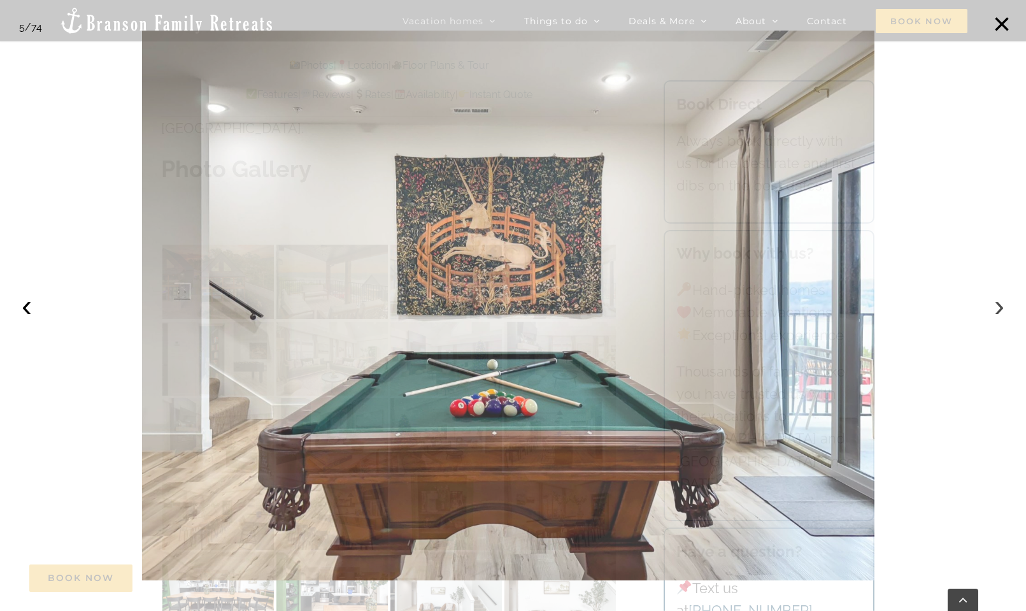
click at [998, 303] on button "›" at bounding box center [999, 306] width 28 height 28
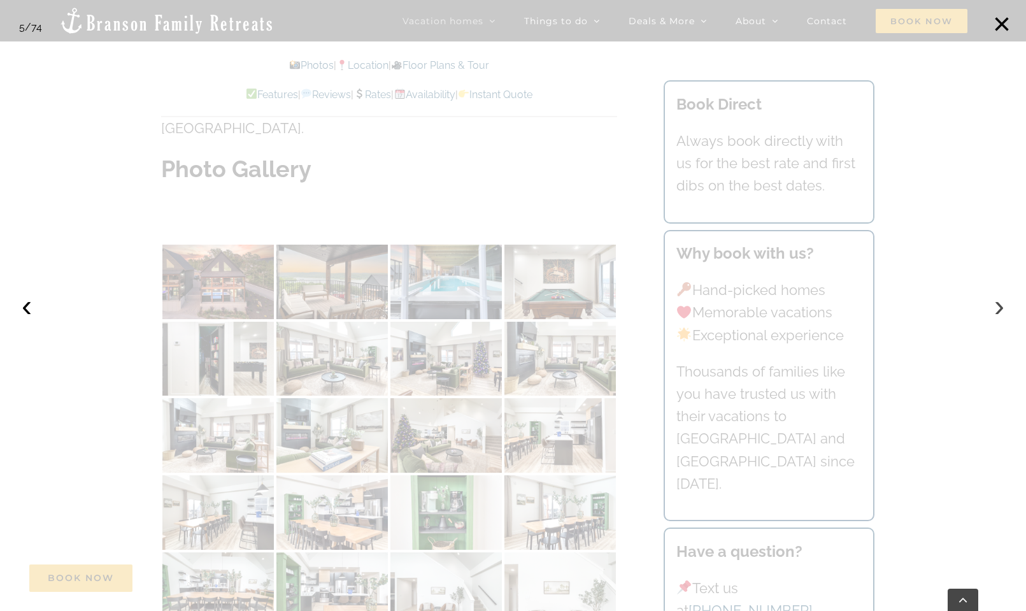
click at [998, 303] on button "›" at bounding box center [999, 306] width 28 height 28
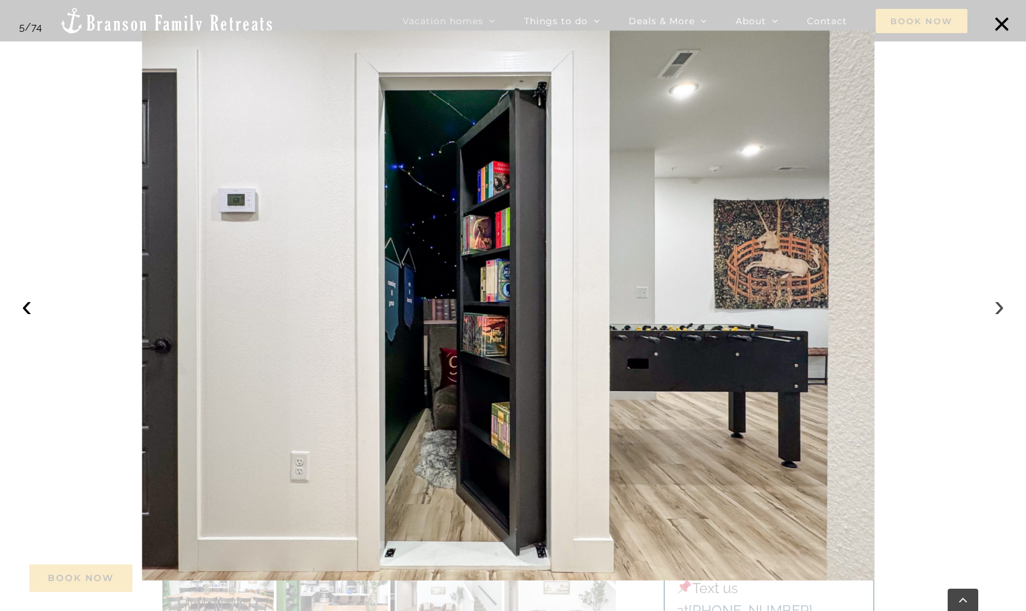
click at [998, 303] on button "›" at bounding box center [999, 306] width 28 height 28
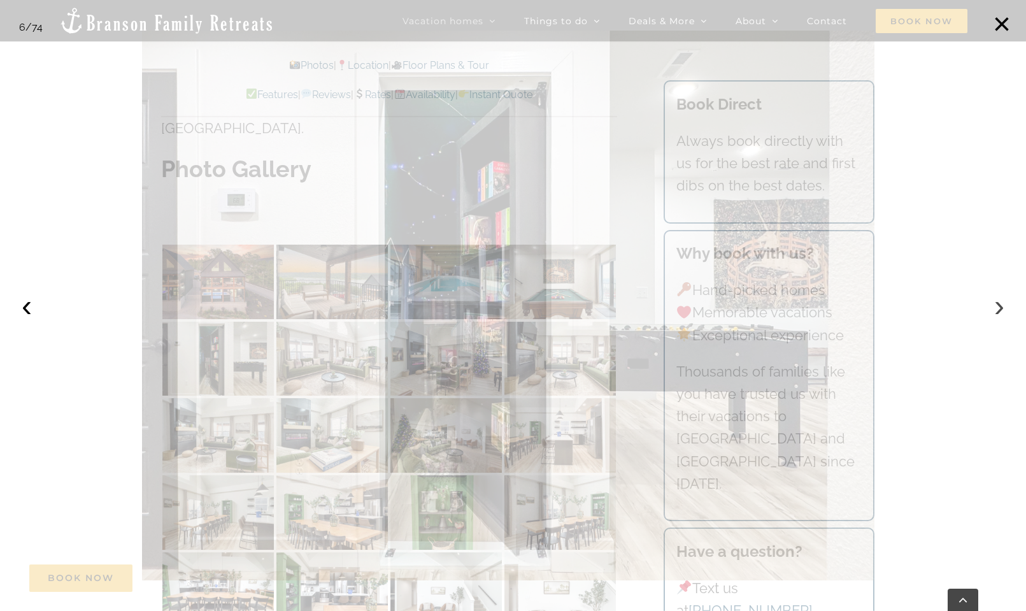
click at [998, 303] on button "›" at bounding box center [999, 306] width 28 height 28
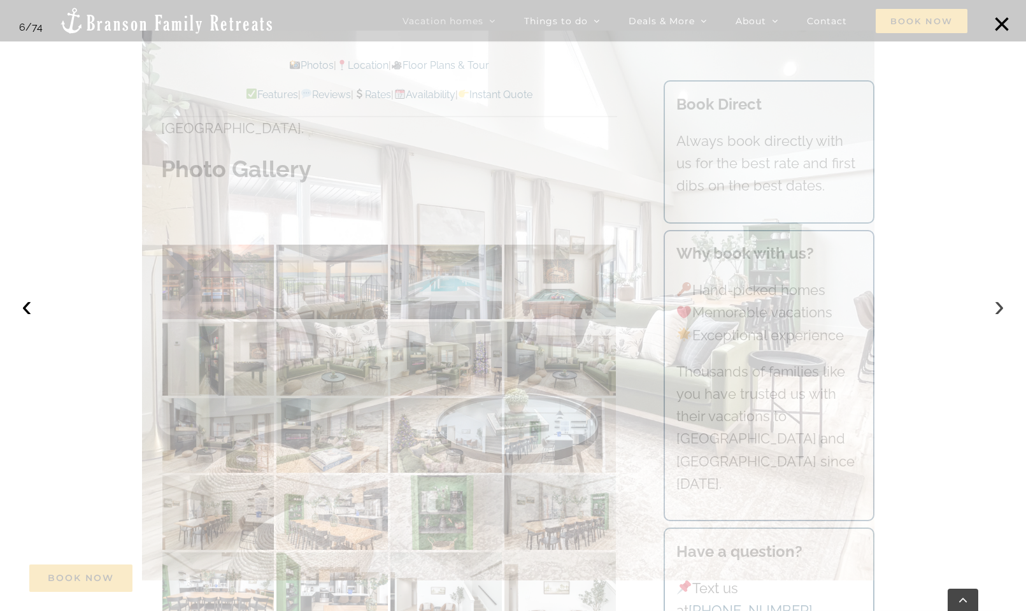
click at [998, 303] on button "›" at bounding box center [999, 306] width 28 height 28
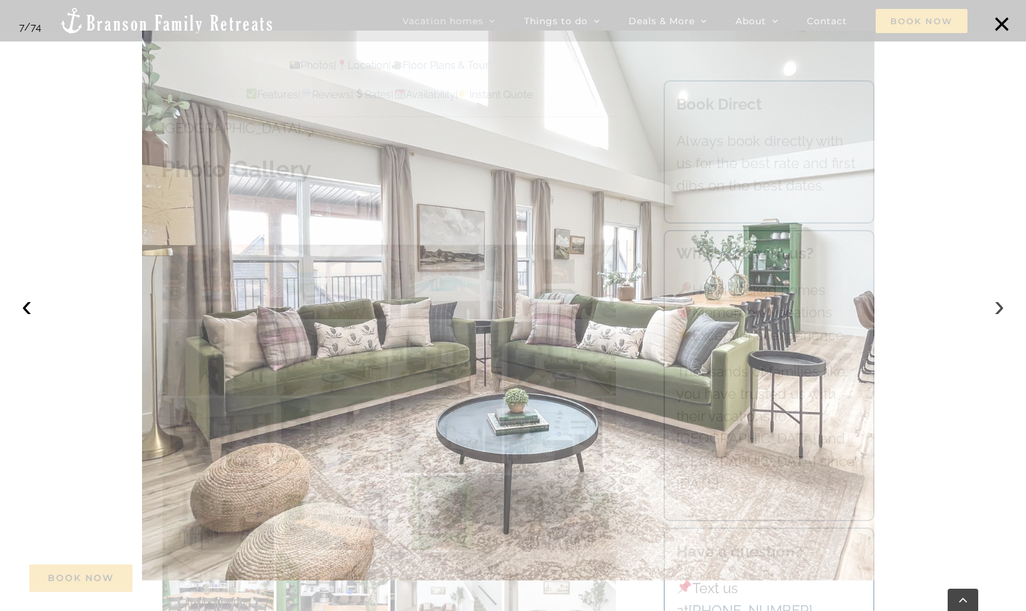
click at [998, 303] on button "›" at bounding box center [999, 306] width 28 height 28
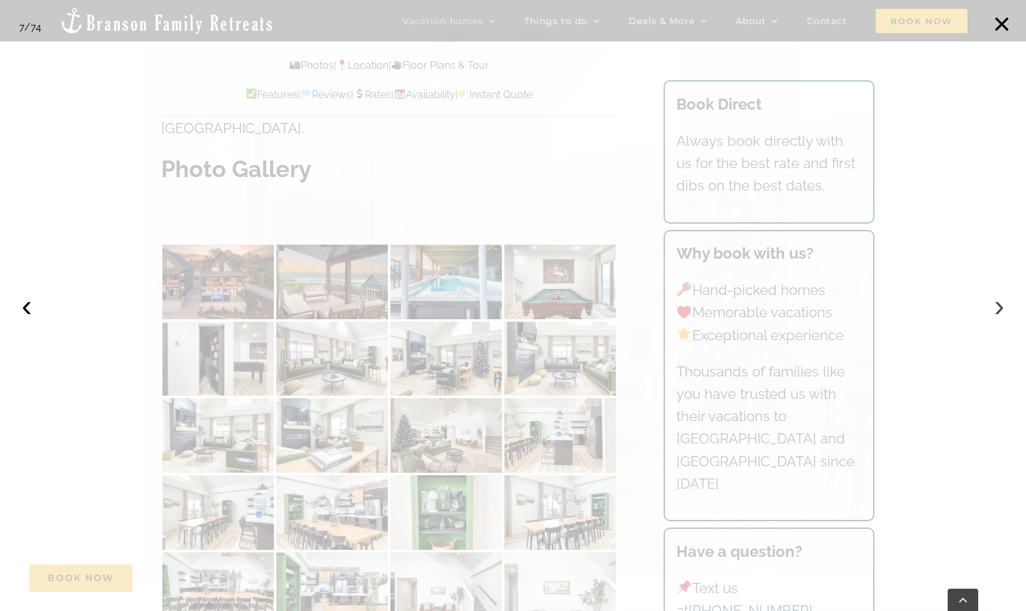
click at [998, 303] on button "›" at bounding box center [999, 306] width 28 height 28
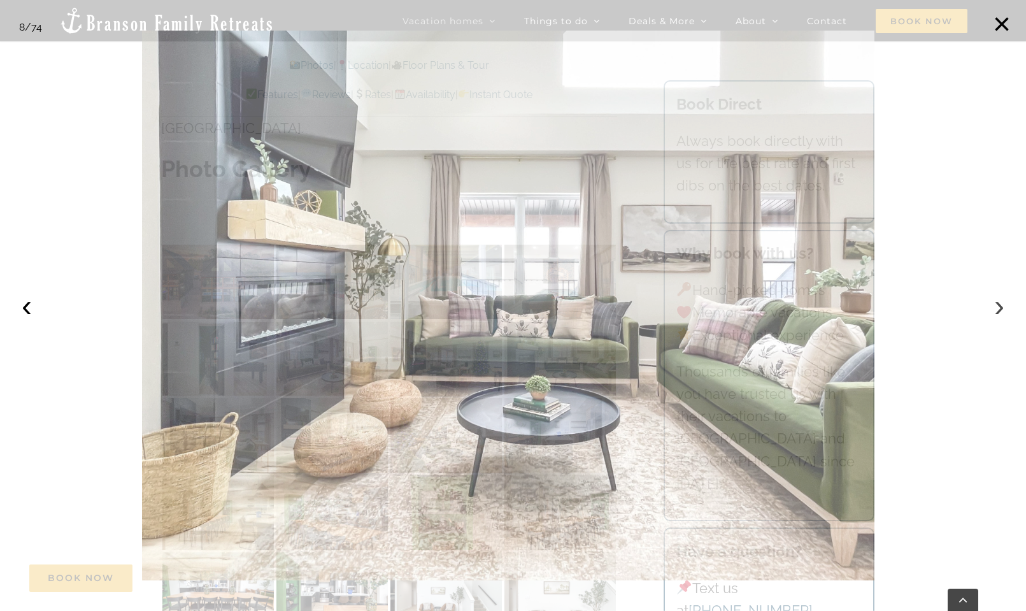
click at [998, 303] on button "›" at bounding box center [999, 306] width 28 height 28
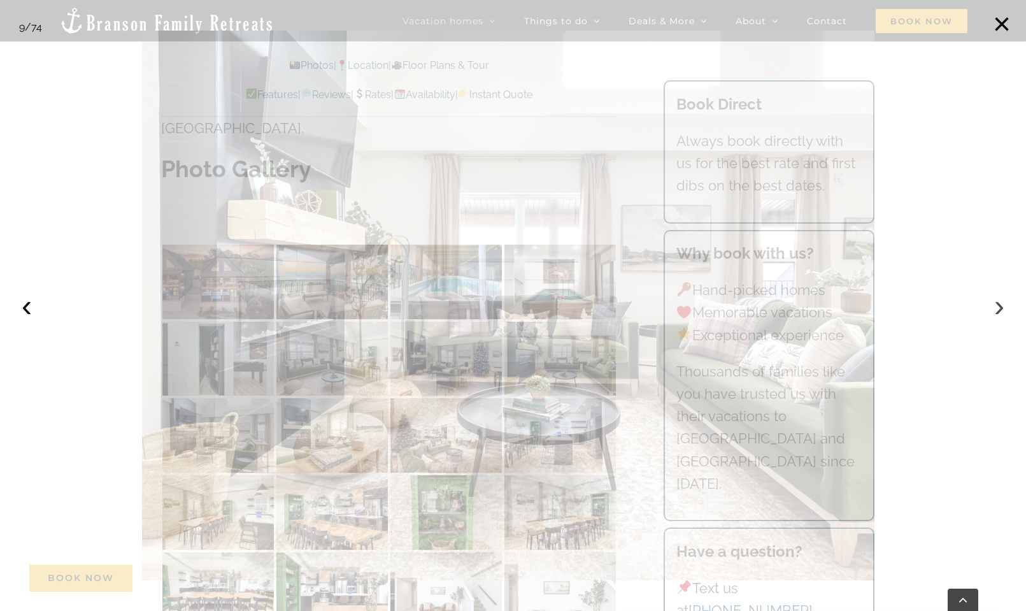
click at [998, 303] on button "›" at bounding box center [999, 306] width 28 height 28
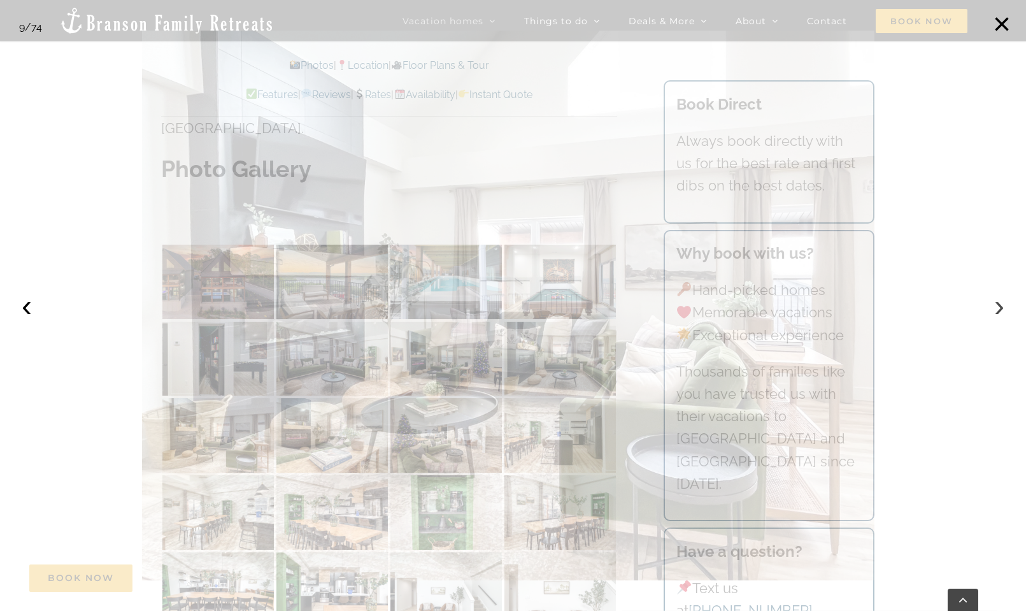
click at [998, 303] on button "›" at bounding box center [999, 306] width 28 height 28
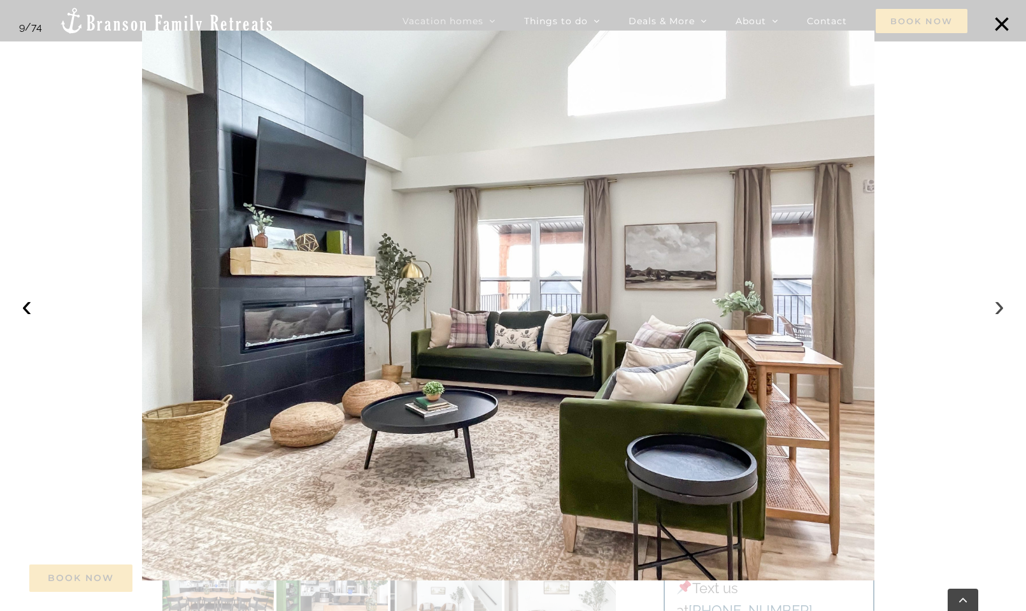
click at [998, 303] on button "›" at bounding box center [999, 306] width 28 height 28
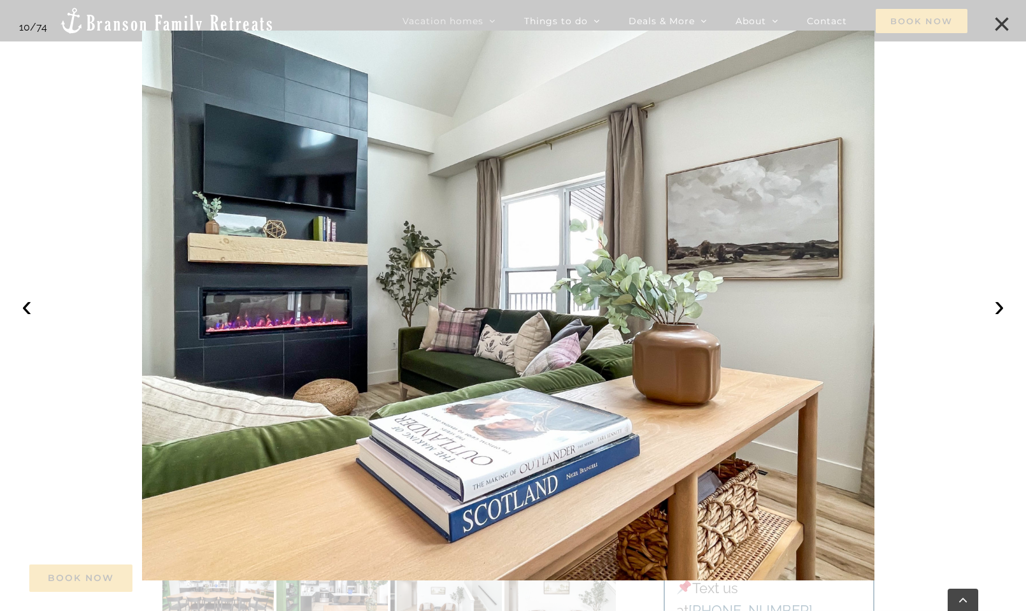
click at [1001, 21] on button "×" at bounding box center [1002, 24] width 28 height 28
